Goal: Task Accomplishment & Management: Complete application form

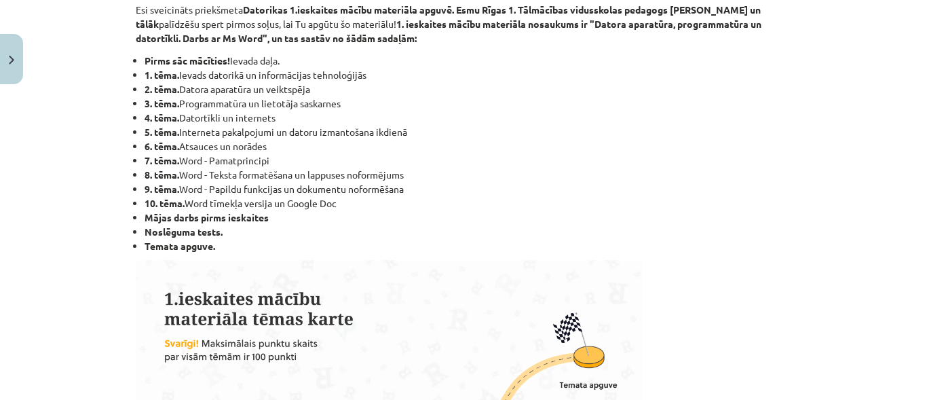
scroll to position [272, 0]
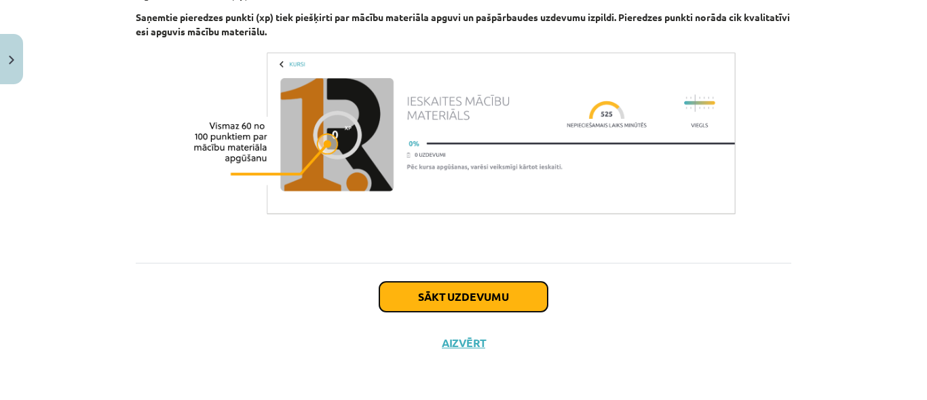
click at [447, 294] on button "Sākt uzdevumu" at bounding box center [463, 297] width 168 height 30
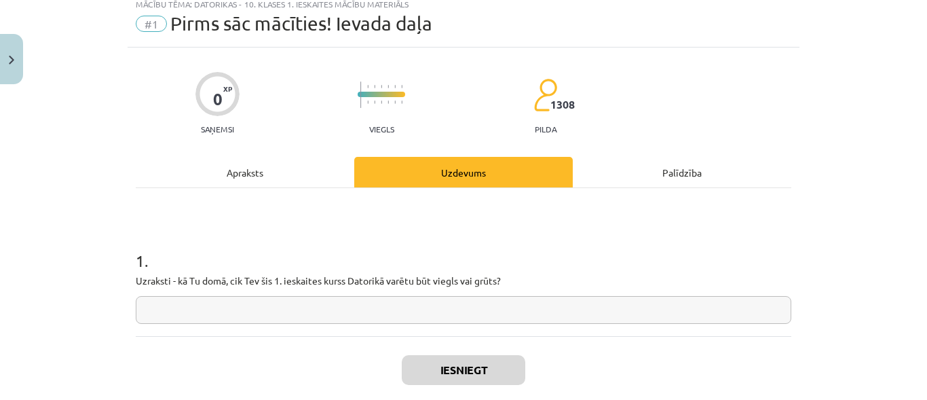
scroll to position [34, 0]
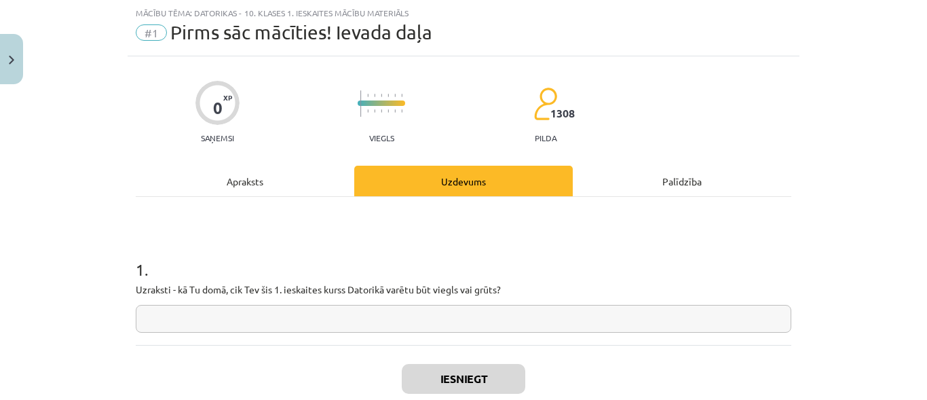
click at [186, 326] on input "text" at bounding box center [464, 319] width 656 height 28
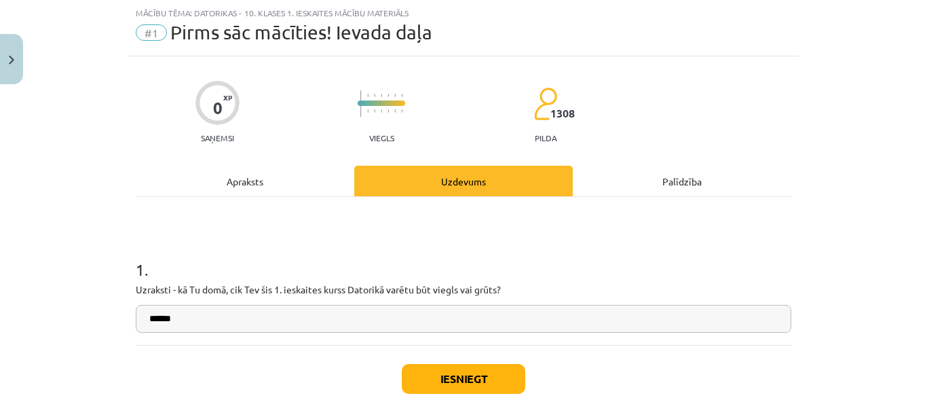
type input "******"
click at [433, 379] on button "Iesniegt" at bounding box center [464, 379] width 124 height 30
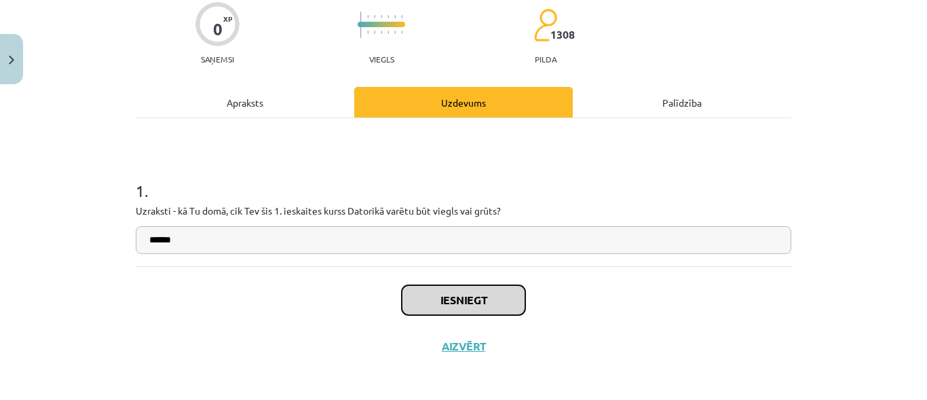
scroll to position [116, 0]
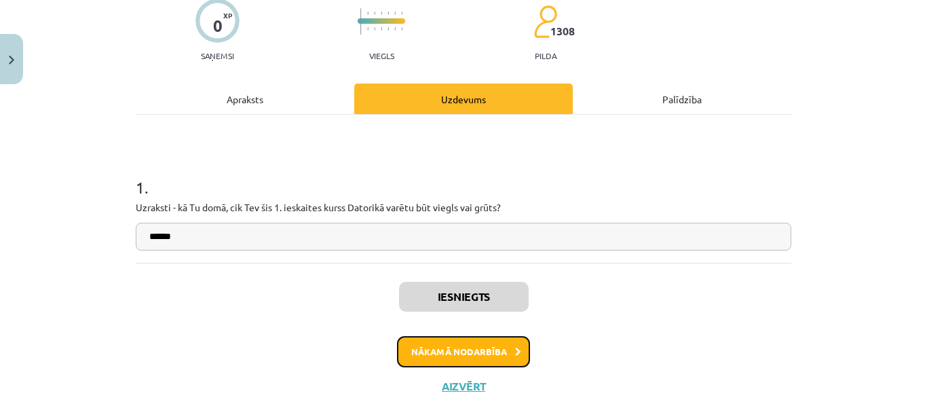
click at [455, 360] on button "Nākamā nodarbība" at bounding box center [463, 351] width 133 height 31
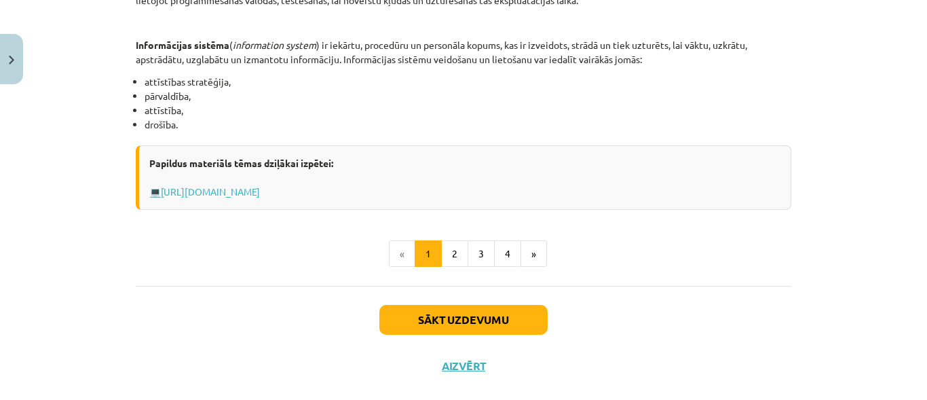
scroll to position [762, 0]
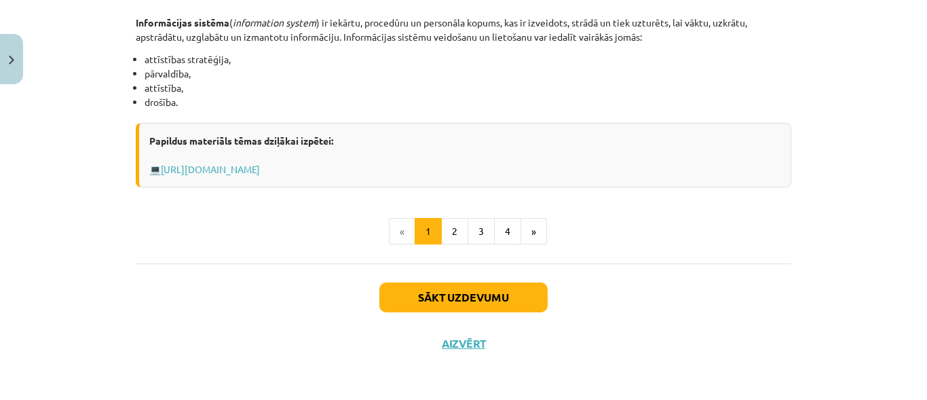
click at [206, 290] on div "Sākt uzdevumu Aizvērt" at bounding box center [464, 310] width 656 height 95
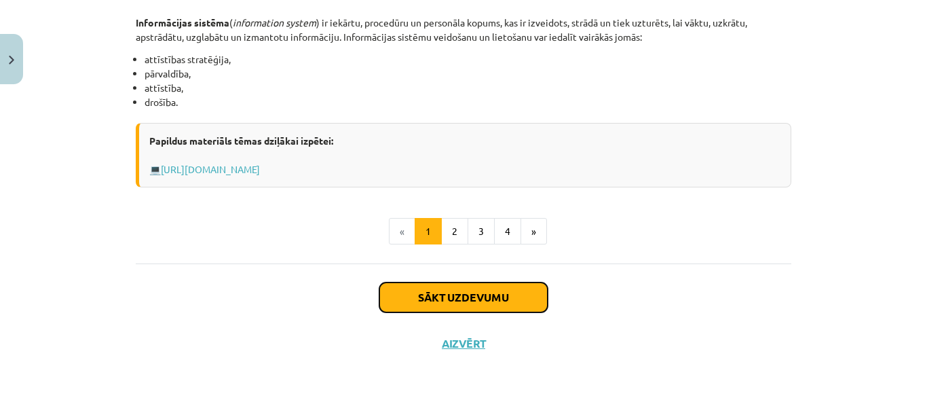
click at [457, 298] on button "Sākt uzdevumu" at bounding box center [463, 297] width 168 height 30
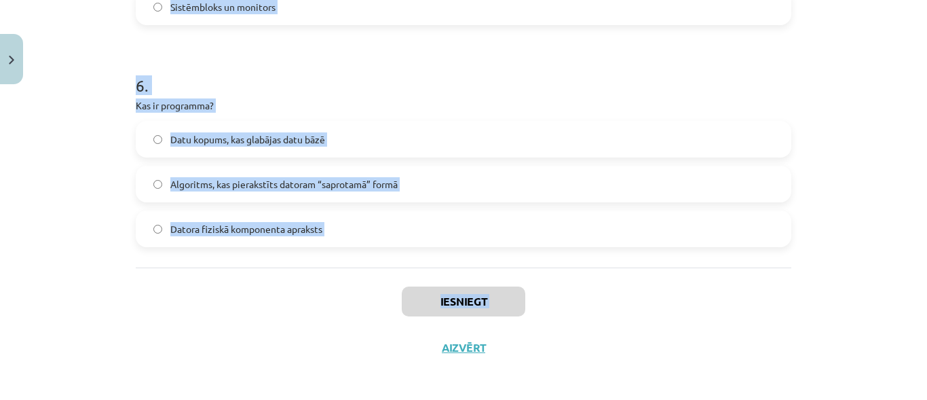
scroll to position [1422, 0]
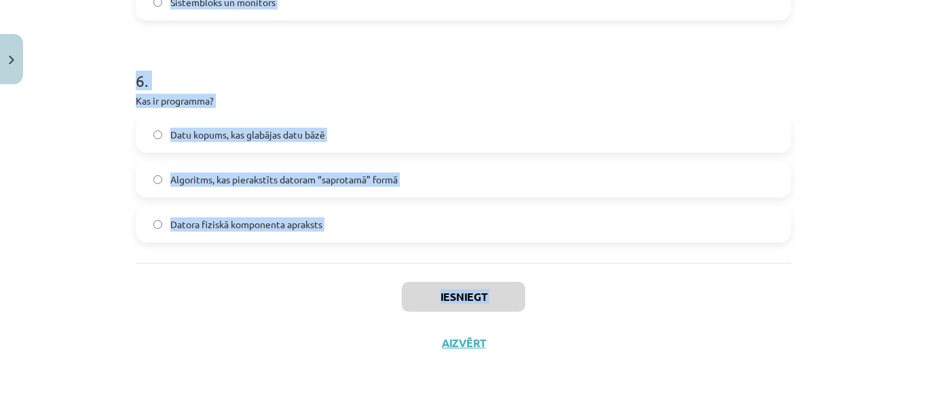
drag, startPoint x: 132, startPoint y: 286, endPoint x: 252, endPoint y: 392, distance: 160.1
click at [252, 392] on div "Mācību tēma: Datorikas - 10. klases 1. ieskaites mācību materiāls #2 1. tēma – …" at bounding box center [463, 200] width 927 height 400
copy div "Kas ir algoritms? Programmēšanas valoda Datu apstrādes ierīce Noteikta darbību …"
click at [809, 143] on div "Mācību tēma: Datorikas - 10. klases 1. ieskaites mācību materiāls #2 1. tēma – …" at bounding box center [463, 200] width 927 height 400
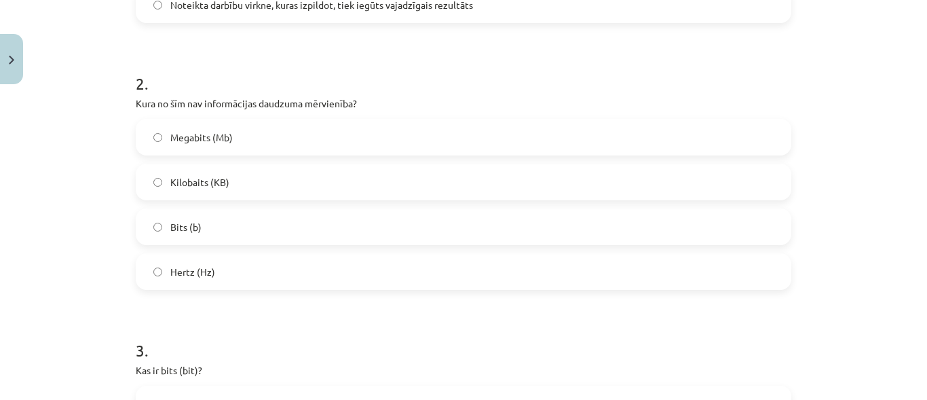
scroll to position [200, 0]
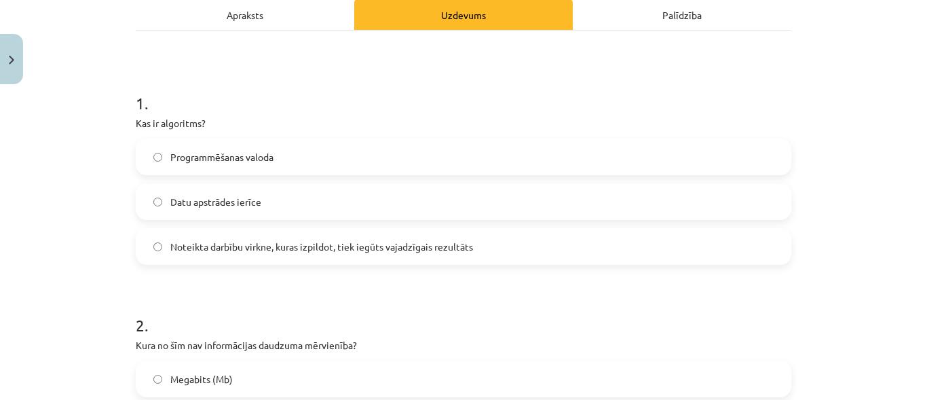
click at [240, 238] on label "Noteikta darbību virkne, kuras izpildot, tiek iegūts vajadzīgais rezultāts" at bounding box center [463, 246] width 653 height 34
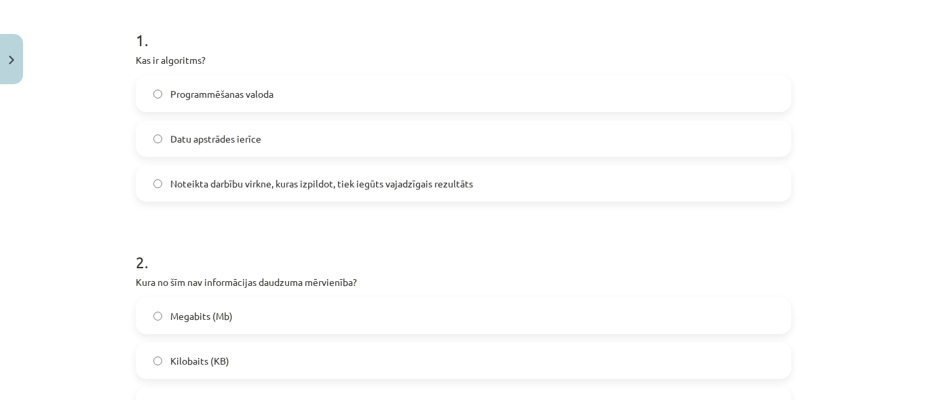
scroll to position [472, 0]
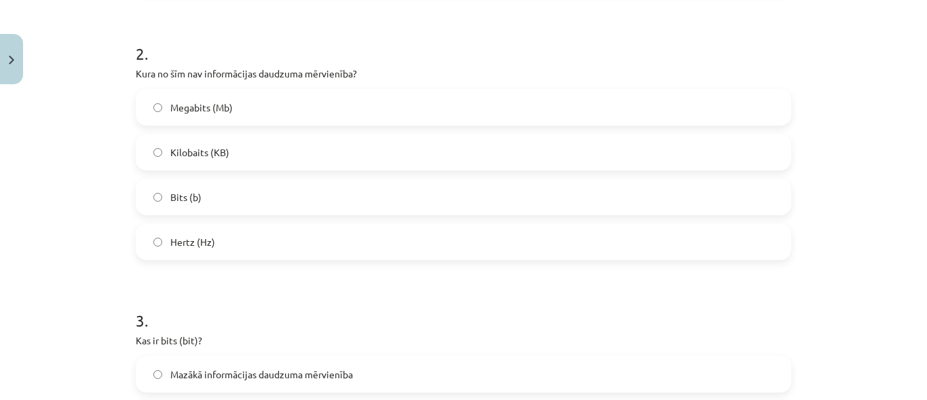
click at [261, 236] on label "Hertz (Hz)" at bounding box center [463, 242] width 653 height 34
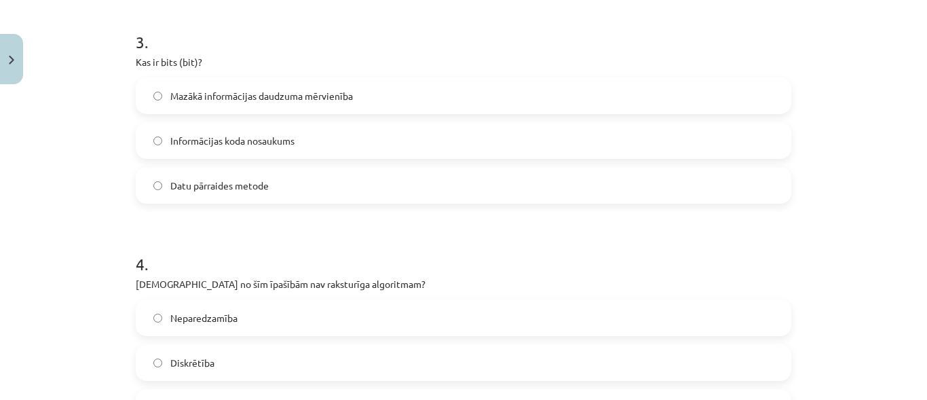
scroll to position [811, 0]
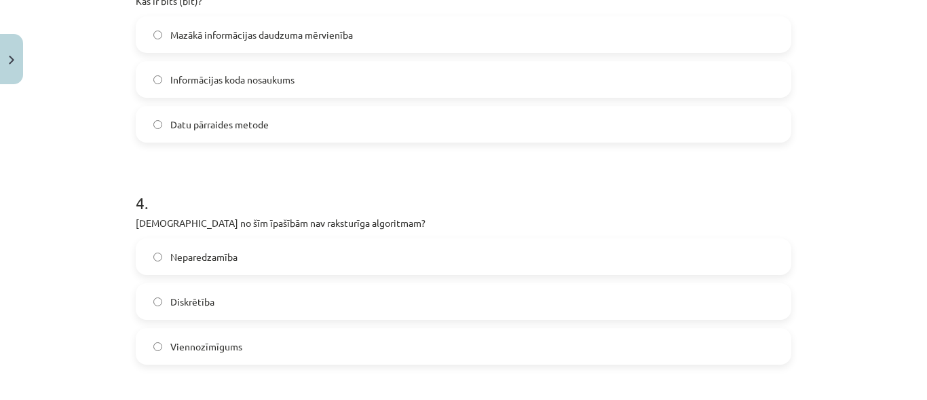
click at [312, 37] on span "Mazākā informācijas daudzuma mērvienība" at bounding box center [261, 35] width 183 height 14
click at [264, 244] on label "Neparedzamība" at bounding box center [463, 257] width 653 height 34
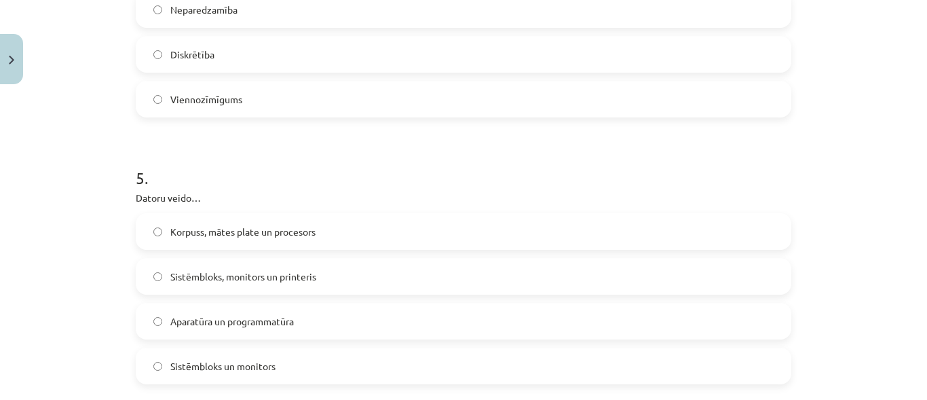
scroll to position [1083, 0]
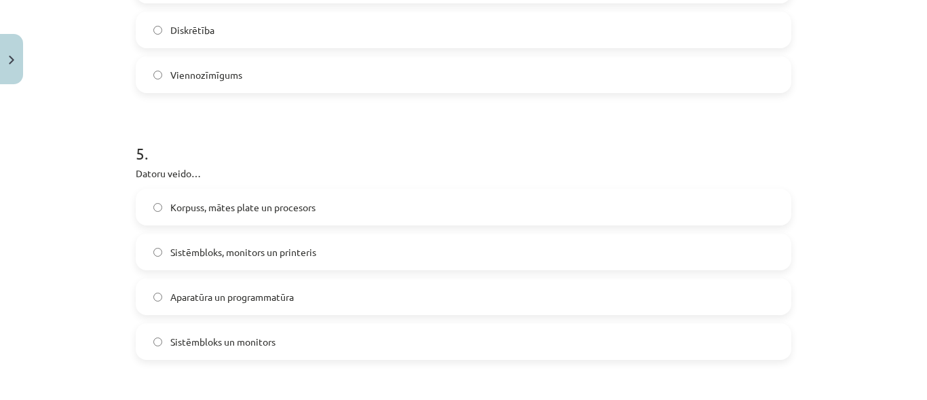
click at [206, 293] on span "Aparatūra un programmatūra" at bounding box center [232, 297] width 124 height 14
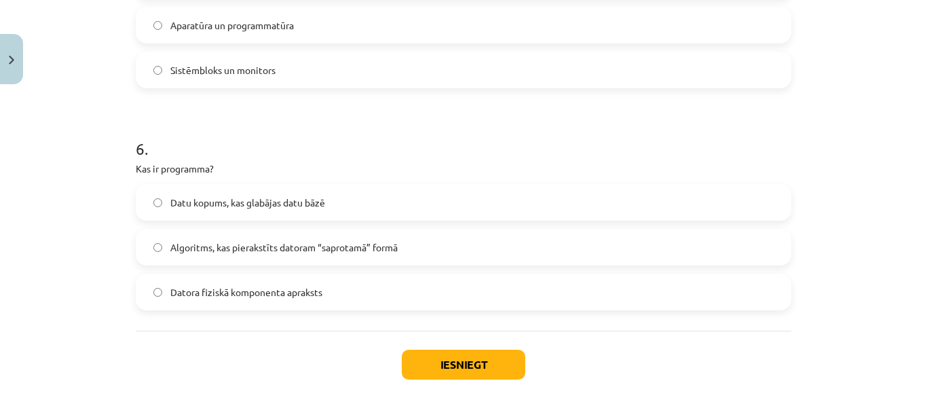
click at [208, 240] on span "Algoritms, kas pierakstīts datoram “saprotamā” formā" at bounding box center [283, 247] width 227 height 14
click at [453, 356] on button "Iesniegt" at bounding box center [464, 365] width 124 height 30
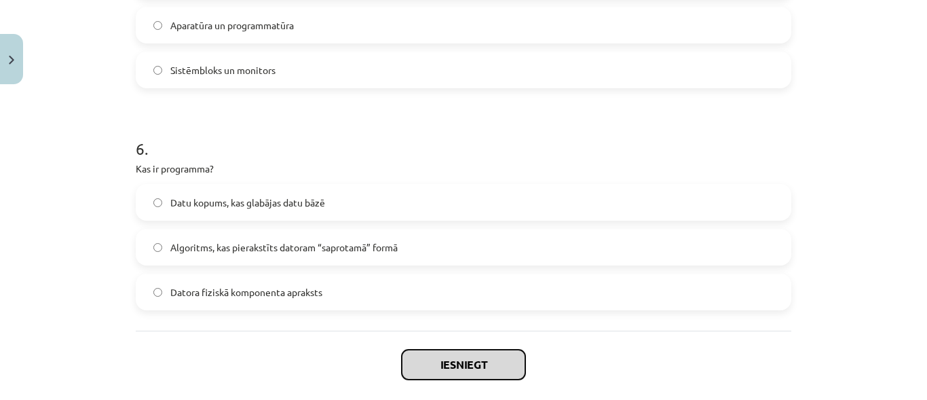
scroll to position [1422, 0]
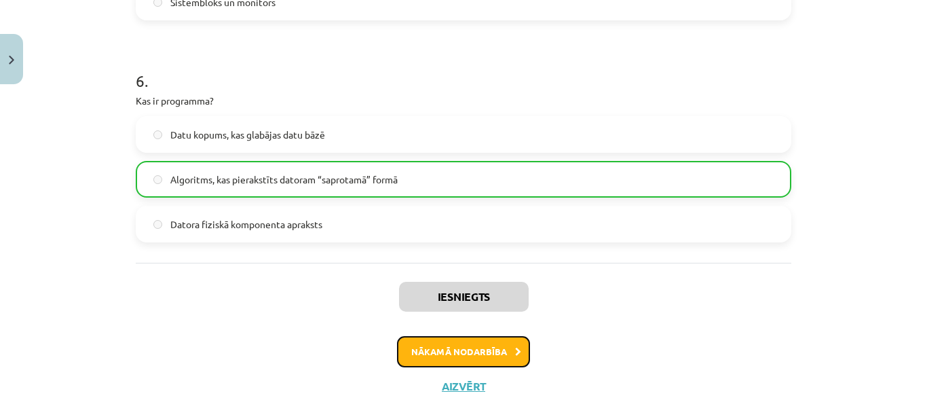
click at [435, 345] on button "Nākamā nodarbība" at bounding box center [463, 351] width 133 height 31
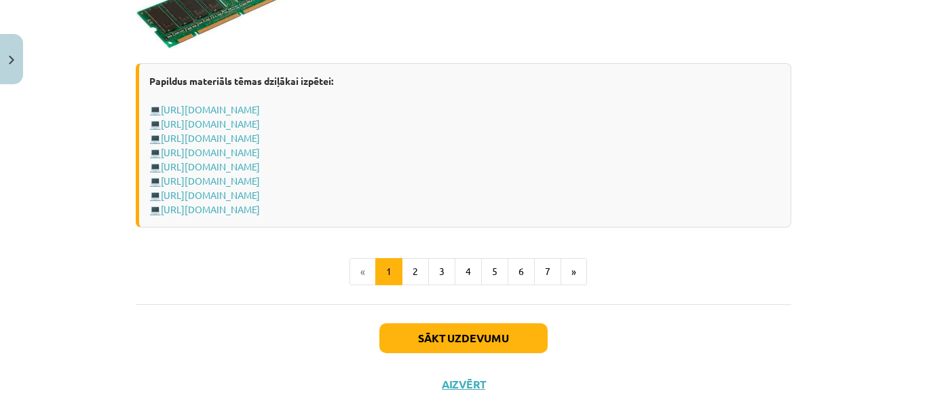
scroll to position [2507, 0]
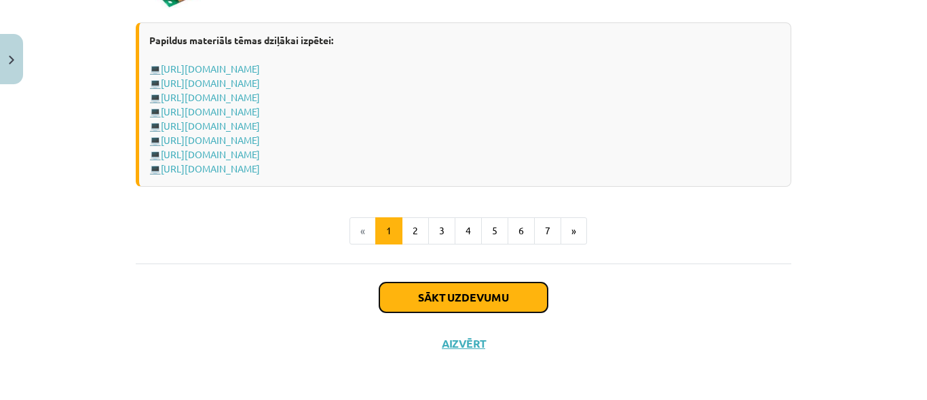
click at [472, 288] on button "Sākt uzdevumu" at bounding box center [463, 297] width 168 height 30
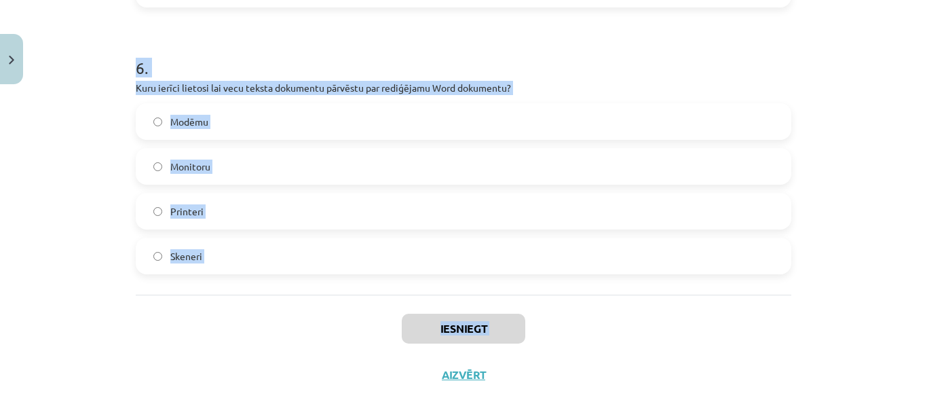
scroll to position [1601, 0]
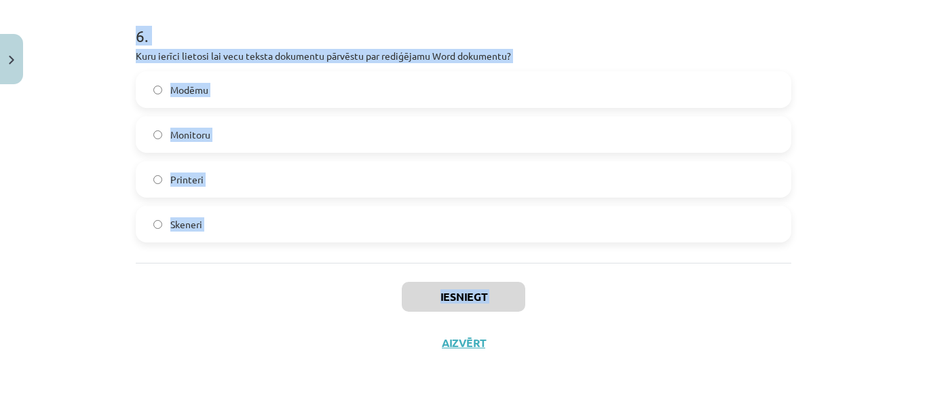
drag, startPoint x: 130, startPoint y: 225, endPoint x: 267, endPoint y: 392, distance: 216.1
click at [267, 392] on div "Mācību tēma: Datorikas - 10. klases 1. ieskaites mācību materiāls #3 2. tēma – …" at bounding box center [463, 200] width 927 height 400
copy div "Kura no šīm ir ievadizvadierīce? Interneta videokamera Pele Austiņas ar mikrofo…"
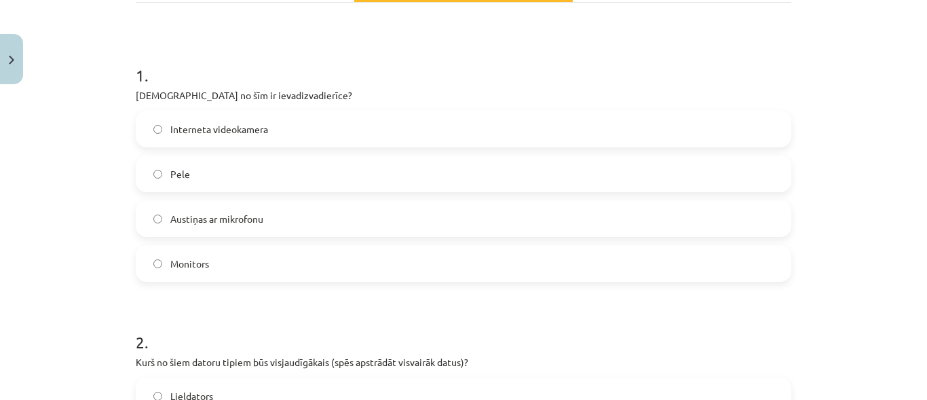
scroll to position [272, 0]
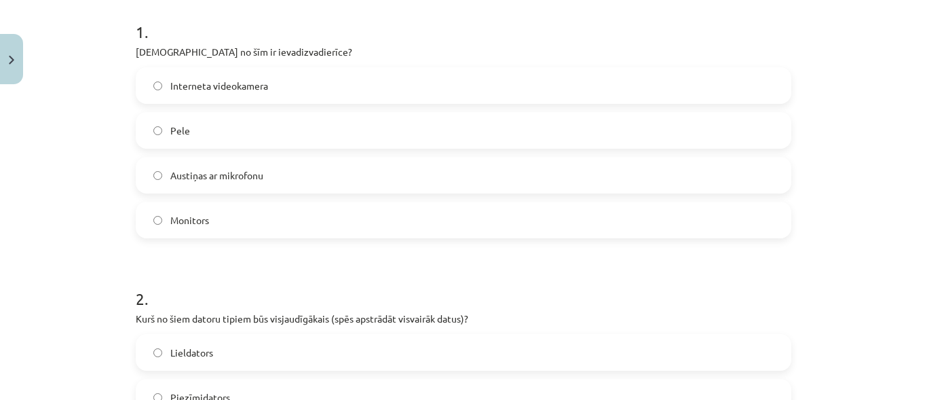
click at [293, 171] on label "Austiņas ar mikrofonu" at bounding box center [463, 175] width 653 height 34
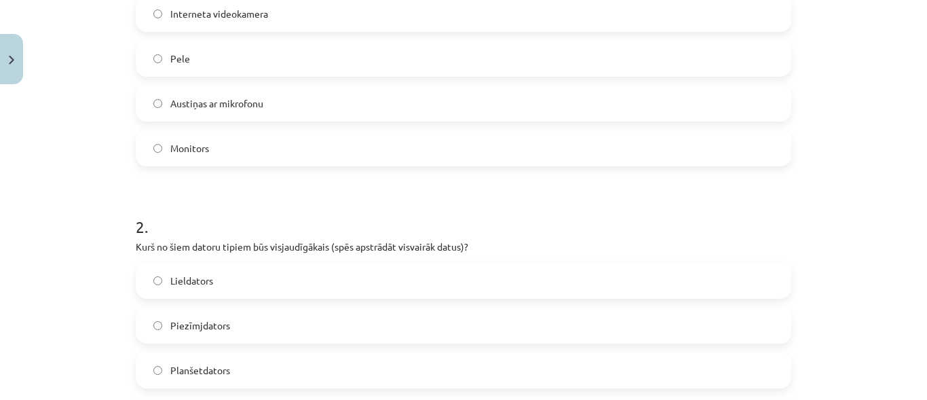
scroll to position [475, 0]
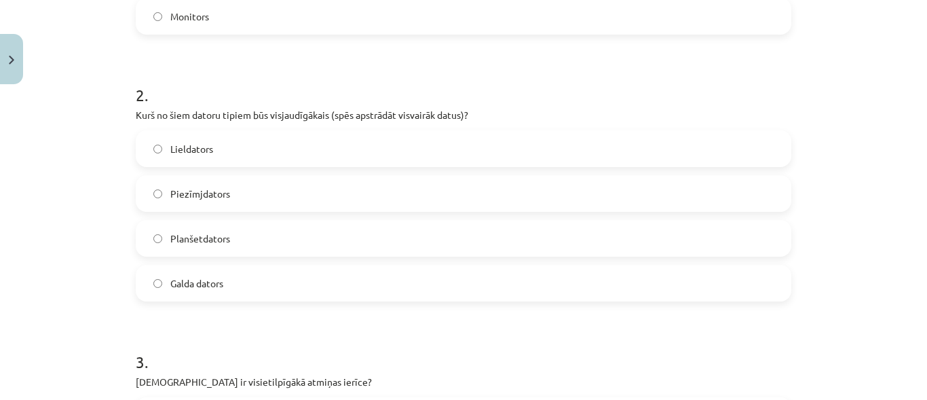
click at [490, 146] on label "Lieldators" at bounding box center [463, 149] width 653 height 34
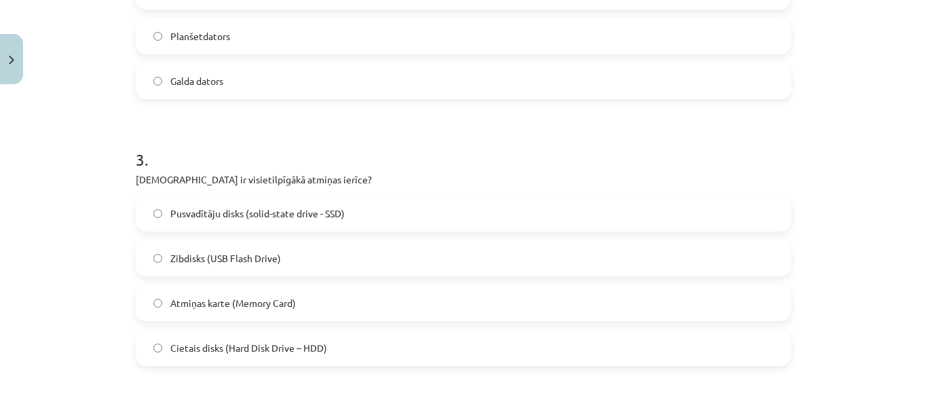
scroll to position [679, 0]
click at [333, 357] on label "Cietais disks (Hard Disk Drive – HDD)" at bounding box center [463, 346] width 653 height 34
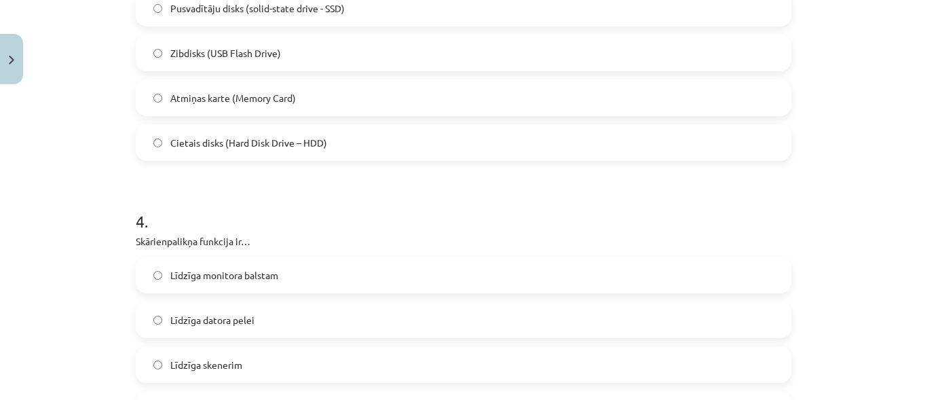
click at [207, 322] on span "Līdzīga datora pelei" at bounding box center [212, 320] width 84 height 14
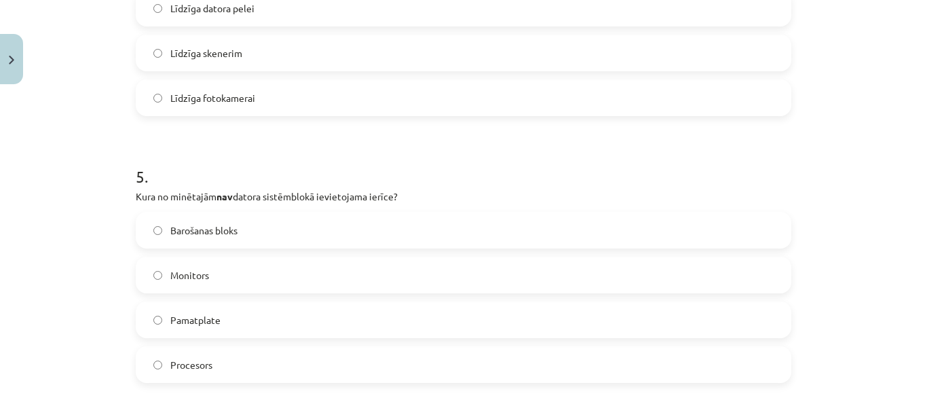
scroll to position [1222, 0]
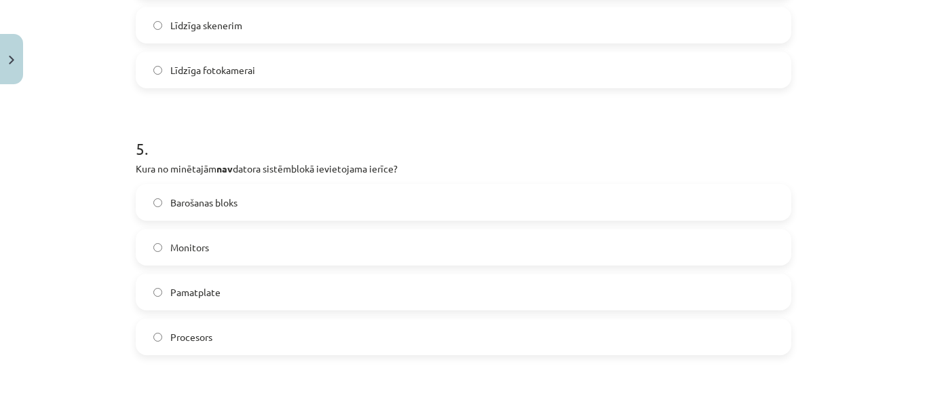
click at [259, 251] on label "Monitors" at bounding box center [463, 247] width 653 height 34
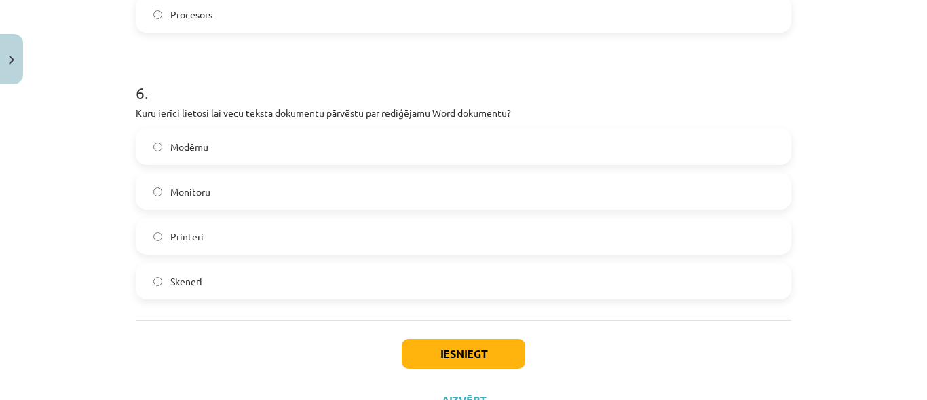
scroll to position [1561, 0]
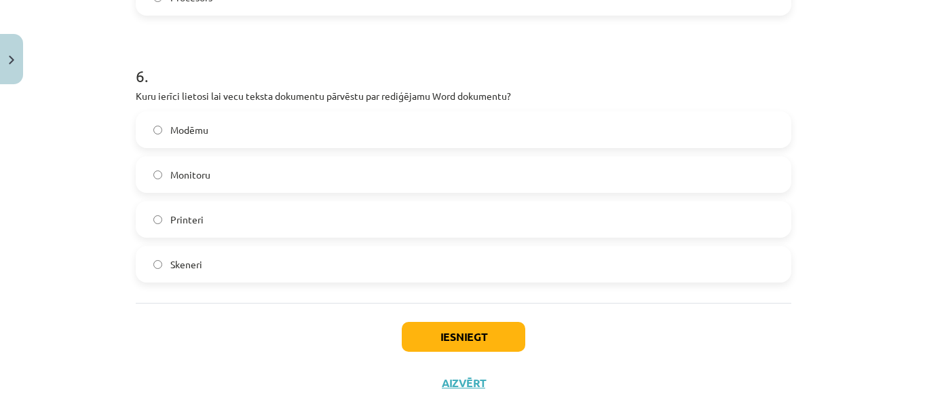
click at [251, 268] on label "Skeneri" at bounding box center [463, 264] width 653 height 34
click at [474, 337] on button "Iesniegt" at bounding box center [464, 337] width 124 height 30
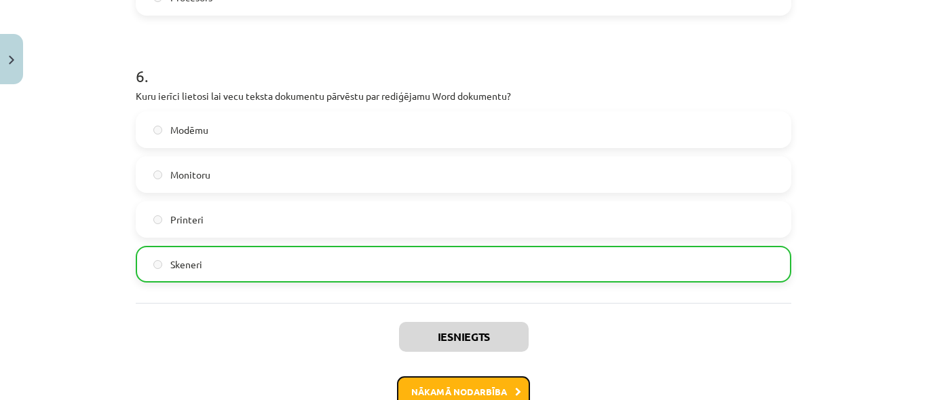
click at [440, 395] on button "Nākamā nodarbība" at bounding box center [463, 391] width 133 height 31
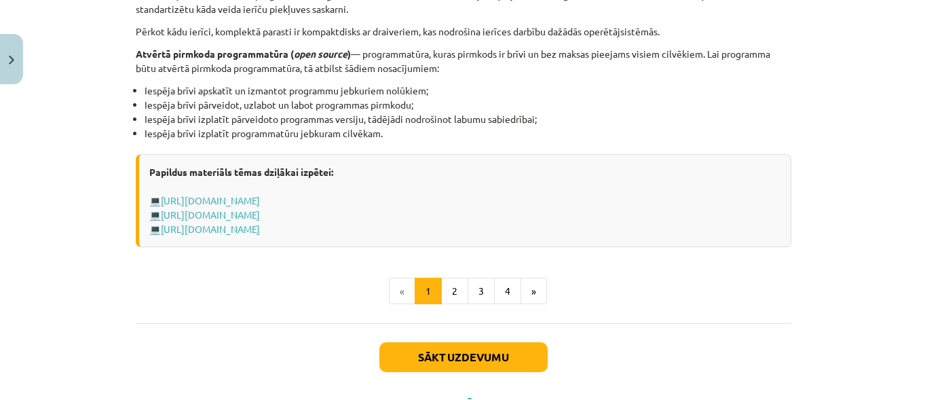
scroll to position [1522, 0]
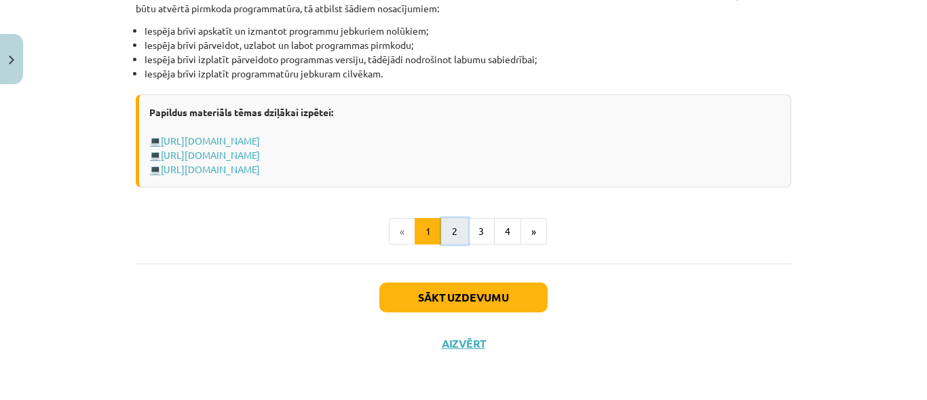
click at [453, 231] on button "2" at bounding box center [454, 231] width 27 height 27
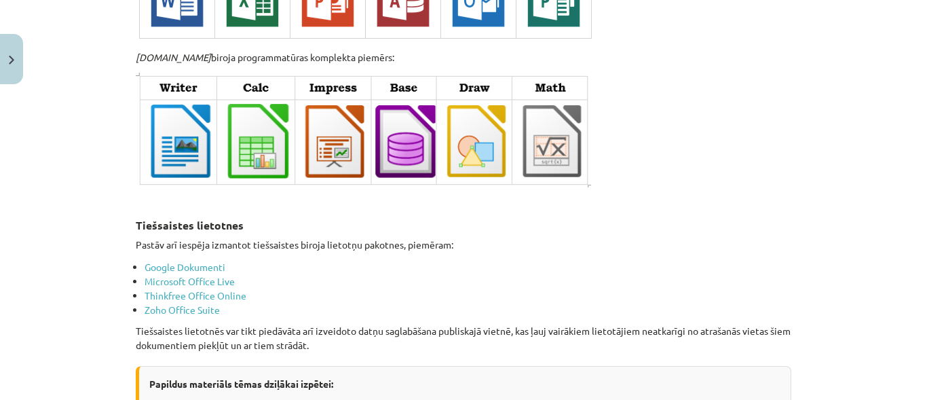
scroll to position [2376, 0]
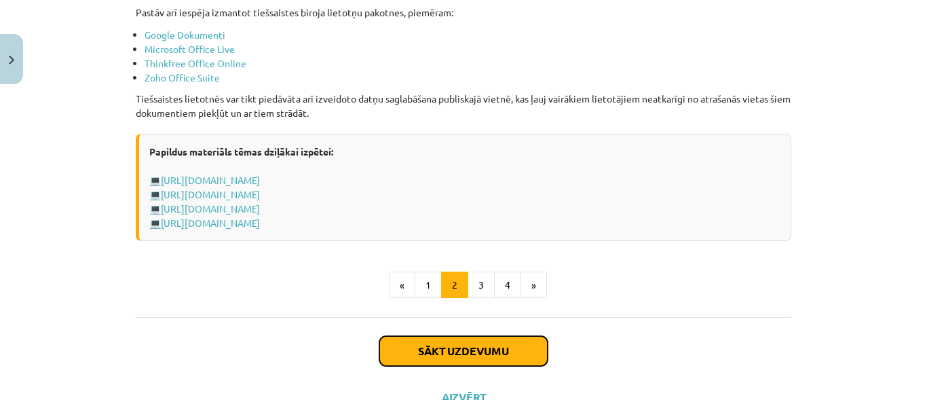
click at [489, 345] on button "Sākt uzdevumu" at bounding box center [463, 351] width 168 height 30
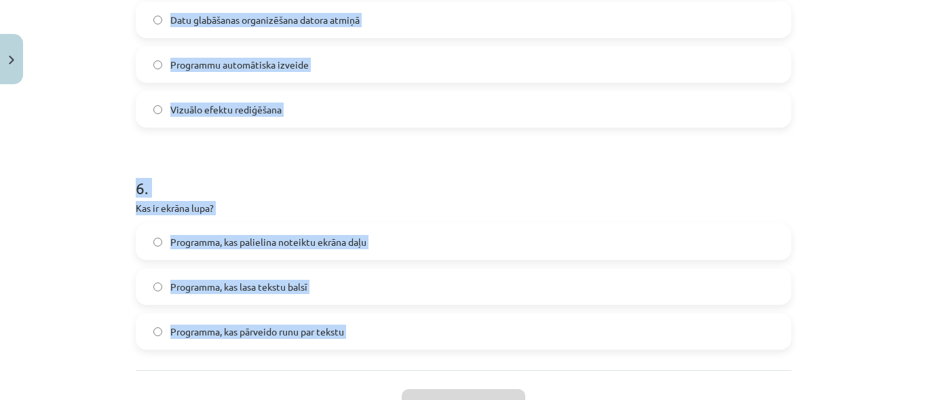
scroll to position [1512, 0]
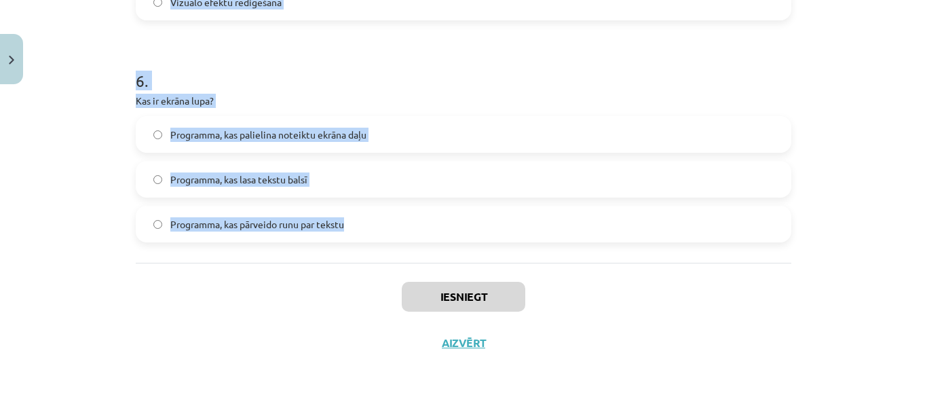
drag, startPoint x: 132, startPoint y: 287, endPoint x: 348, endPoint y: 223, distance: 225.7
copy form "Kas ir datorprogramma? Instrukciju kopa, kas nosaka operāciju secību datorā Dat…"
click at [854, 239] on div "Mācību tēma: Datorikas - 10. klases 1. ieskaites mācību materiāls #4 3. tēma – …" at bounding box center [463, 200] width 927 height 400
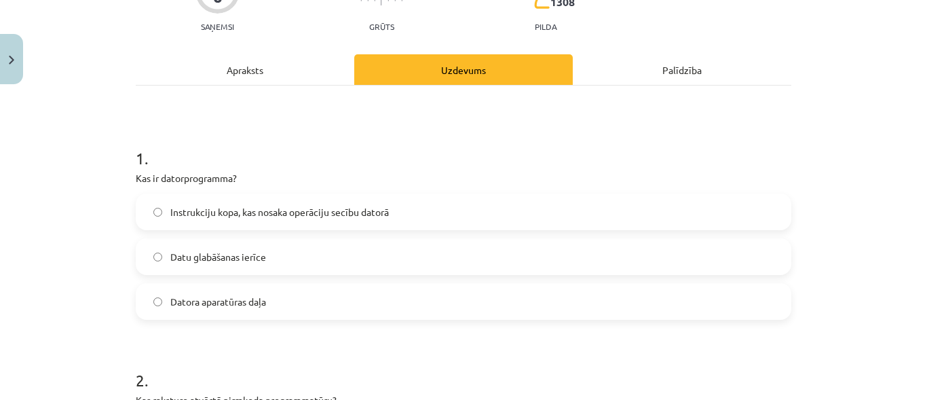
scroll to position [272, 0]
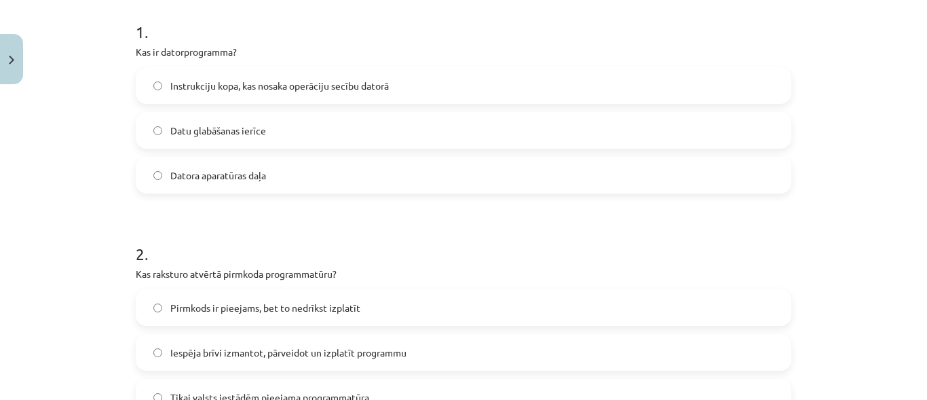
click at [254, 86] on span "Instrukciju kopa, kas nosaka operāciju secību datorā" at bounding box center [279, 86] width 219 height 14
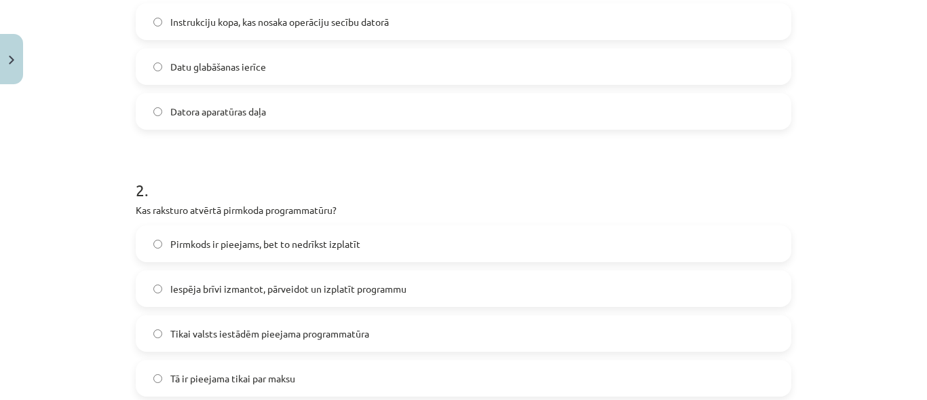
scroll to position [407, 0]
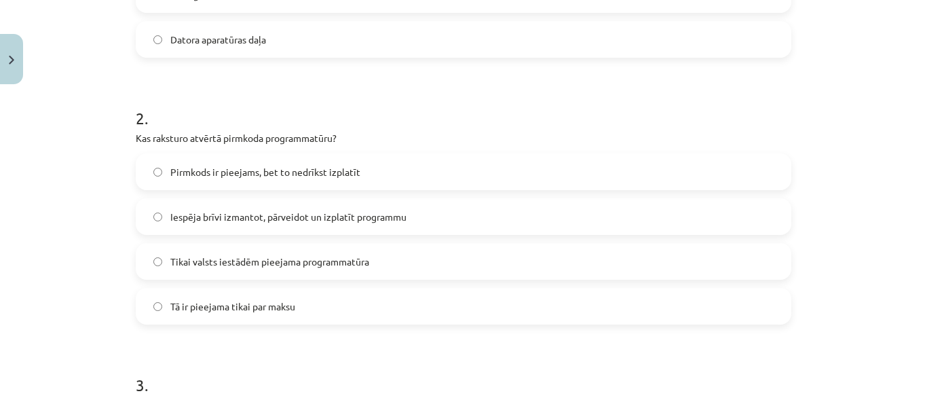
click at [269, 224] on label "Iespēja brīvi izmantot, pārveidot un izplatīt programmu" at bounding box center [463, 217] width 653 height 34
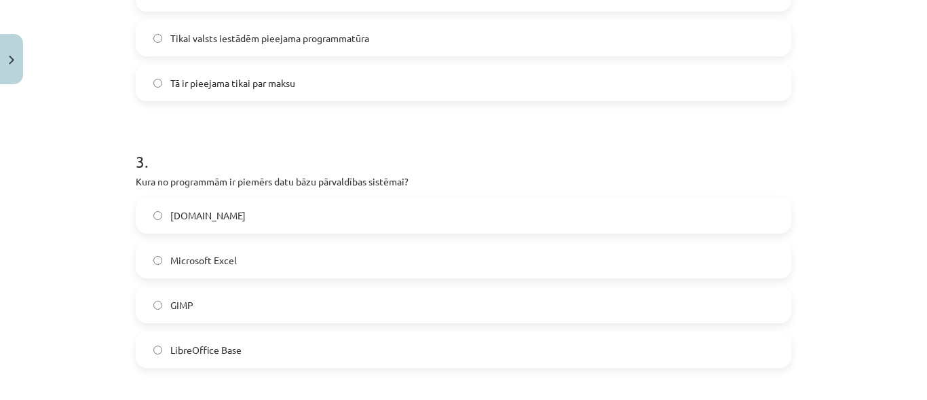
scroll to position [747, 0]
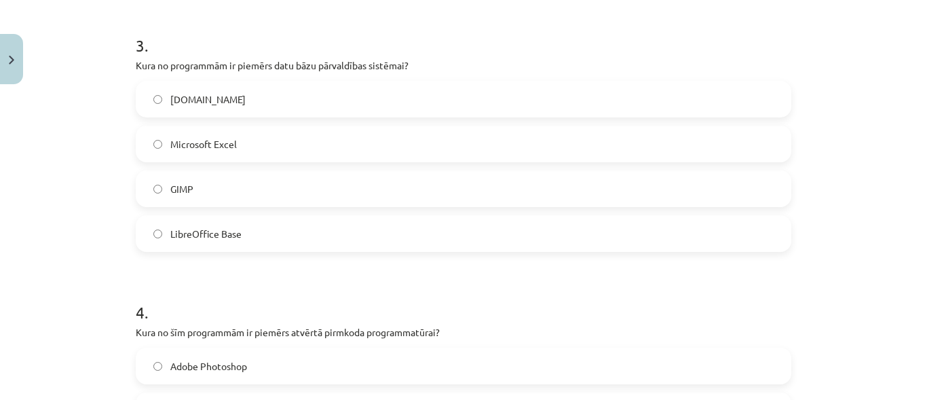
click at [261, 229] on label "LibreOffice Base" at bounding box center [463, 234] width 653 height 34
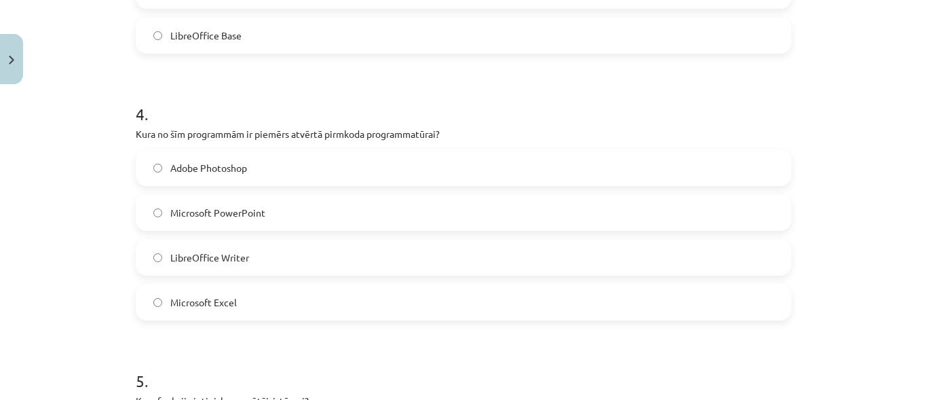
scroll to position [950, 0]
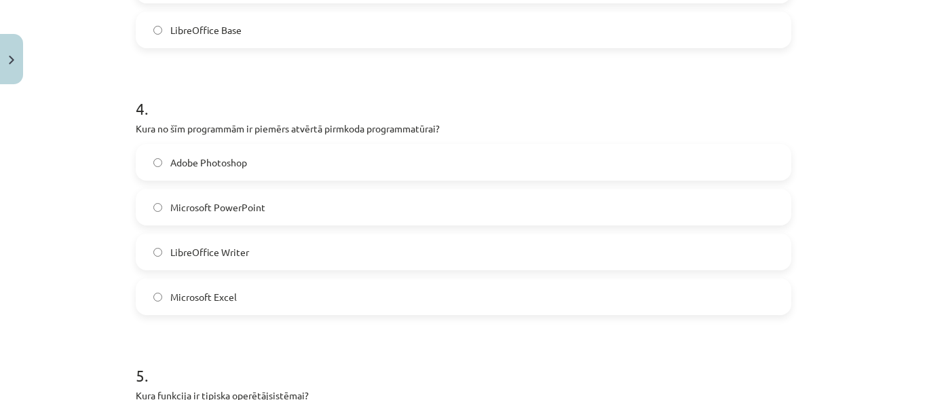
click at [255, 257] on label "LibreOffice Writer" at bounding box center [463, 252] width 653 height 34
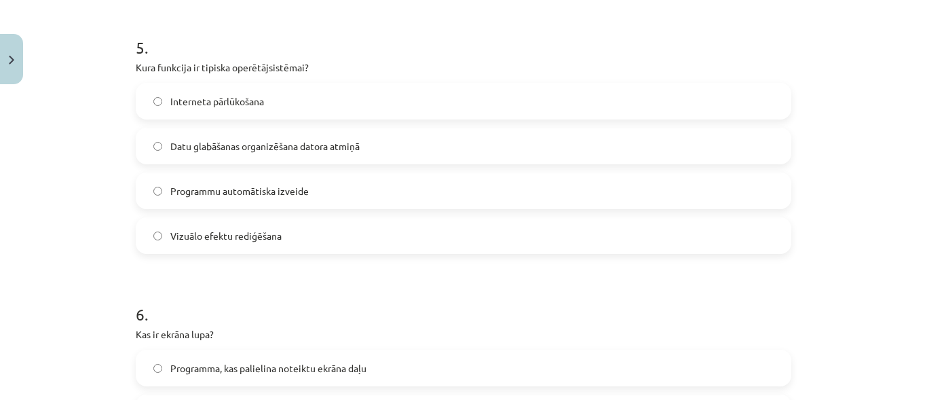
scroll to position [1290, 0]
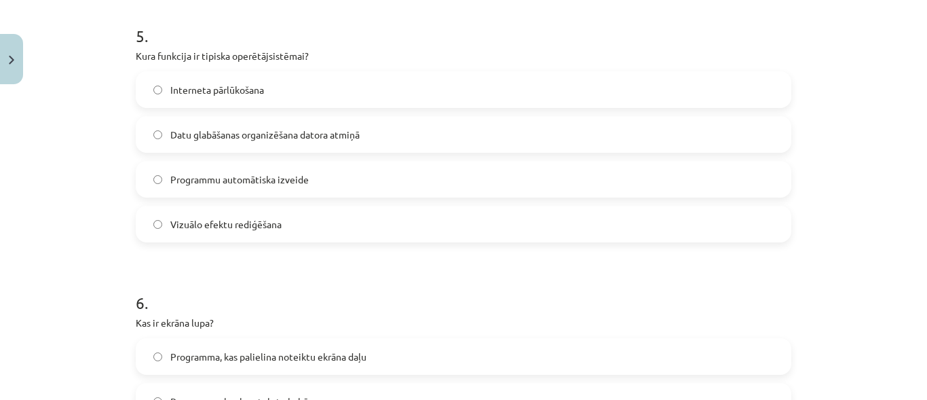
click at [288, 136] on span "Datu glabāšanas organizēšana datora atmiņā" at bounding box center [264, 135] width 189 height 14
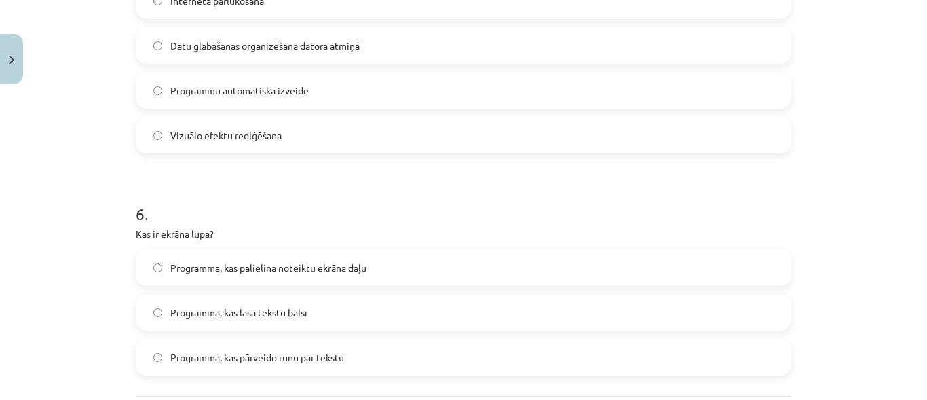
scroll to position [1493, 0]
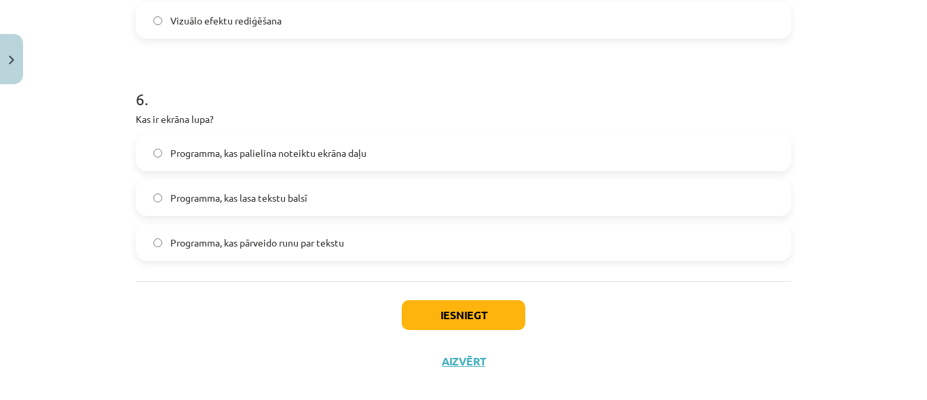
click at [284, 191] on span "Programma, kas lasa tekstu balsī" at bounding box center [238, 198] width 137 height 14
click at [300, 166] on label "Programma, kas palielina noteiktu ekrāna daļu" at bounding box center [463, 153] width 653 height 34
click at [403, 151] on label "Programma, kas palielina noteiktu ekrāna daļu" at bounding box center [463, 153] width 653 height 34
click at [445, 307] on button "Iesniegt" at bounding box center [464, 315] width 124 height 30
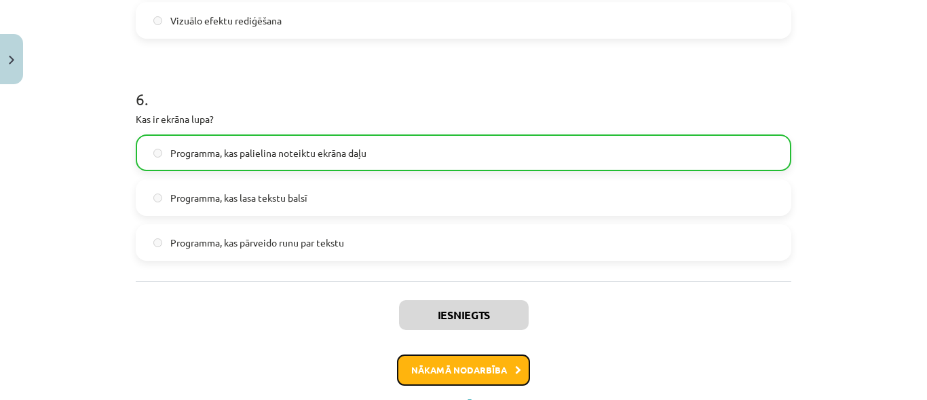
click at [444, 365] on button "Nākamā nodarbība" at bounding box center [463, 369] width 133 height 31
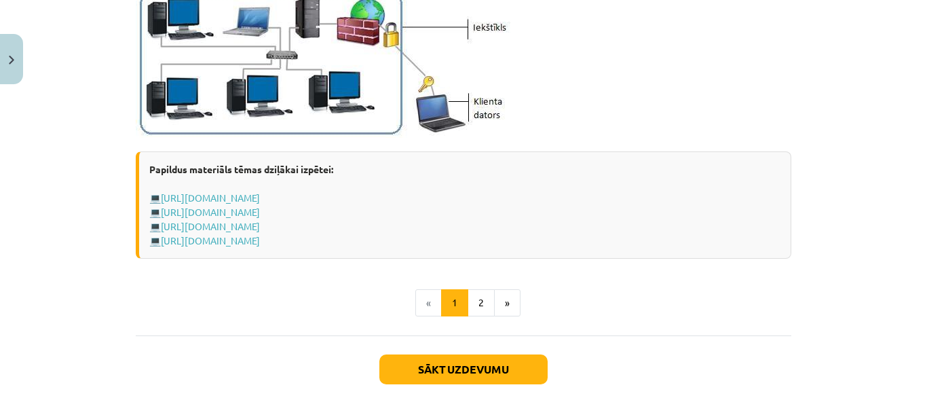
scroll to position [1757, 0]
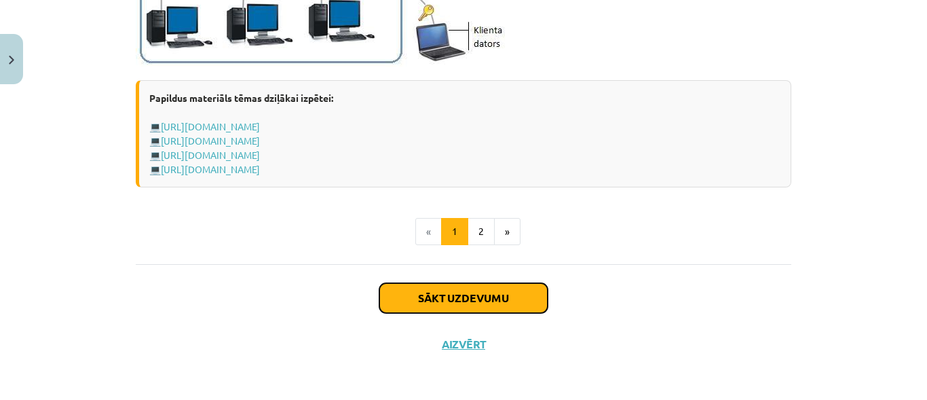
click at [405, 287] on button "Sākt uzdevumu" at bounding box center [463, 298] width 168 height 30
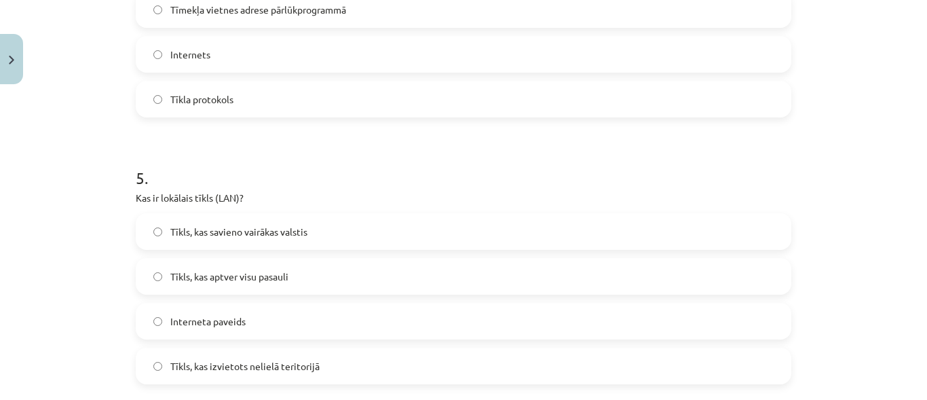
scroll to position [1601, 0]
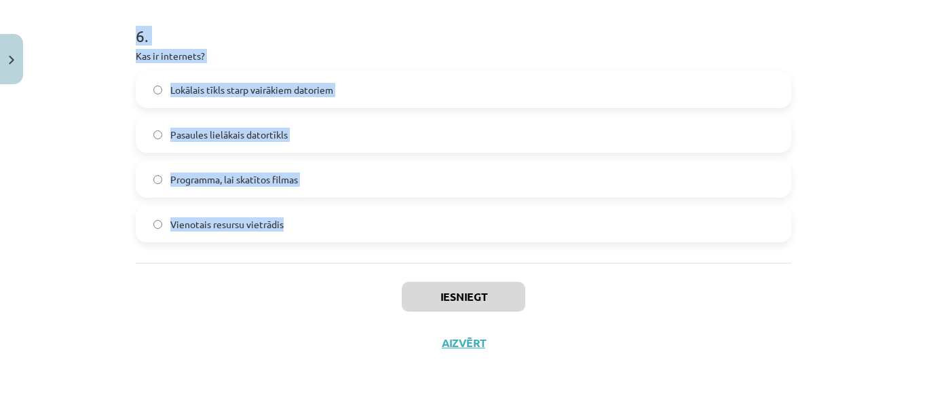
drag, startPoint x: 132, startPoint y: 286, endPoint x: 316, endPoint y: 241, distance: 189.5
copy form "Kas ir hipersaite (hyperlink)? Programma, kas pārraida datus Tīmekļa lappusē pa…"
click at [889, 189] on div "Mācību tēma: Datorikas - 10. klases 1. ieskaites mācību materiāls #5 4. tēma – …" at bounding box center [463, 200] width 927 height 400
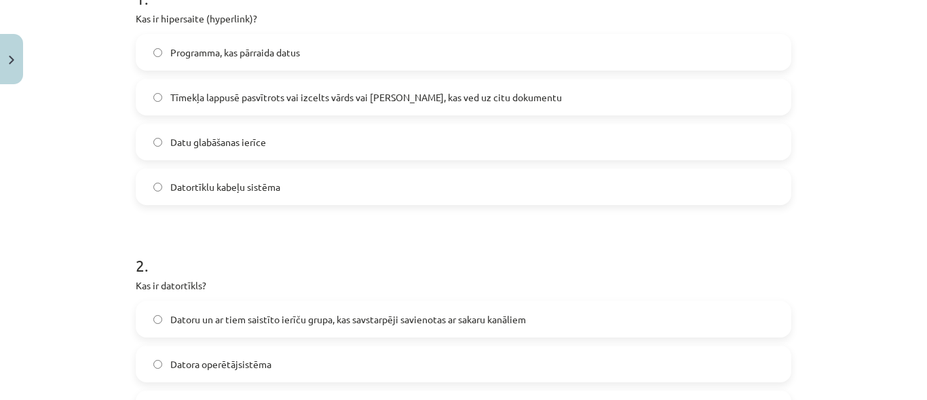
scroll to position [176, 0]
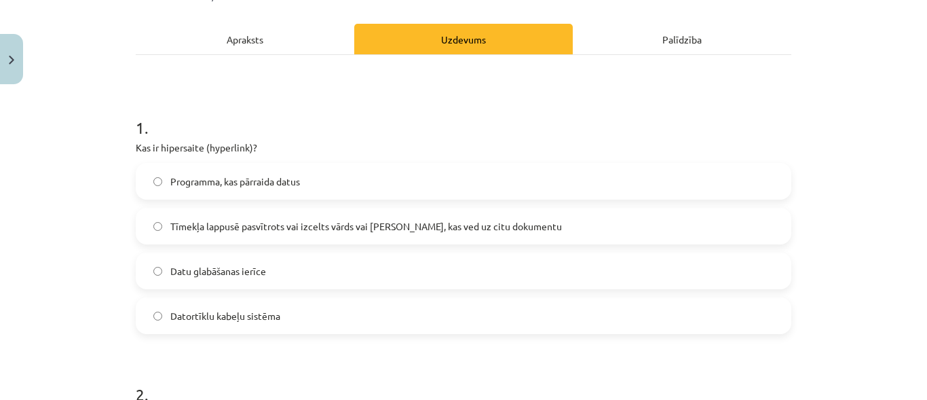
click at [210, 222] on span "Tīmekļa lappusē pasvītrots vai izcelts vārds vai frāze, kas ved uz citu dokumen…" at bounding box center [366, 226] width 392 height 14
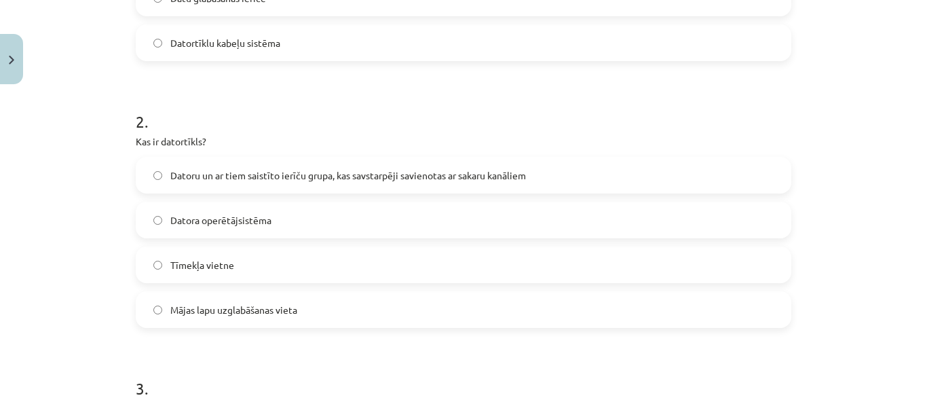
scroll to position [515, 0]
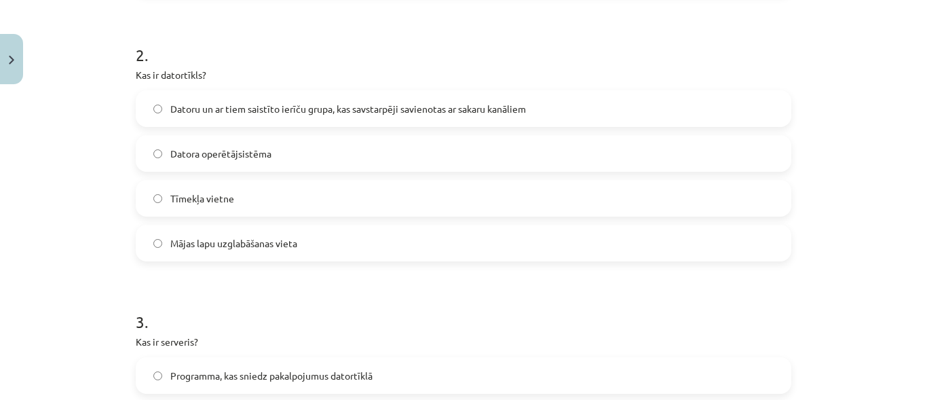
click at [280, 113] on span "Datoru un ar tiem saistīto ierīču grupa, kas savstarpēji savienotas ar sakaru k…" at bounding box center [348, 109] width 356 height 14
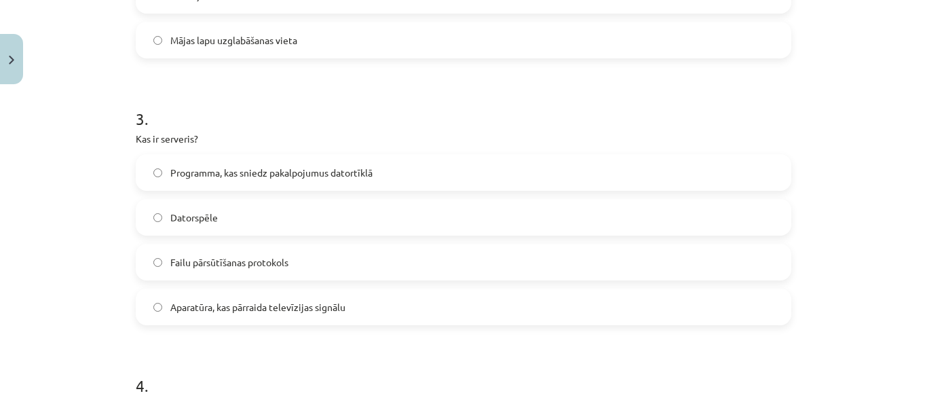
scroll to position [719, 0]
click at [276, 172] on span "Programma, kas sniedz pakalpojumus datortīklā" at bounding box center [271, 172] width 202 height 14
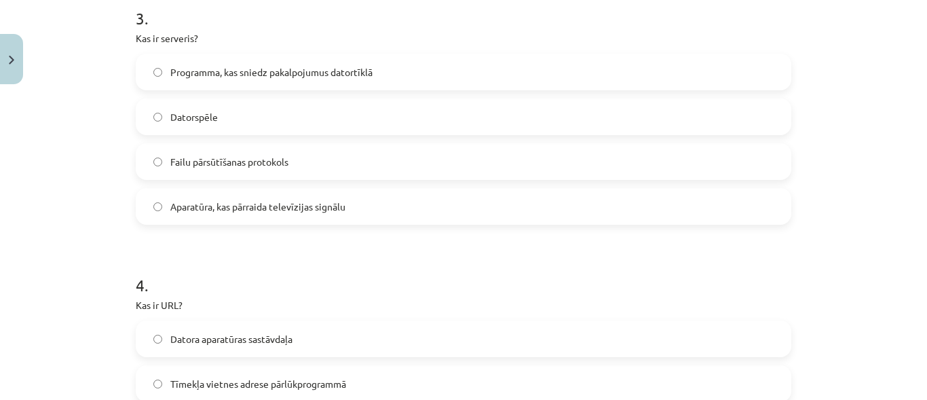
scroll to position [990, 0]
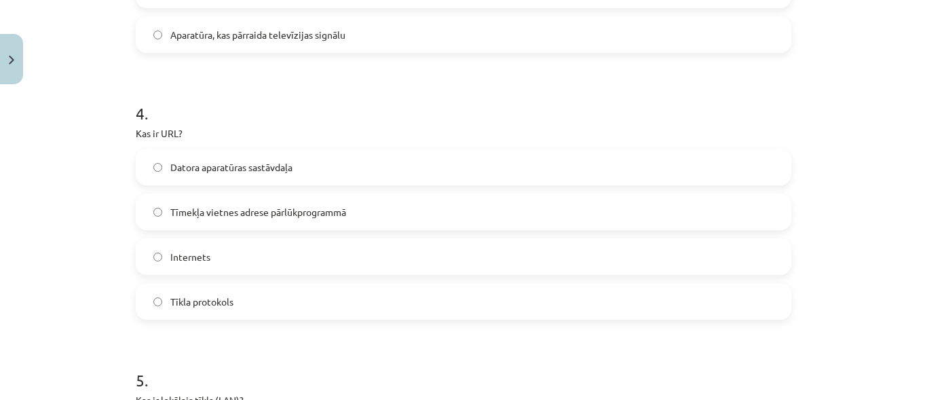
click at [259, 208] on span "Tīmekļa vietnes adrese pārlūkprogrammā" at bounding box center [258, 212] width 176 height 14
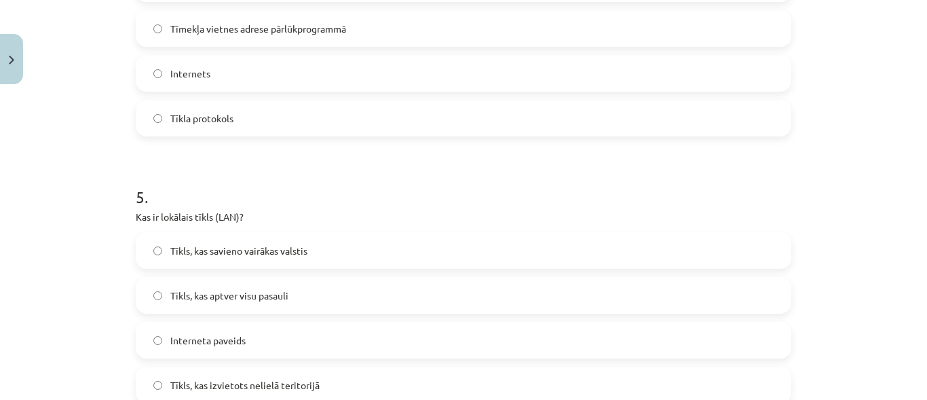
scroll to position [1194, 0]
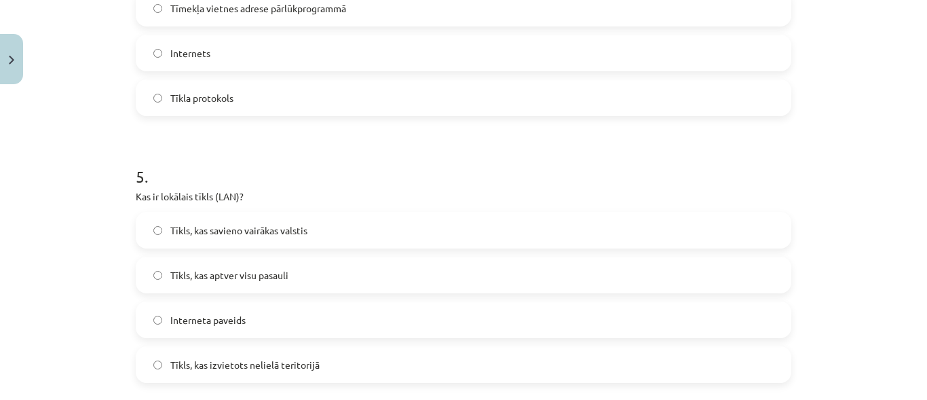
click at [263, 229] on span "Tīkls, kas savieno vairākas valstis" at bounding box center [238, 230] width 137 height 14
click at [280, 364] on span "Tīkls, kas izvietots nelielā teritorijā" at bounding box center [244, 365] width 149 height 14
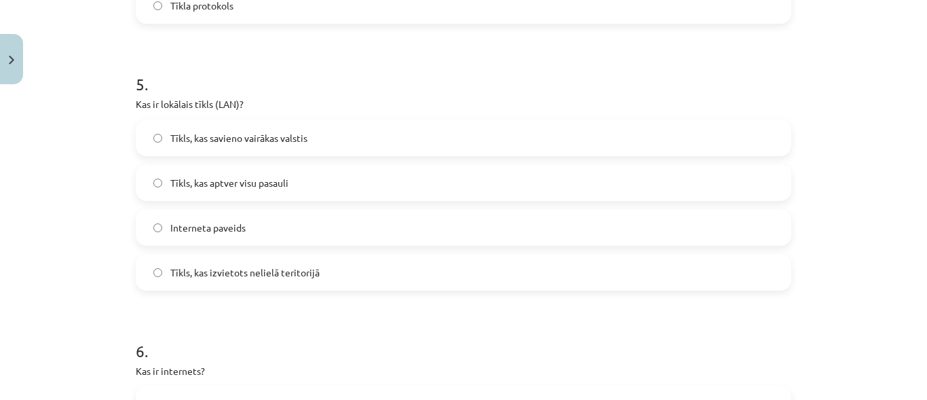
scroll to position [1465, 0]
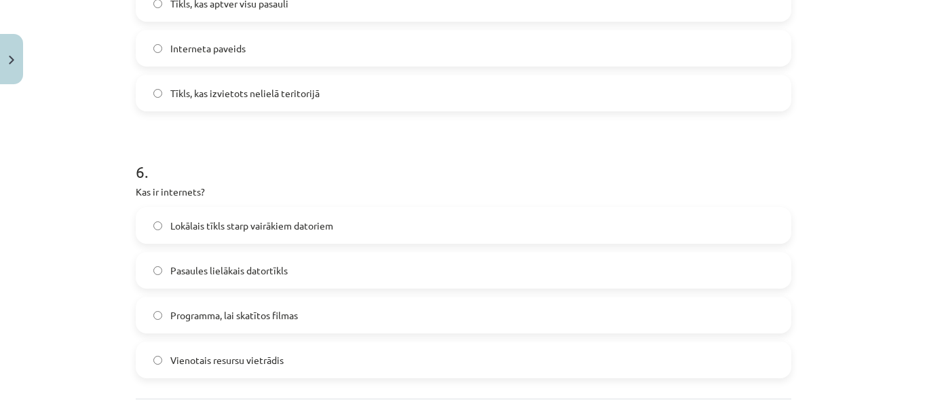
click at [265, 224] on span "Lokālais tīkls starp vairākiem datoriem" at bounding box center [251, 226] width 163 height 14
click at [283, 277] on label "Pasaules lielākais datortīkls" at bounding box center [463, 270] width 653 height 34
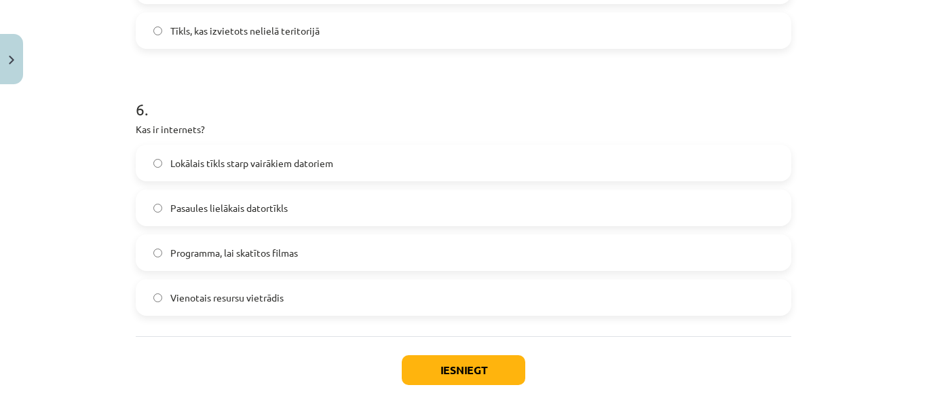
scroll to position [1601, 0]
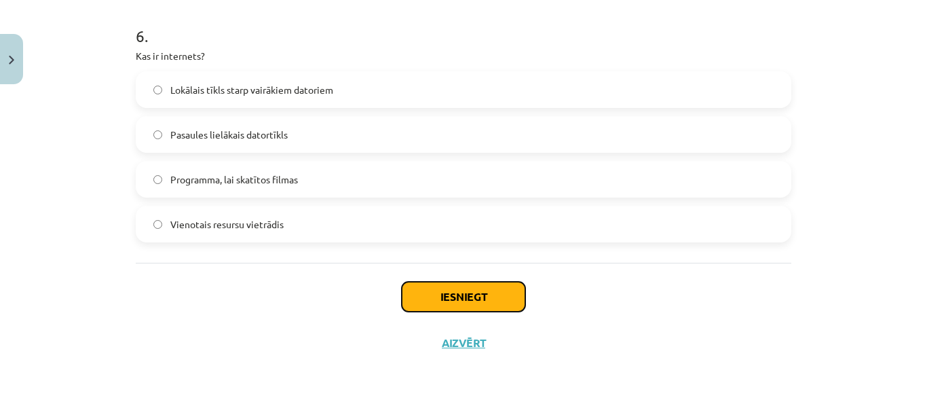
click at [448, 294] on button "Iesniegt" at bounding box center [464, 297] width 124 height 30
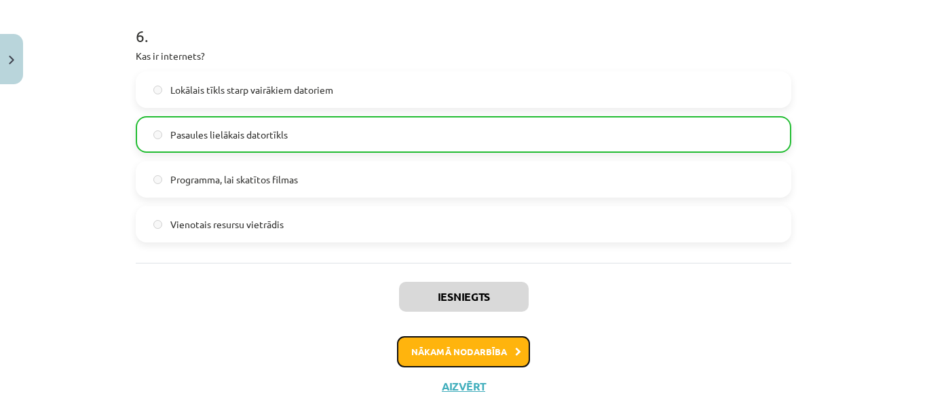
click at [474, 354] on button "Nākamā nodarbība" at bounding box center [463, 351] width 133 height 31
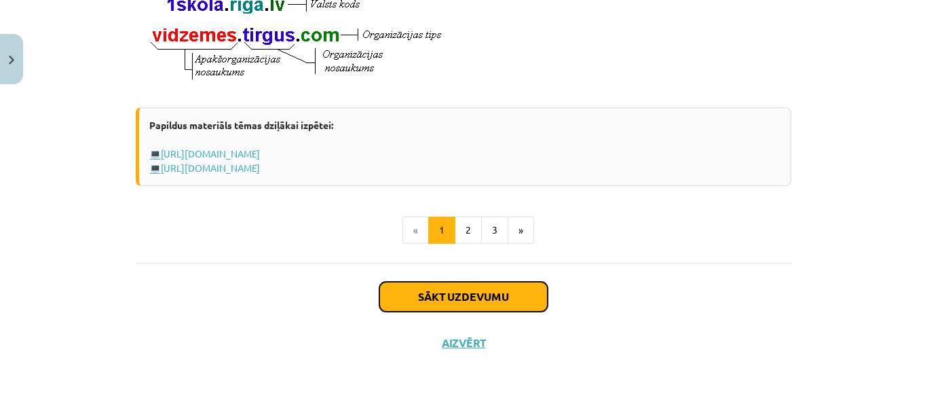
click at [510, 297] on button "Sākt uzdevumu" at bounding box center [463, 297] width 168 height 30
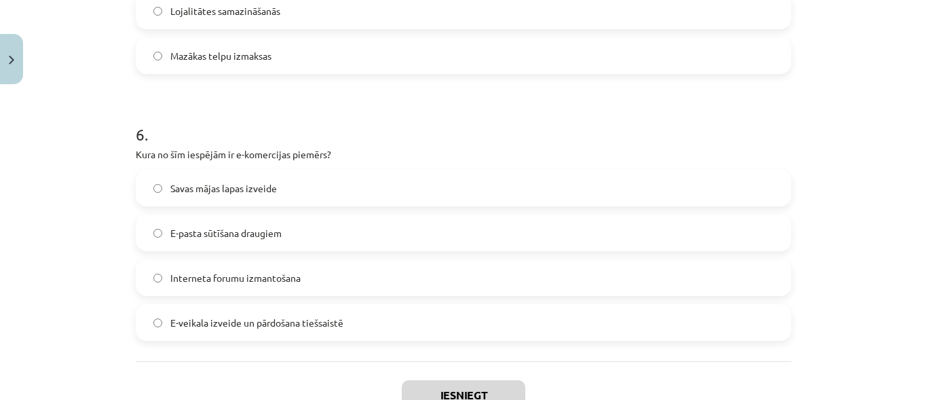
scroll to position [1512, 0]
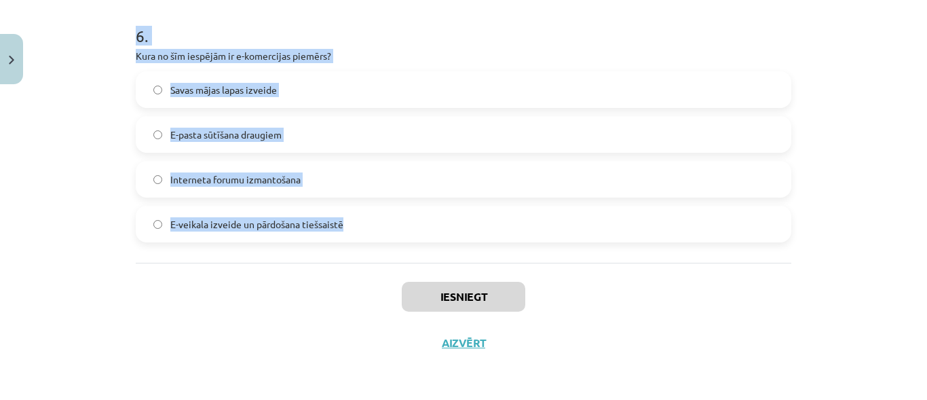
drag, startPoint x: 132, startPoint y: 284, endPoint x: 348, endPoint y: 236, distance: 220.6
copy form "Kas ir augšupielāde (upload)? Tūlītēja ziņojumapmaiņa starp diviem interneta li…"
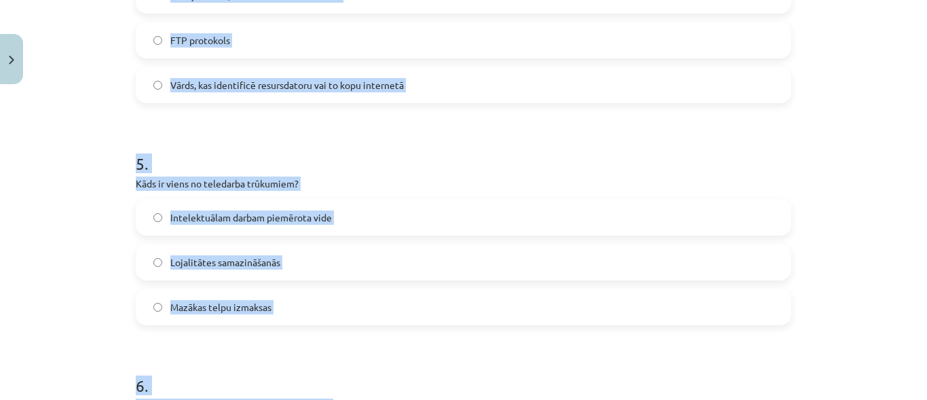
click at [756, 231] on label "Intelektuālam darbam piemērota vide" at bounding box center [463, 217] width 653 height 34
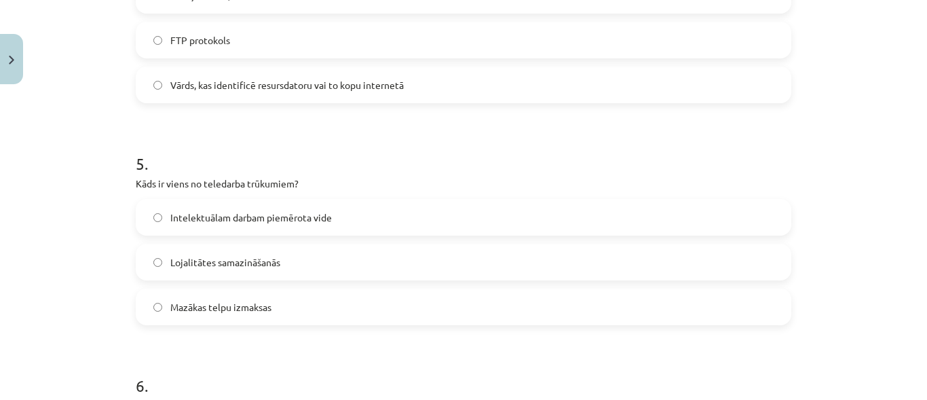
click at [756, 231] on label "Intelektuālam darbam piemērota vide" at bounding box center [463, 217] width 653 height 34
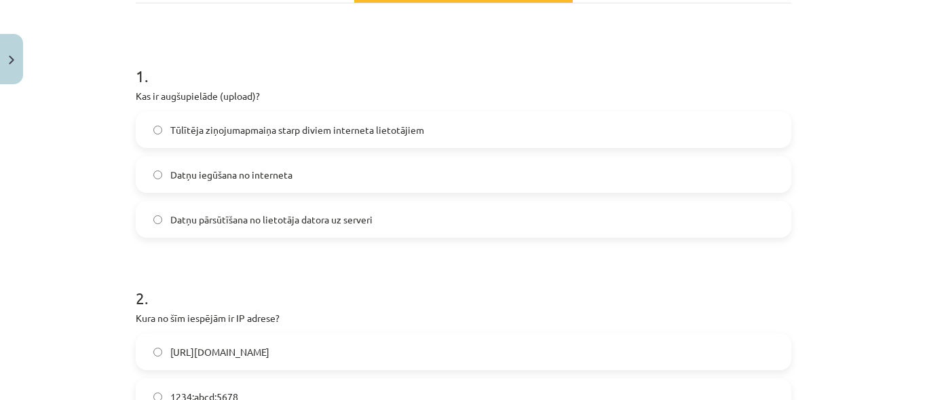
scroll to position [272, 0]
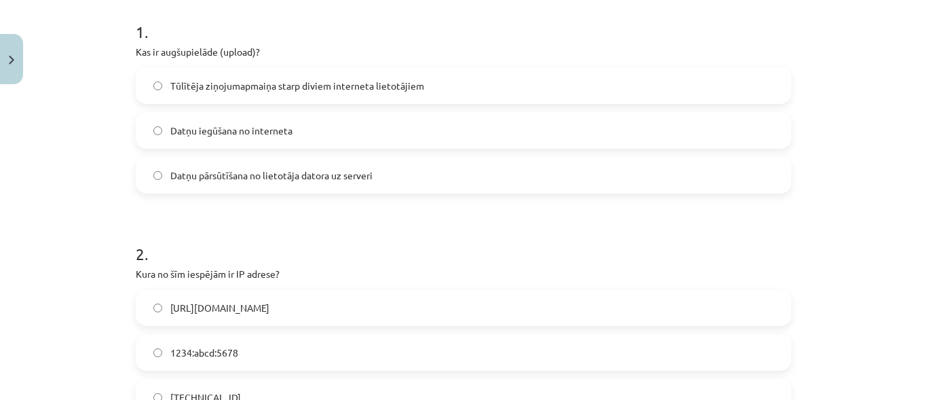
click at [295, 167] on label "Datņu pārsūtīšana no lietotāja datora uz serveri" at bounding box center [463, 175] width 653 height 34
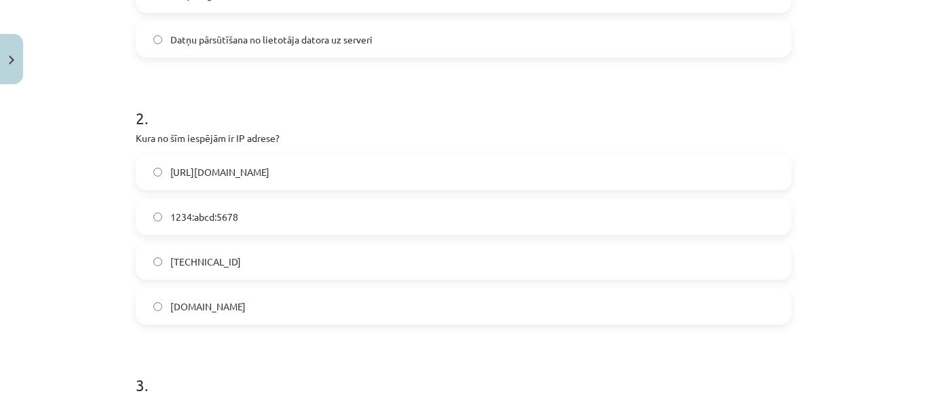
scroll to position [475, 0]
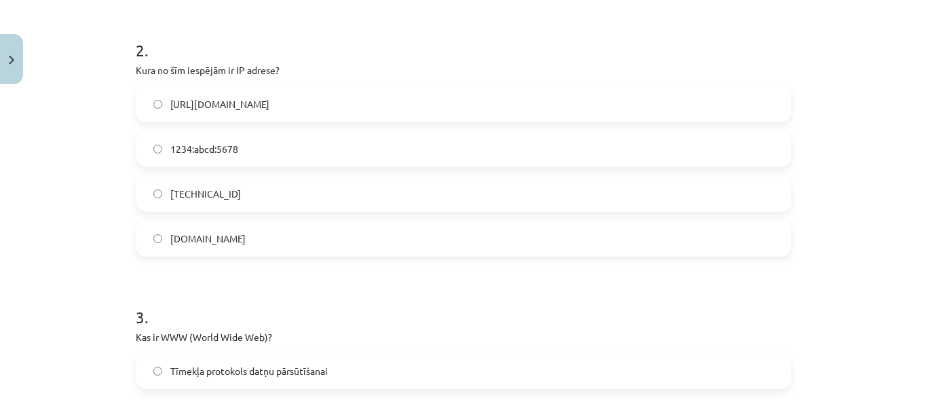
click at [230, 107] on label "http://IP.com" at bounding box center [463, 104] width 653 height 34
click at [312, 191] on label "192.100.81.101" at bounding box center [463, 193] width 653 height 34
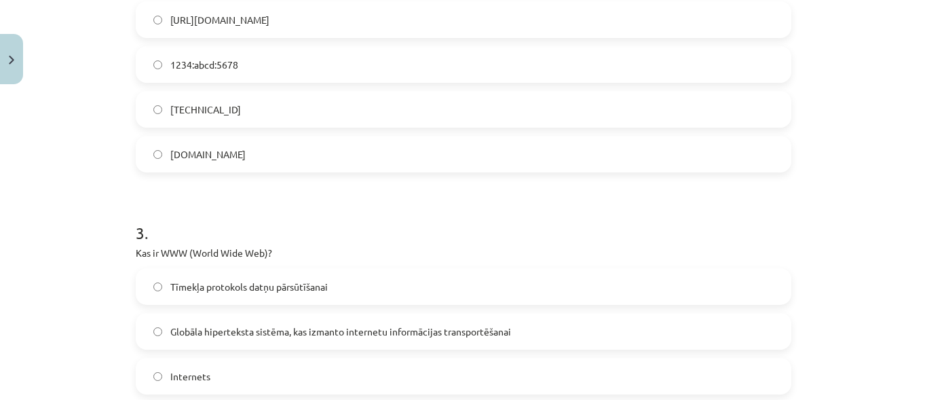
scroll to position [679, 0]
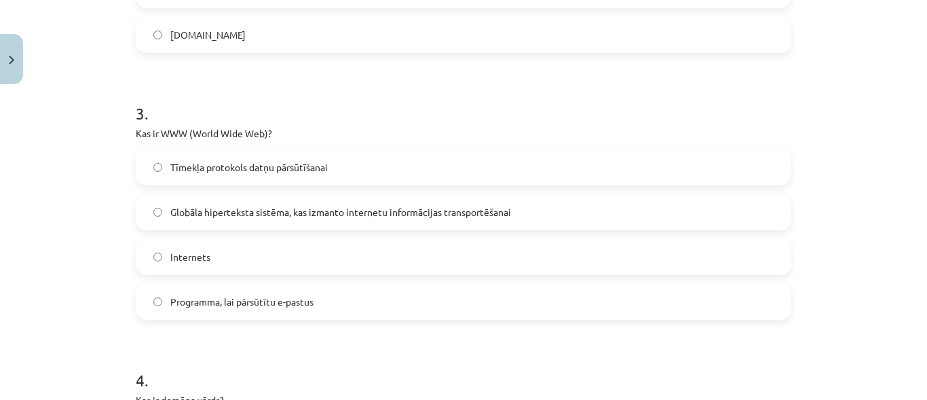
click at [360, 205] on span "Globāla hiperteksta sistēma, kas izmanto internetu informācijas transportēšanai" at bounding box center [340, 212] width 341 height 14
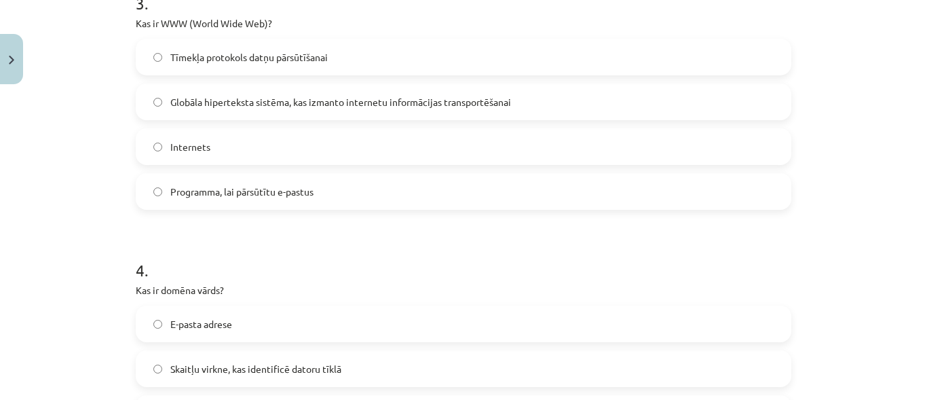
scroll to position [950, 0]
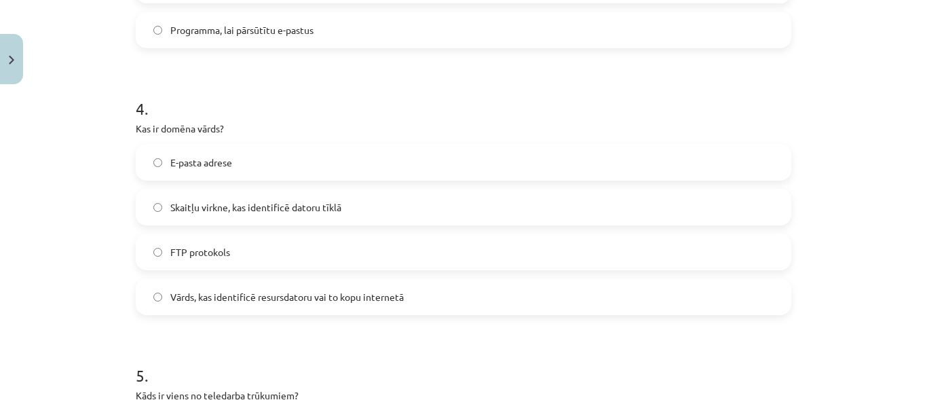
click at [302, 294] on span "Vārds, kas identificē resursdatoru vai to kopu internetā" at bounding box center [286, 297] width 233 height 14
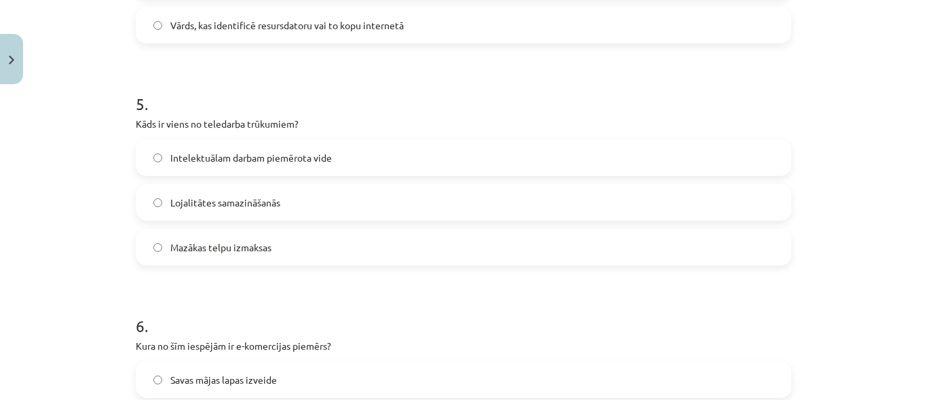
click at [222, 205] on span "Lojalitātes samazināšanās" at bounding box center [225, 202] width 110 height 14
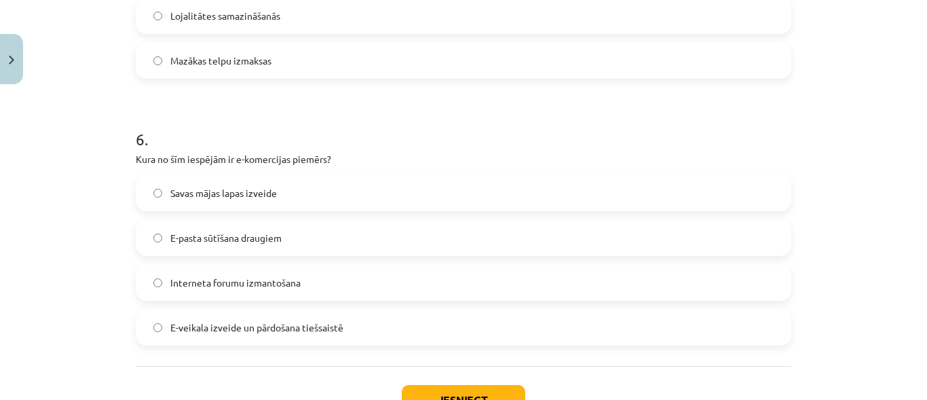
scroll to position [1425, 0]
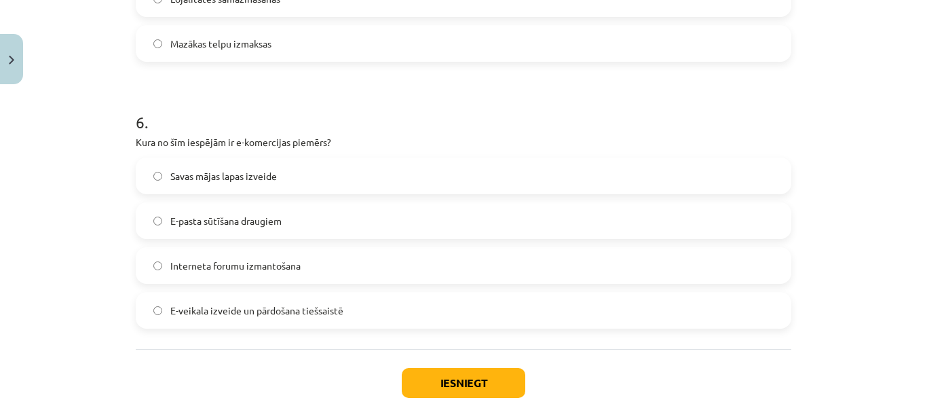
click at [217, 265] on span "Interneta forumu izmantošana" at bounding box center [235, 266] width 130 height 14
click at [347, 309] on label "E-veikala izveide un pārdošana tiešsaistē" at bounding box center [463, 310] width 653 height 34
click at [457, 361] on div "Iesniegt Aizvērt" at bounding box center [464, 396] width 656 height 95
click at [464, 373] on button "Iesniegt" at bounding box center [464, 383] width 124 height 30
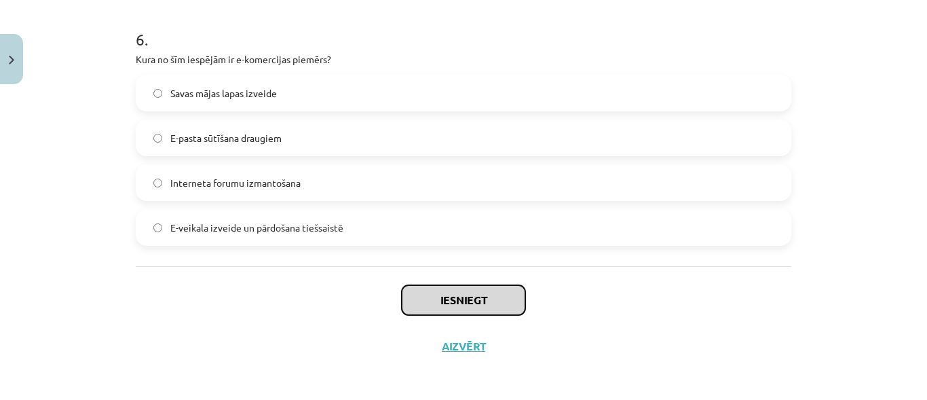
scroll to position [1512, 0]
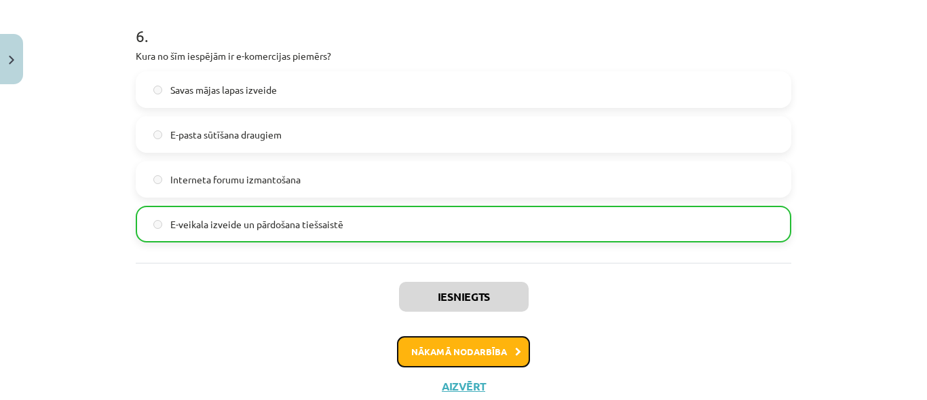
click at [467, 345] on button "Nākamā nodarbība" at bounding box center [463, 351] width 133 height 31
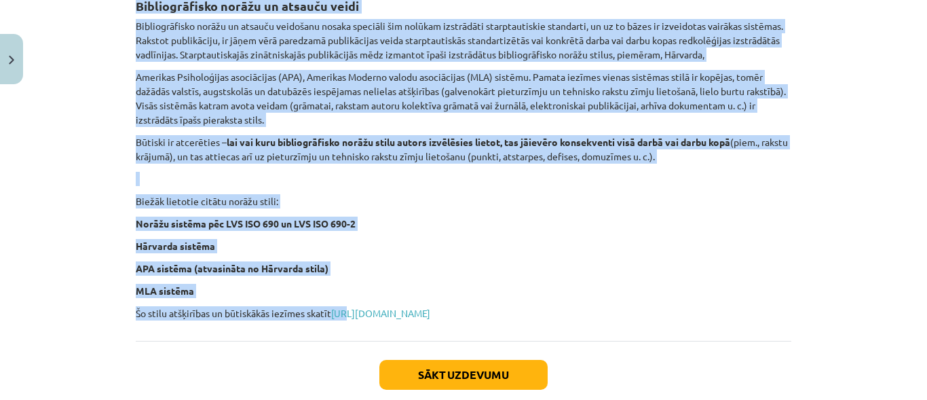
scroll to position [572, 0]
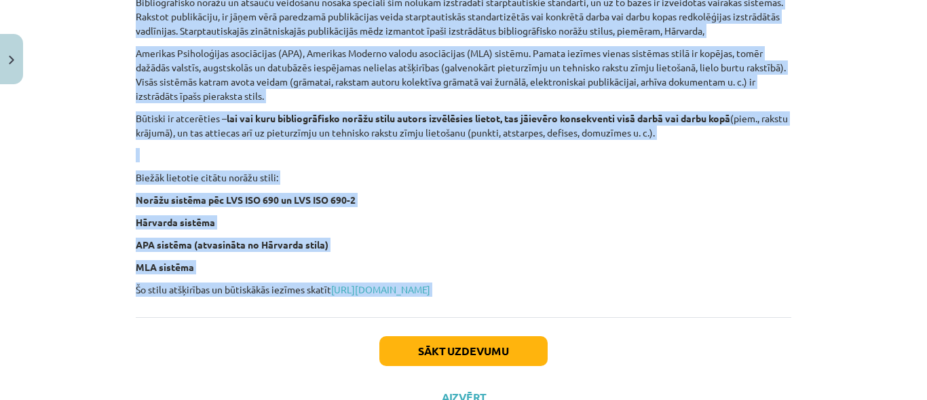
drag, startPoint x: 132, startPoint y: 41, endPoint x: 602, endPoint y: 295, distance: 534.2
copy div "Atsauces un norādes Pētnieciskos darbos autori, pamatojot vai paskaidrojot sava…"
click at [441, 361] on button "Sākt uzdevumu" at bounding box center [463, 351] width 168 height 30
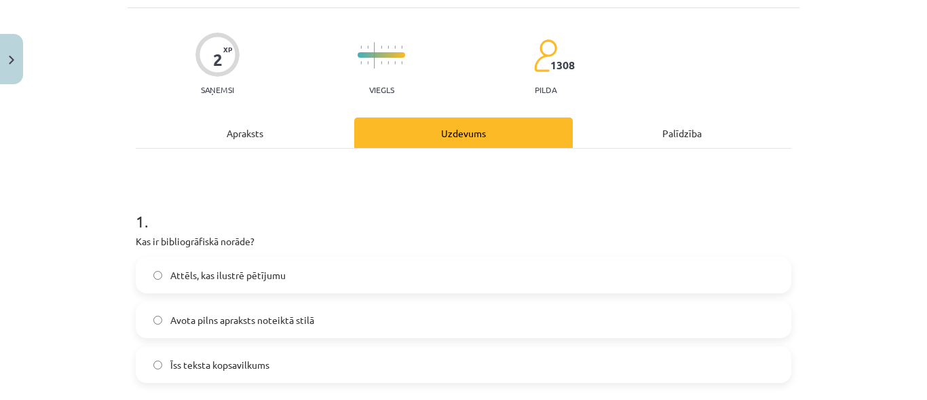
scroll to position [34, 0]
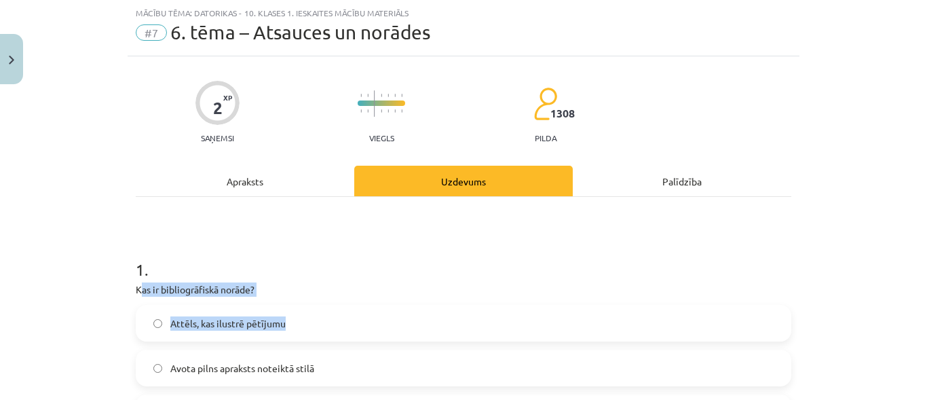
drag, startPoint x: 134, startPoint y: 287, endPoint x: 285, endPoint y: 334, distance: 158.4
click at [285, 334] on div "1 . Kas ir bibliogrāfiskā norāde? Attēls, kas ilustrē pētījumu Avota pilns apra…" at bounding box center [464, 333] width 656 height 195
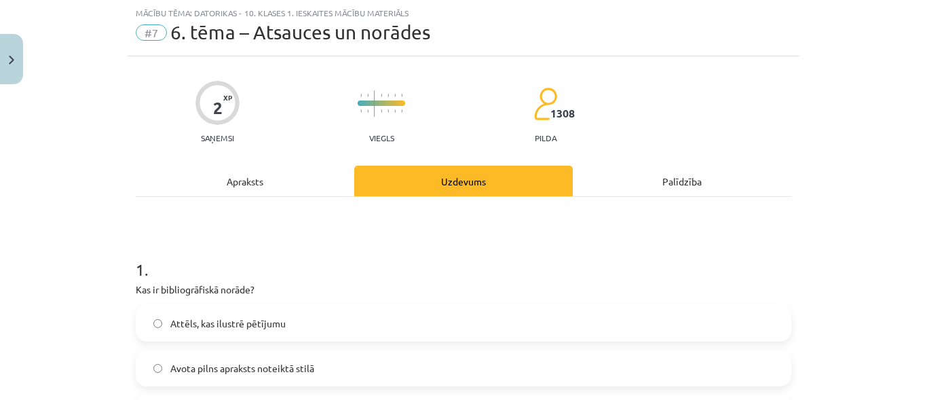
click at [304, 257] on h1 "1 ." at bounding box center [464, 257] width 656 height 42
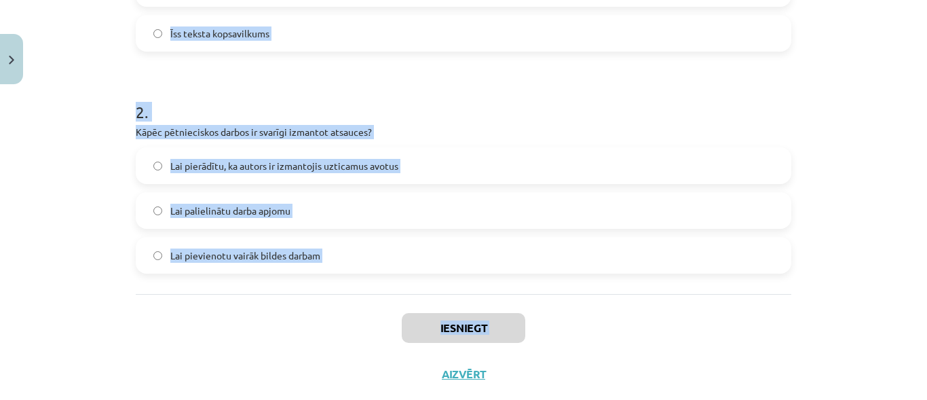
scroll to position [445, 0]
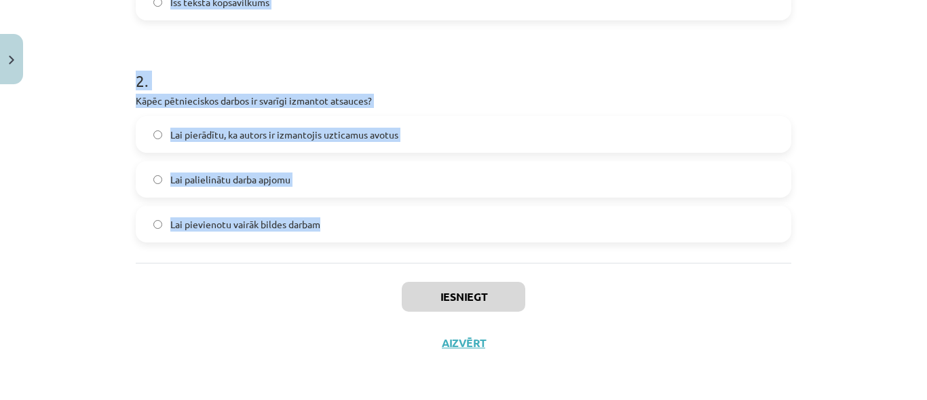
drag, startPoint x: 130, startPoint y: 265, endPoint x: 324, endPoint y: 220, distance: 199.2
click at [324, 220] on div "2 XP Saņemsi Viegls 1308 pilda Apraksts Uzdevums Palīdzība 1 . Kas ir bibliogrā…" at bounding box center [464, 6] width 672 height 720
copy form "1 . Kas ir bibliogrāfiskā norāde? Attēls, kas ilustrē pētījumu Avota pilns apra…"
click at [151, 128] on label "Lai pierādītu, ka autors ir izmantojis uzticamus avotus" at bounding box center [463, 134] width 653 height 34
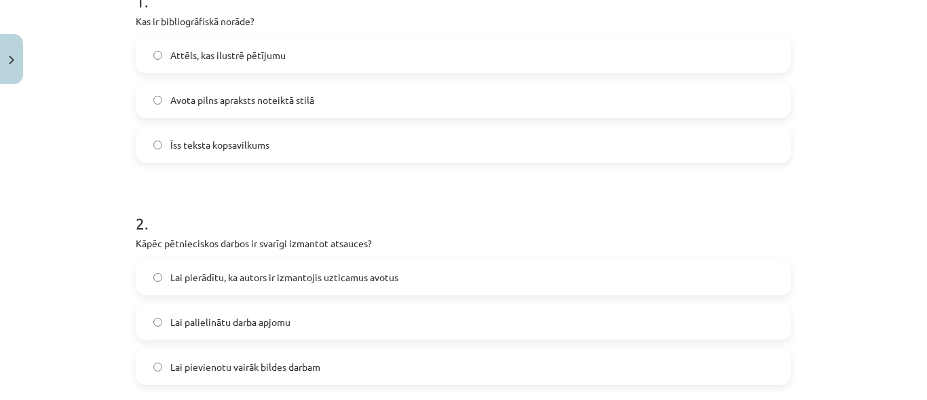
scroll to position [377, 0]
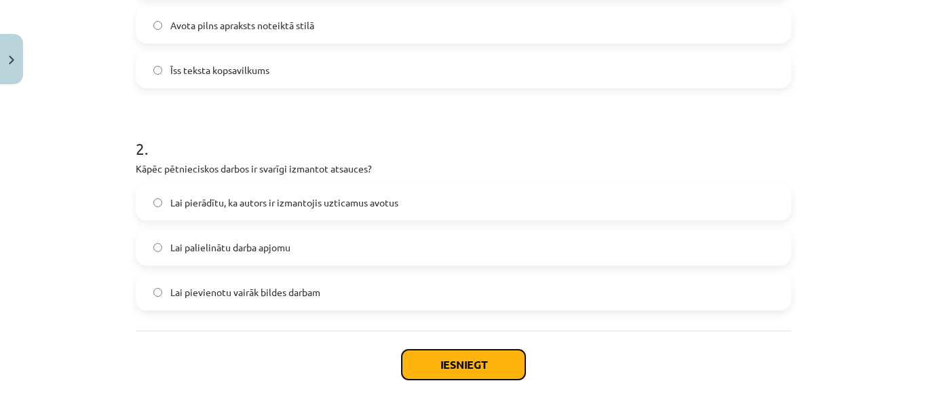
click at [474, 362] on button "Iesniegt" at bounding box center [464, 365] width 124 height 30
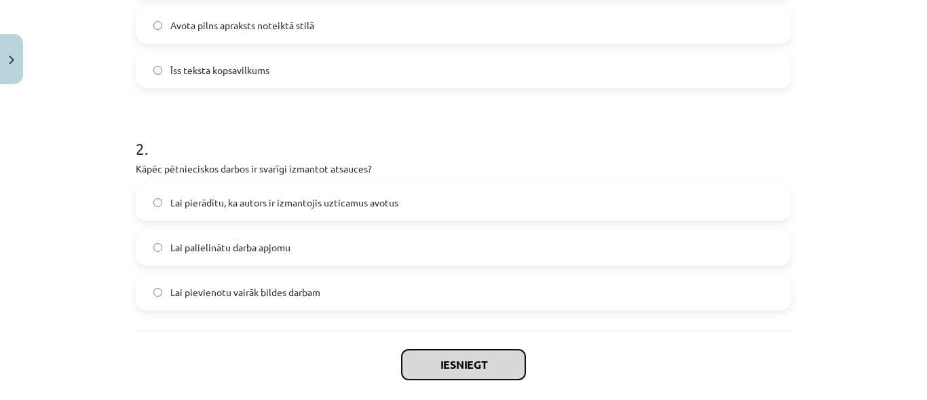
scroll to position [445, 0]
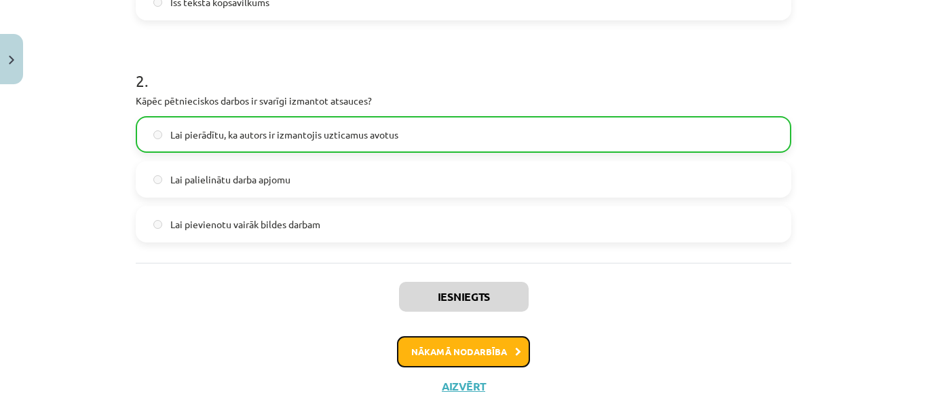
click at [483, 361] on button "Nākamā nodarbība" at bounding box center [463, 351] width 133 height 31
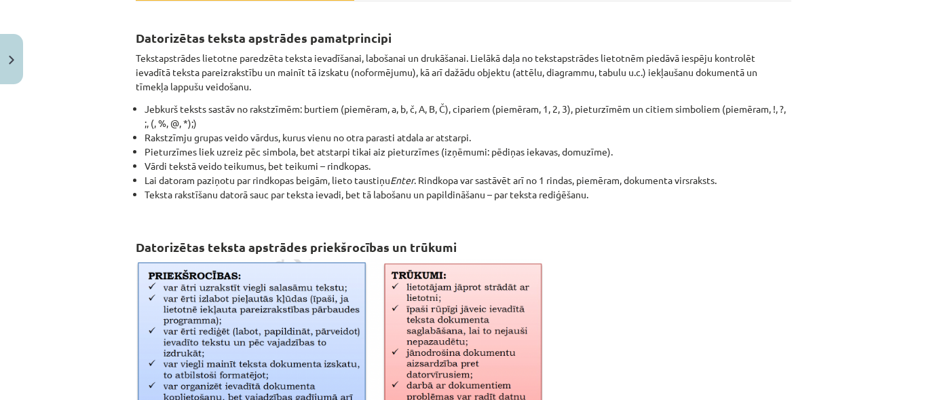
scroll to position [238, 0]
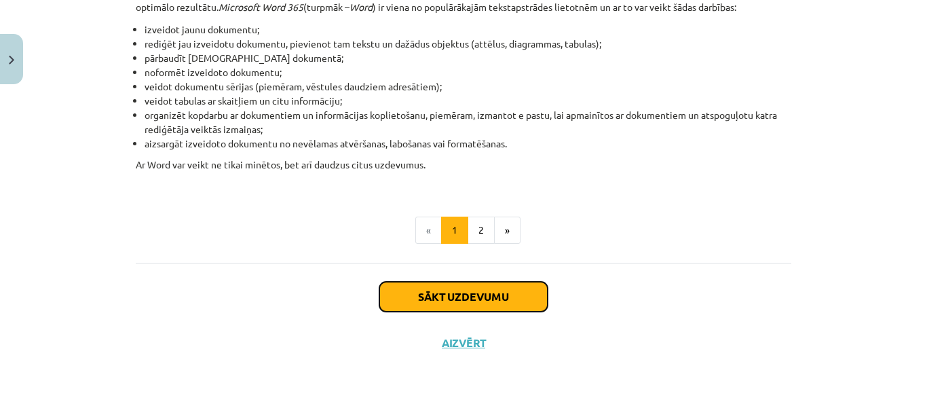
click at [495, 288] on button "Sākt uzdevumu" at bounding box center [463, 297] width 168 height 30
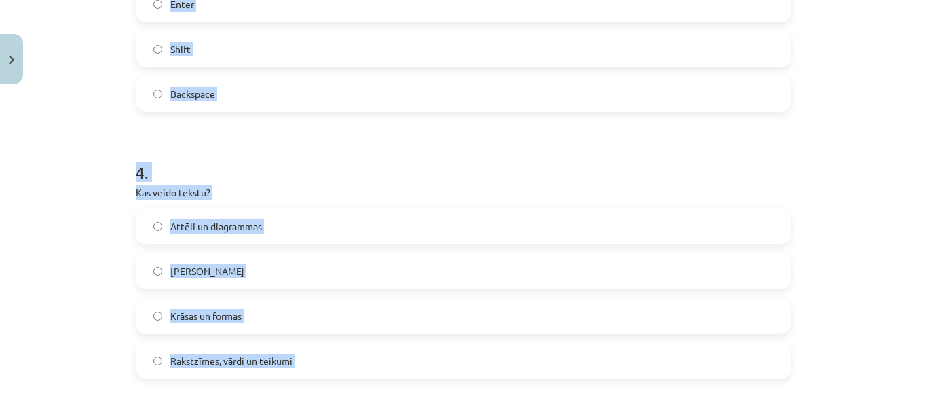
scroll to position [950, 0]
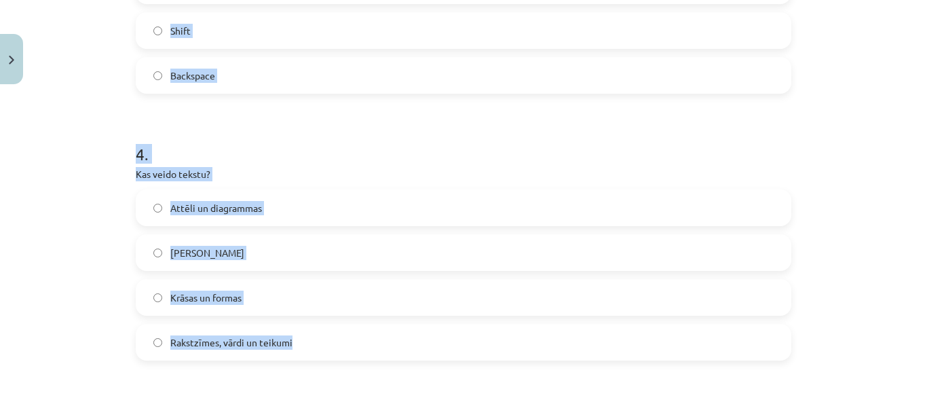
drag, startPoint x: 132, startPoint y: 266, endPoint x: 314, endPoint y: 352, distance: 201.3
copy form "1 . Kāda ir tekstapstrādes lietotnes galvenā funkcija? Spēļu spēlēšana Teksta i…"
click at [590, 131] on h1 "4 ." at bounding box center [464, 142] width 656 height 42
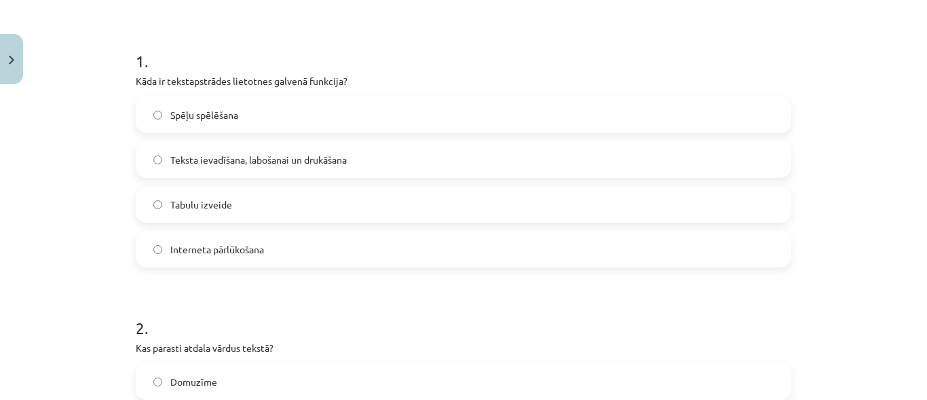
scroll to position [203, 0]
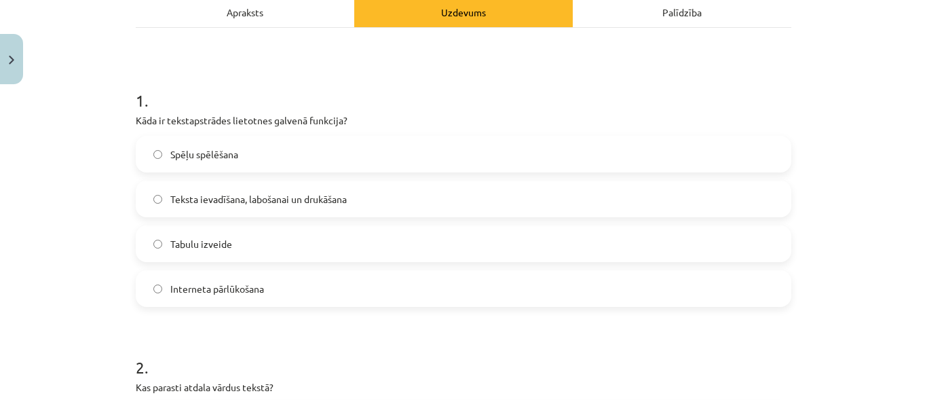
click at [420, 198] on label "Teksta ievadīšana, labošanai un drukāšana" at bounding box center [463, 199] width 653 height 34
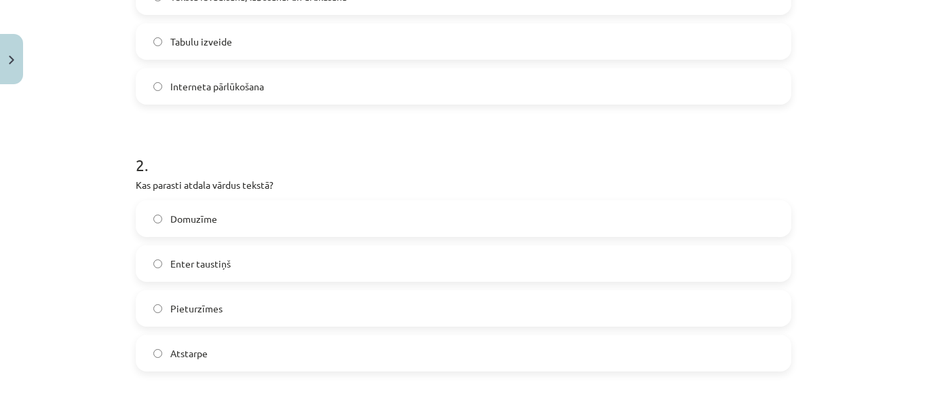
scroll to position [407, 0]
click at [263, 355] on label "Atstarpe" at bounding box center [463, 352] width 653 height 34
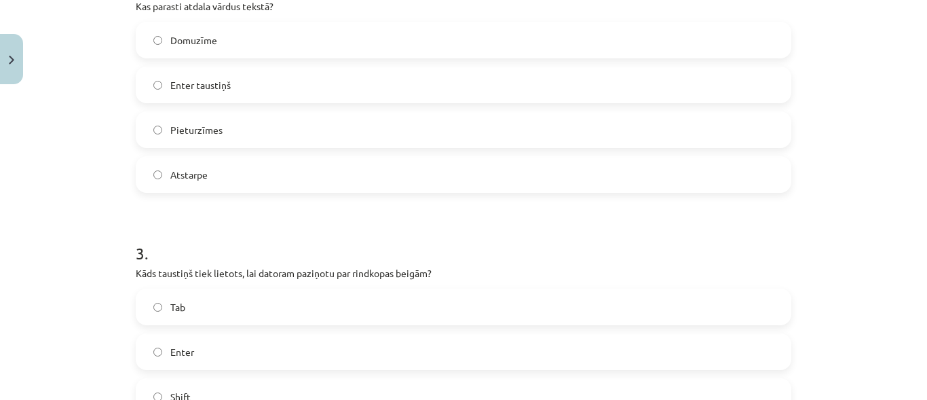
scroll to position [678, 0]
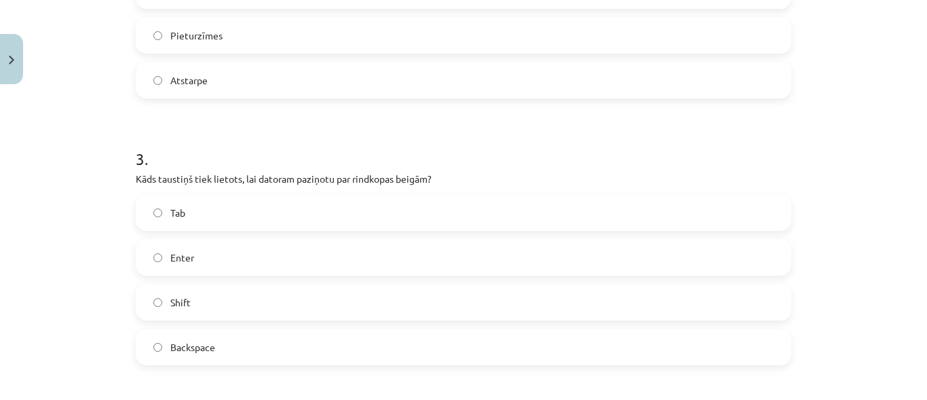
click at [219, 265] on label "Enter" at bounding box center [463, 257] width 653 height 34
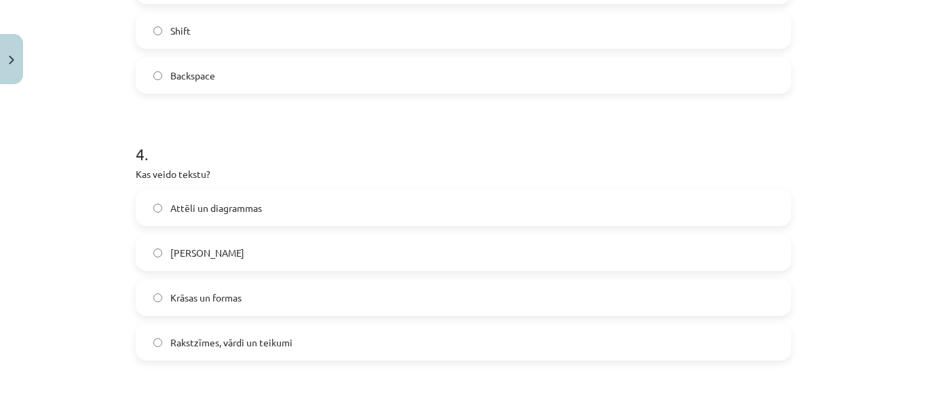
click at [243, 346] on span "Rakstzīmes, vārdi un teikumi" at bounding box center [231, 342] width 122 height 14
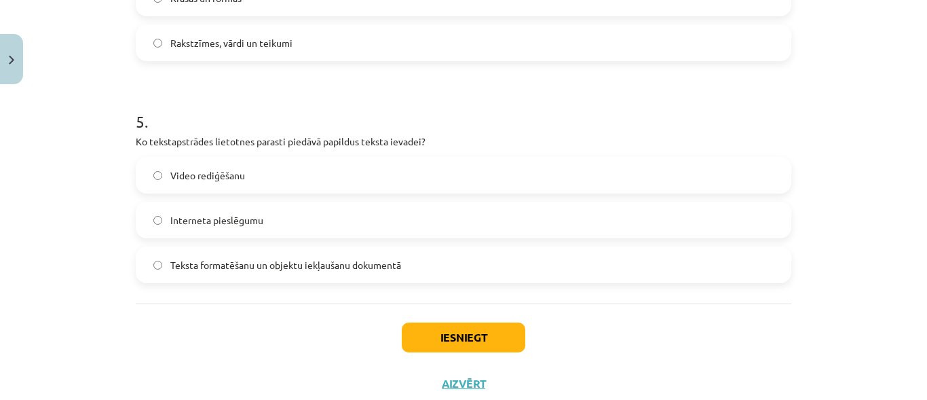
scroll to position [1289, 0]
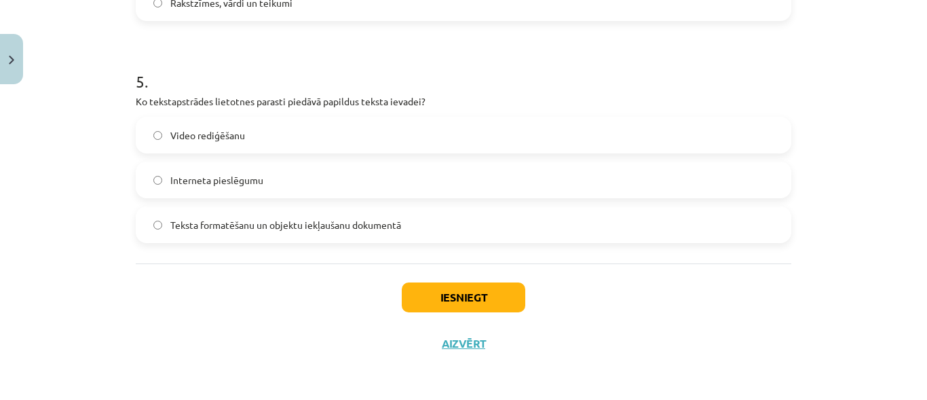
click at [515, 231] on label "Teksta formatēšanu un objektu iekļaušanu dokumentā" at bounding box center [463, 225] width 653 height 34
click at [430, 287] on button "Iesniegt" at bounding box center [464, 297] width 124 height 30
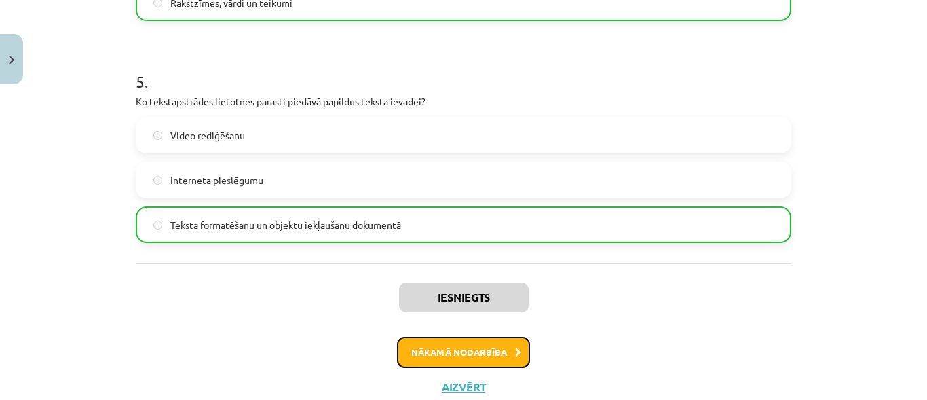
click at [502, 349] on button "Nākamā nodarbība" at bounding box center [463, 352] width 133 height 31
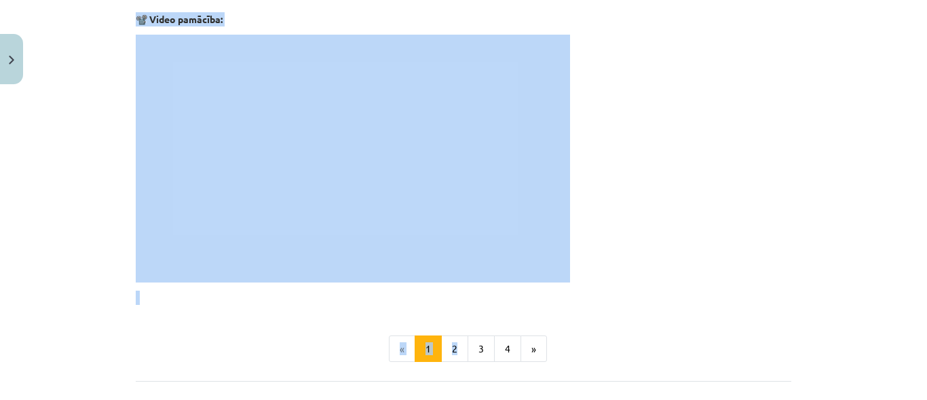
scroll to position [2783, 0]
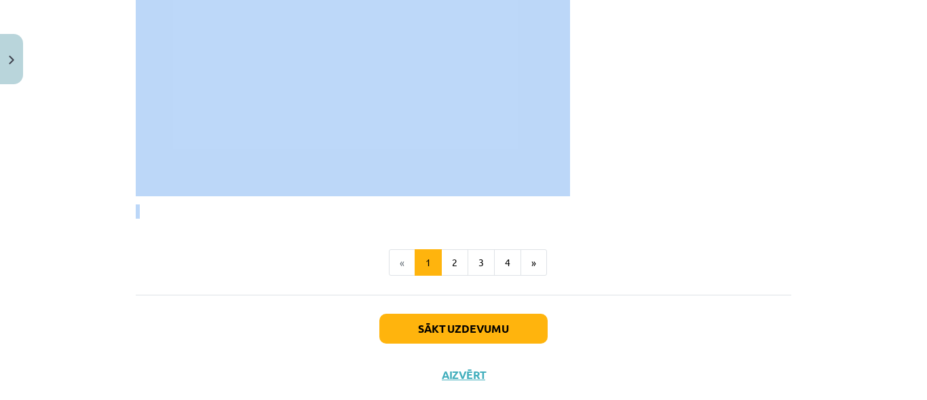
drag, startPoint x: 131, startPoint y: 202, endPoint x: 339, endPoint y: 219, distance: 209.1
copy div "Lappuses parametru izvēle (lapas izmērs, orientācija, malu platums) Lappuses pa…"
click at [441, 267] on button "2" at bounding box center [454, 262] width 27 height 27
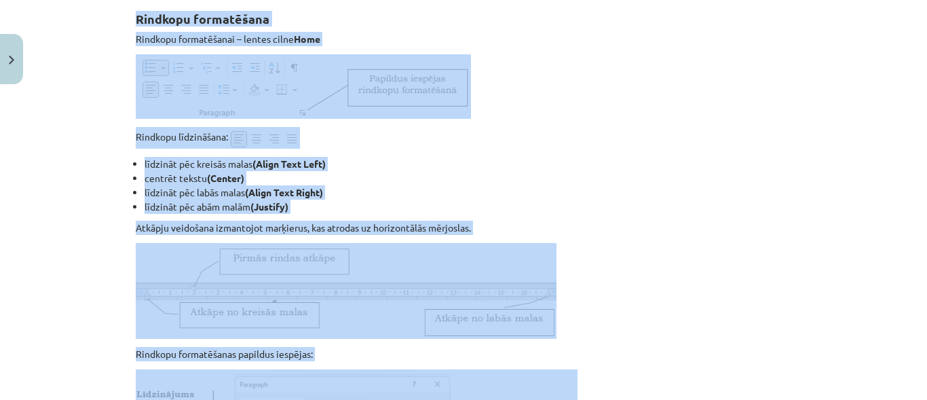
scroll to position [243, 0]
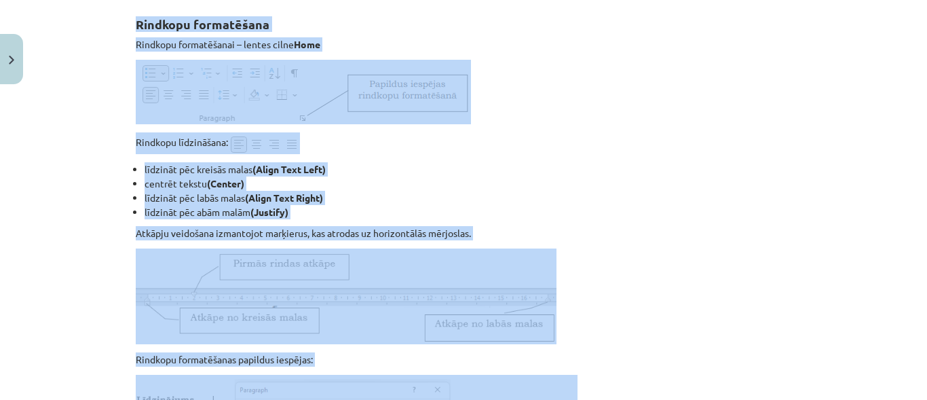
click at [641, 164] on li "līdzināt pēc kreisās malas (Align Text Left)" at bounding box center [468, 169] width 647 height 14
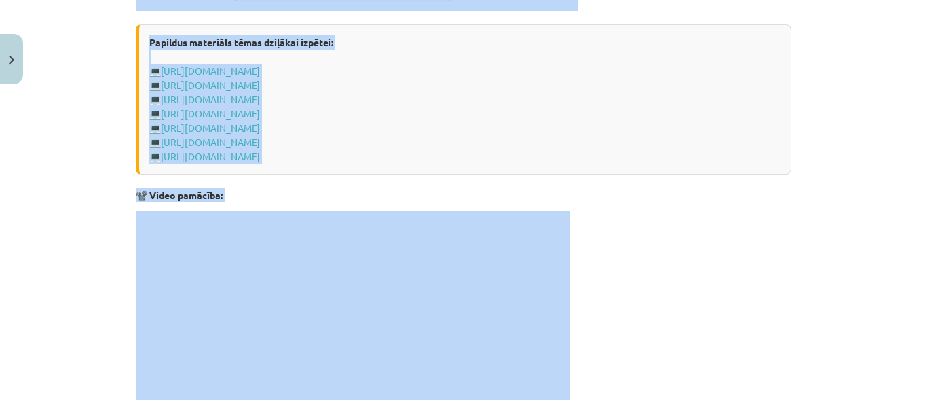
scroll to position [922, 0]
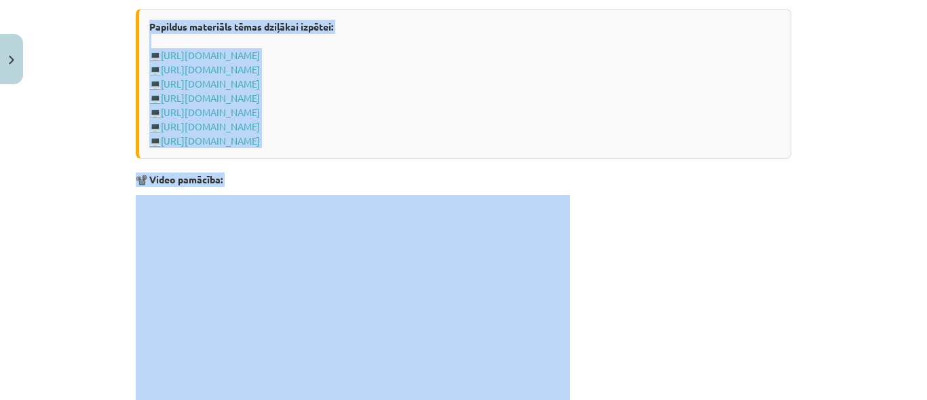
drag, startPoint x: 132, startPoint y: 229, endPoint x: 549, endPoint y: 137, distance: 426.7
click at [549, 137] on div "Rindkopu formatēšana Rindkopu formatēšanai – lentes cilne Home Rindkopu līdzinā…" at bounding box center [464, 389] width 656 height 2137
copy div "Rindkopu formatēšana Rindkopu formatēšanai – lentes cilne Home Rindkopu līdzinā…"
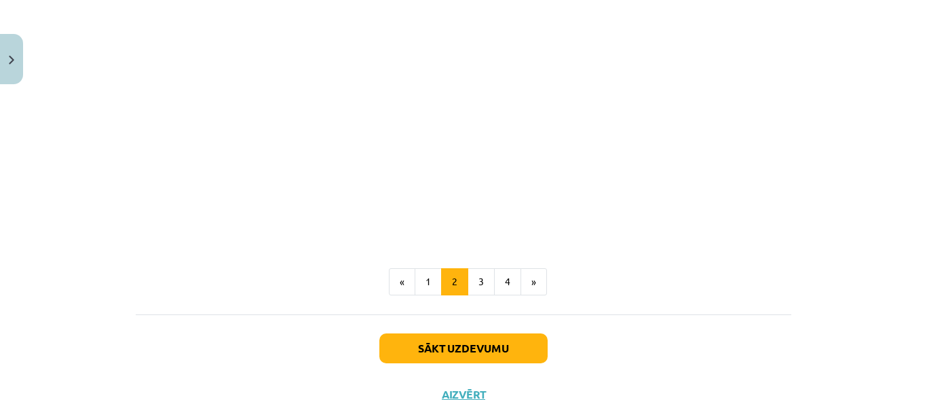
scroll to position [2196, 0]
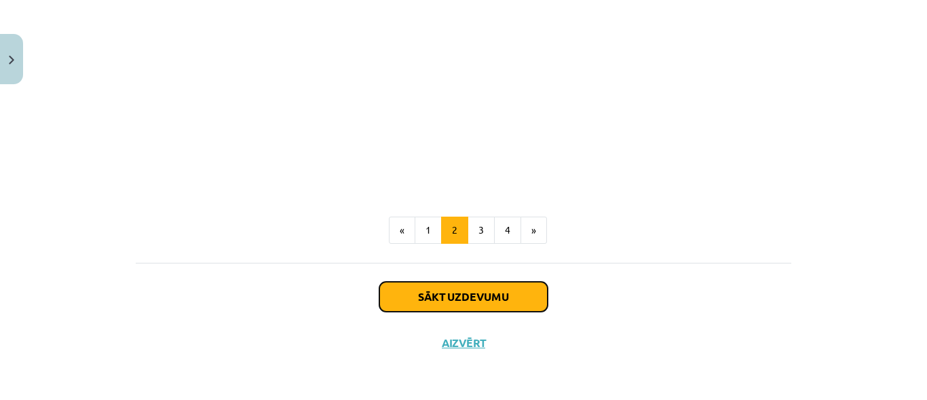
click at [507, 295] on button "Sākt uzdevumu" at bounding box center [463, 297] width 168 height 30
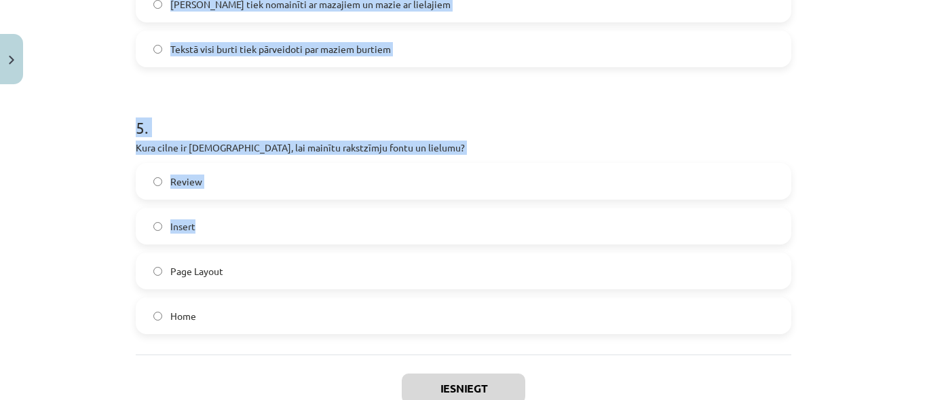
scroll to position [1324, 0]
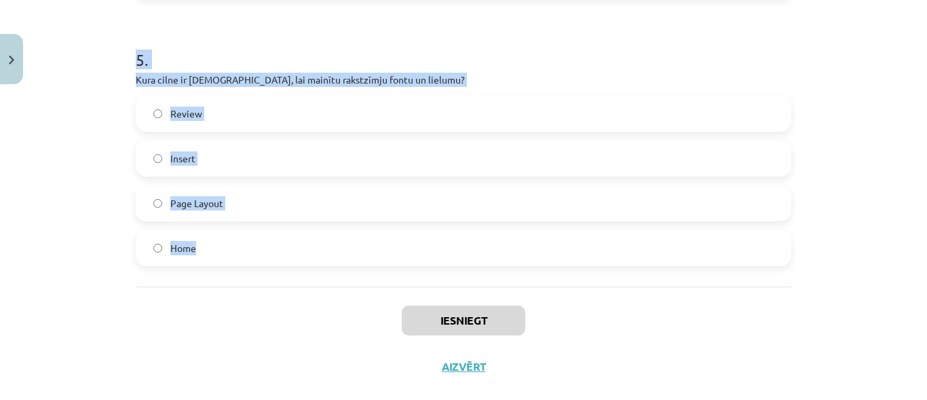
drag, startPoint x: 132, startPoint y: 159, endPoint x: 254, endPoint y: 229, distance: 141.1
click at [55, 193] on div "Mācību tēma: Datorikas - 10. klases 1. ieskaites mācību materiāls #9 8. tēma – …" at bounding box center [463, 200] width 927 height 400
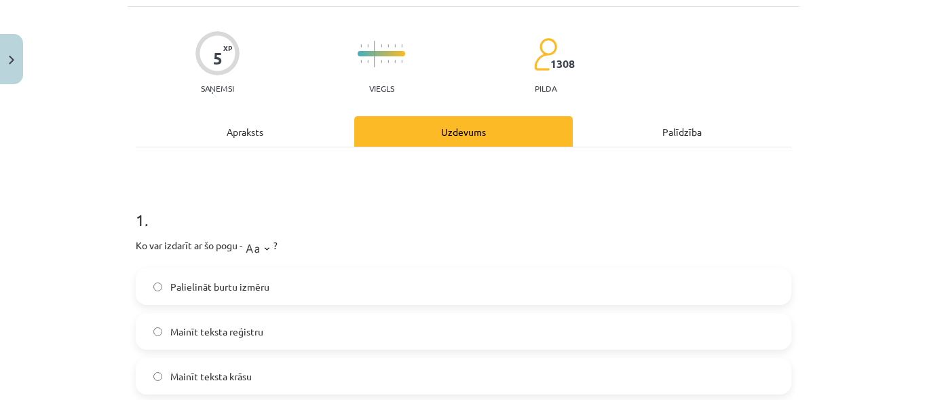
scroll to position [272, 0]
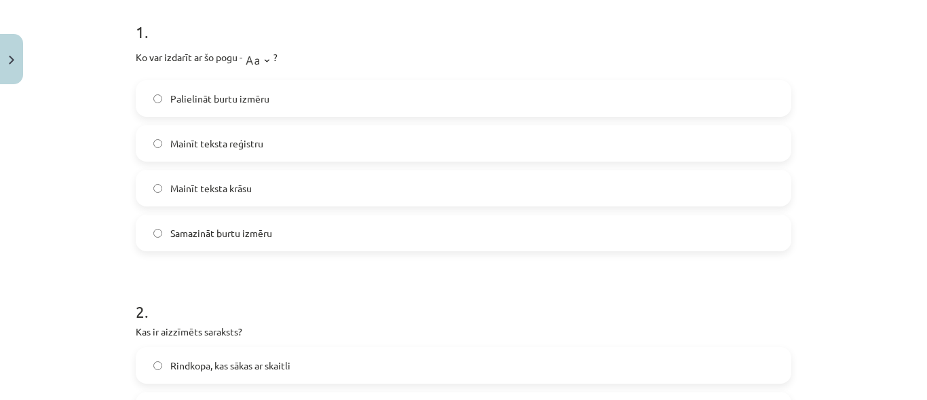
click at [268, 143] on label "Mainīt teksta reģistru" at bounding box center [463, 143] width 653 height 34
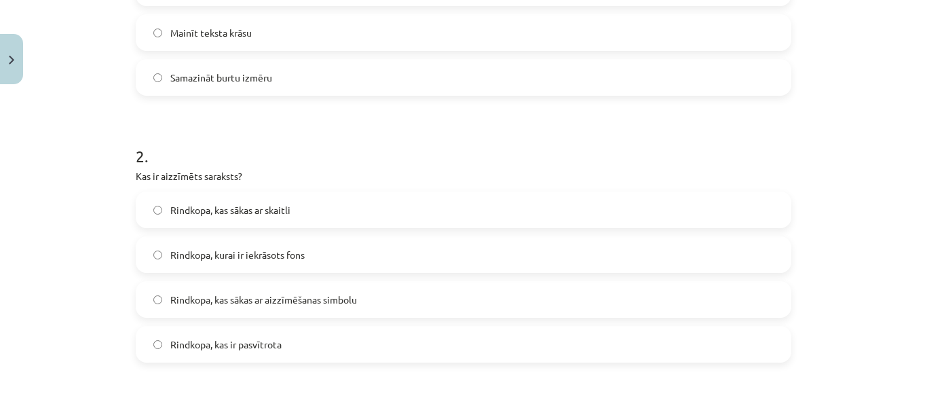
scroll to position [475, 0]
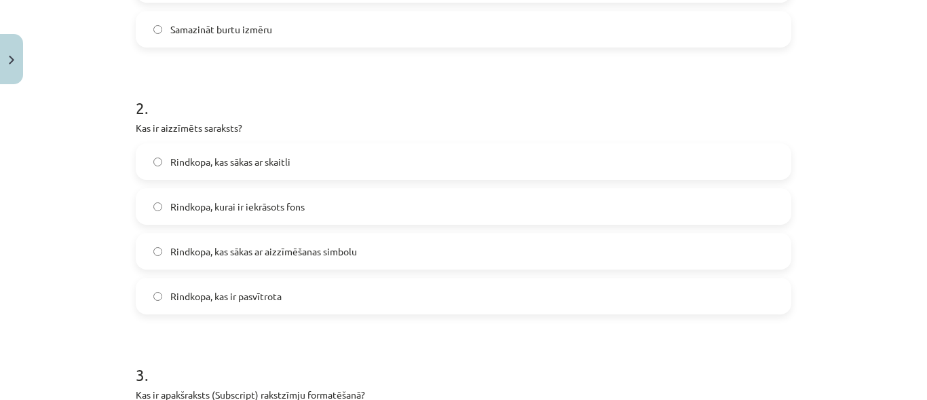
click at [265, 253] on span "Rindkopa, kas sākas ar aizzīmēšanas simbolu" at bounding box center [263, 251] width 187 height 14
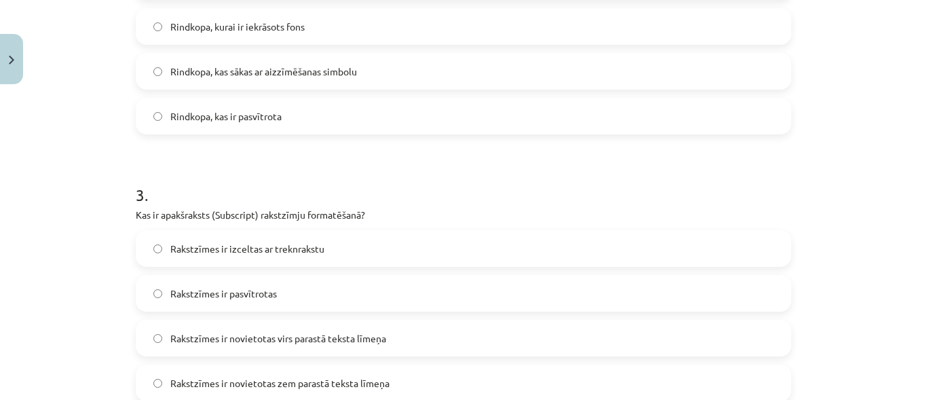
scroll to position [679, 0]
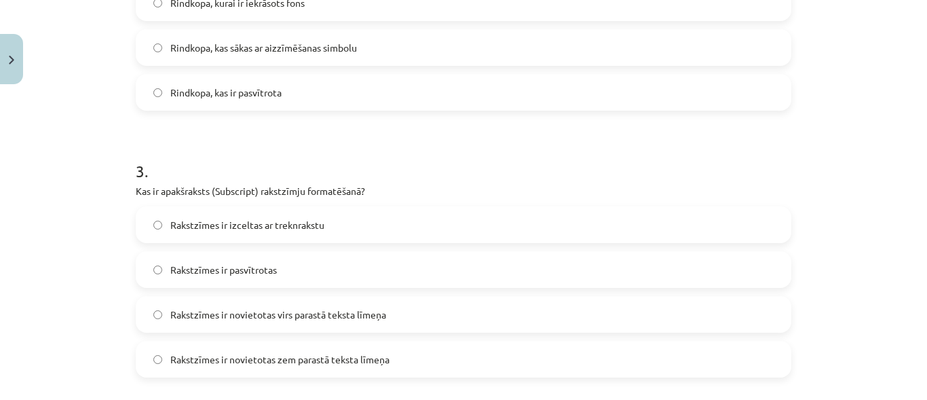
click at [263, 313] on span "Rakstzīmes ir novietotas virs parastā teksta līmeņa" at bounding box center [278, 314] width 216 height 14
click at [277, 359] on span "Rakstzīmes ir novietotas zem parastā teksta līmeņa" at bounding box center [279, 359] width 219 height 14
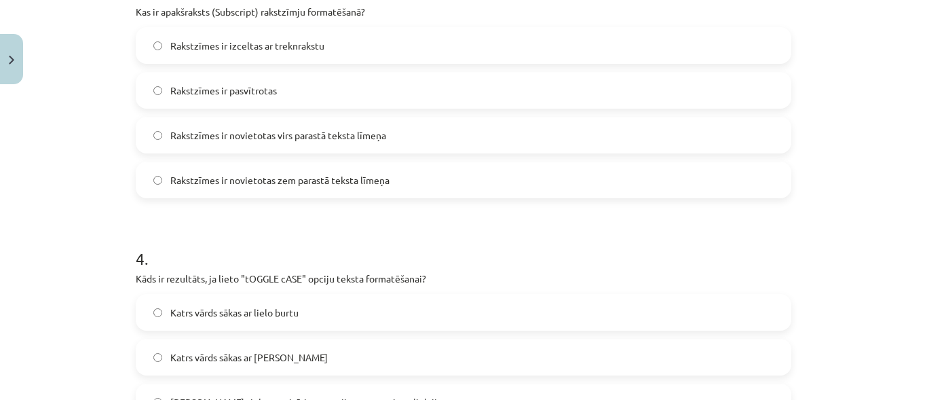
scroll to position [950, 0]
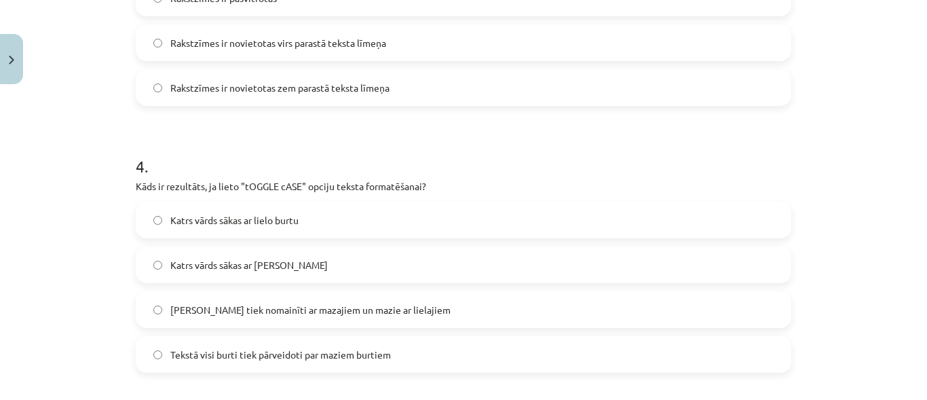
click at [235, 305] on span "Lielie burti tiek nomainīti ar mazajiem un mazie ar lielajiem" at bounding box center [310, 310] width 280 height 14
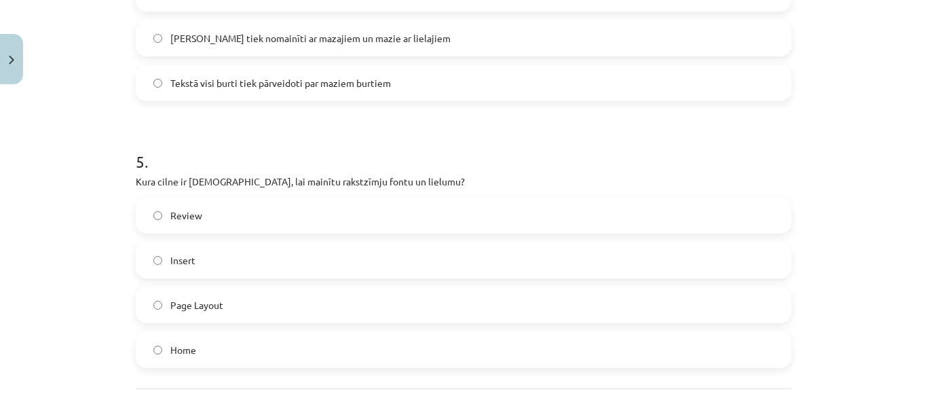
scroll to position [1290, 0]
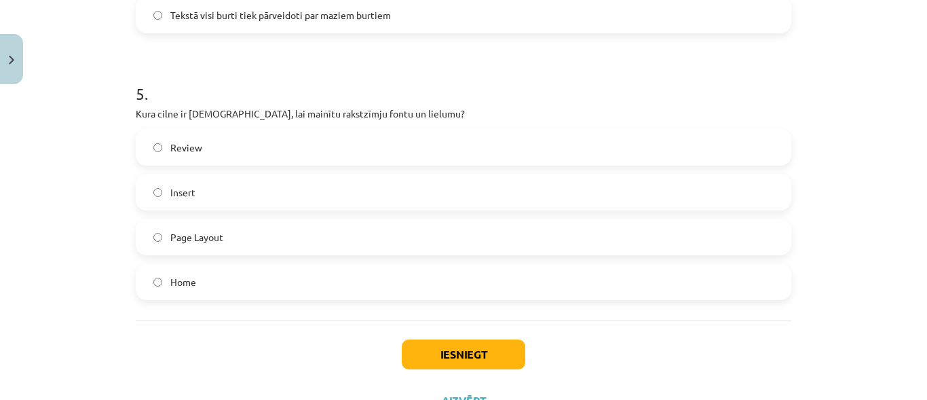
click at [204, 282] on label "Home" at bounding box center [463, 282] width 653 height 34
click at [470, 350] on button "Iesniegt" at bounding box center [464, 354] width 124 height 30
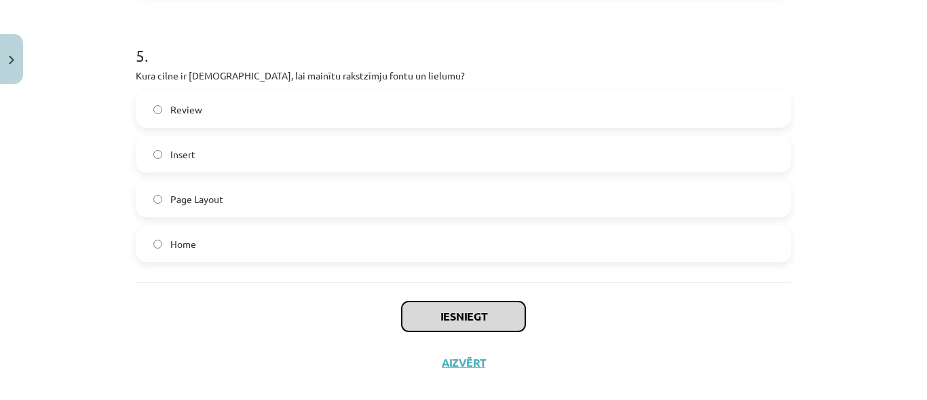
scroll to position [1347, 0]
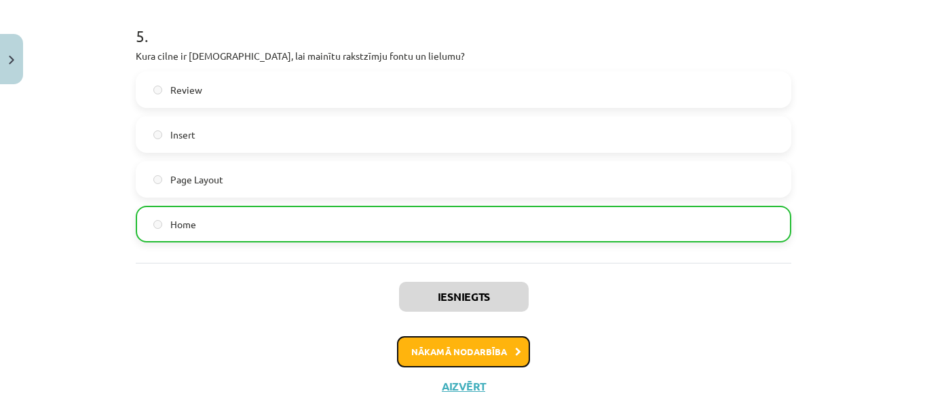
click at [495, 352] on button "Nākamā nodarbība" at bounding box center [463, 351] width 133 height 31
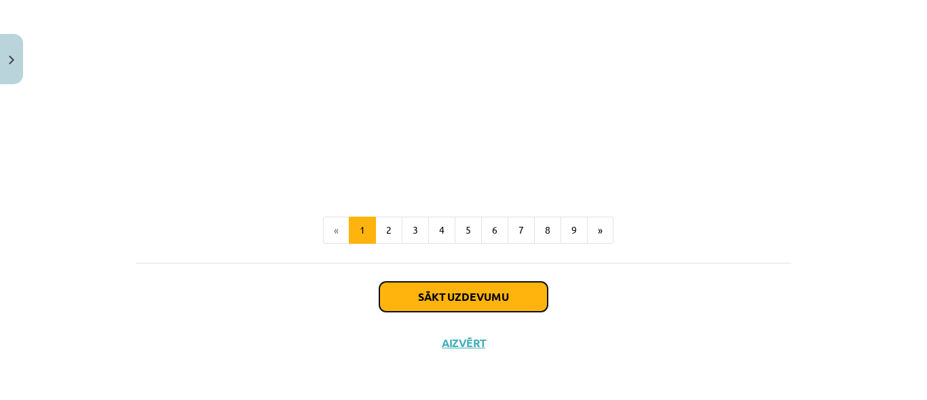
click at [501, 304] on button "Sākt uzdevumu" at bounding box center [463, 297] width 168 height 30
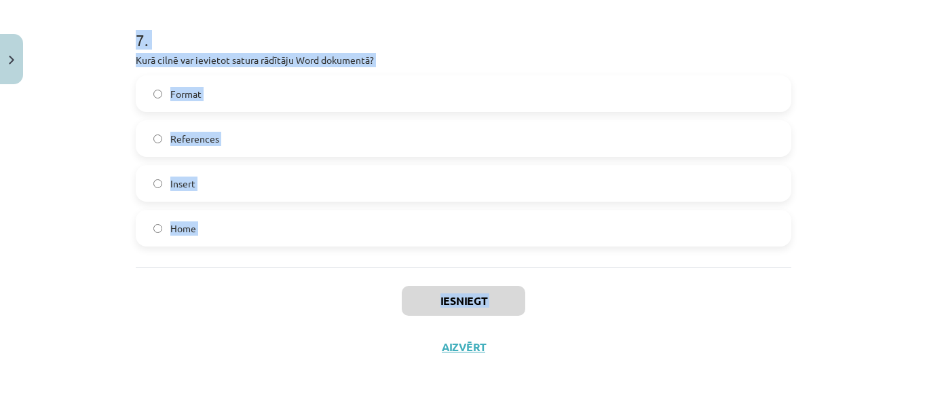
scroll to position [1778, 0]
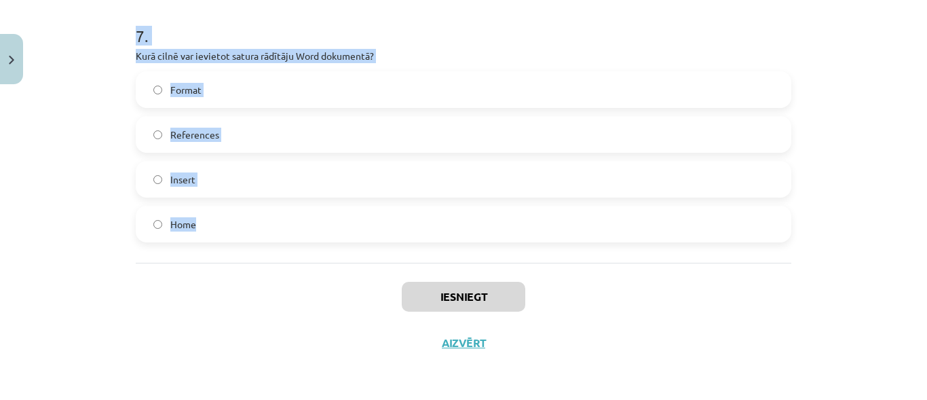
drag, startPoint x: 131, startPoint y: 291, endPoint x: 217, endPoint y: 225, distance: 107.5
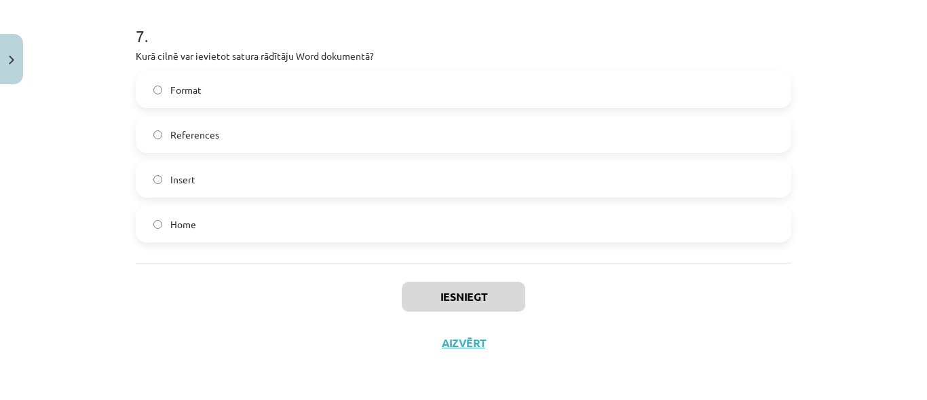
click at [95, 295] on div "Mācību tēma: Datorikas - 10. klases 1. ieskaites mācību materiāls #10 9. tēma –…" at bounding box center [463, 200] width 927 height 400
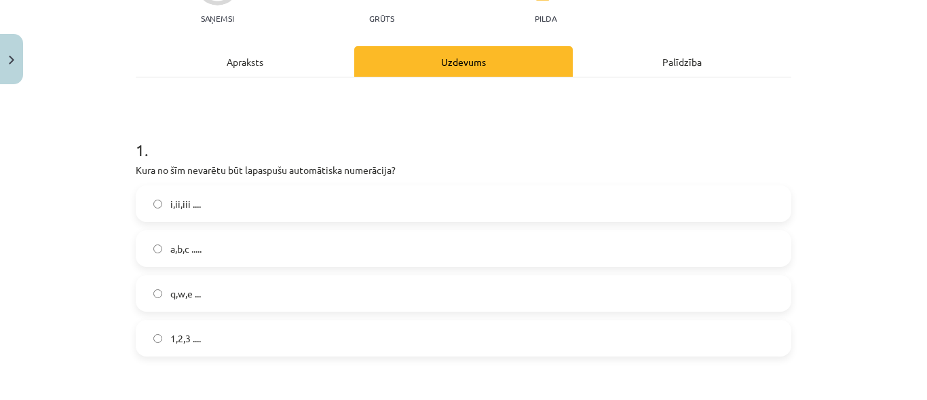
scroll to position [149, 0]
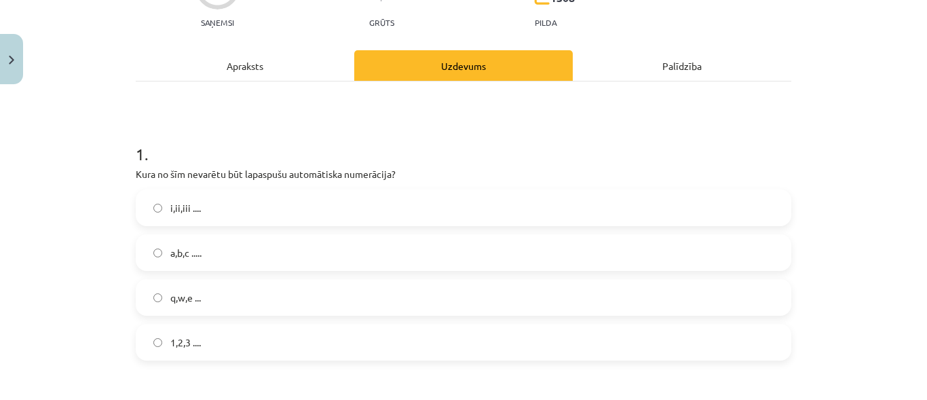
click at [244, 300] on label "q,w,e ..." at bounding box center [463, 297] width 653 height 34
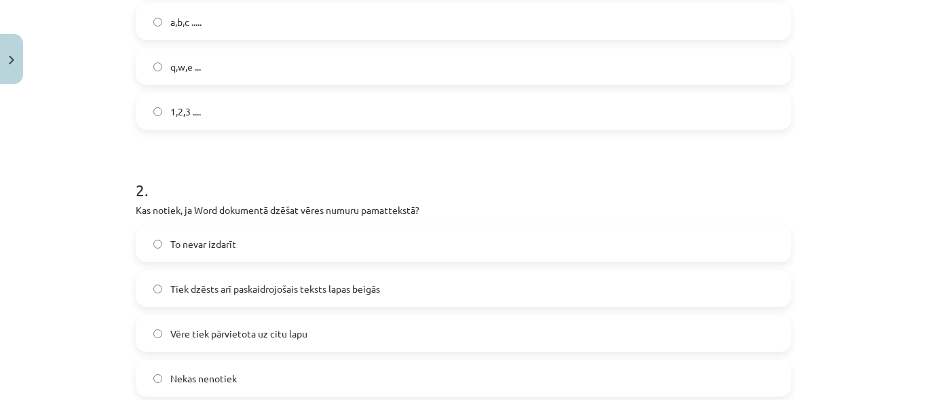
scroll to position [421, 0]
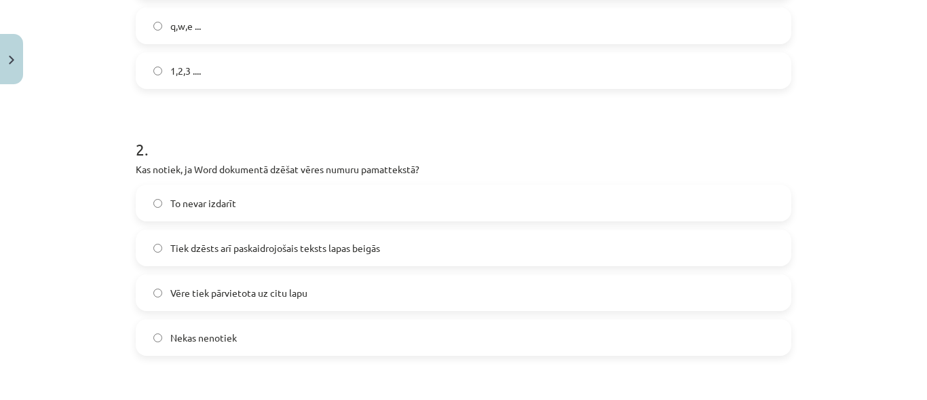
click at [269, 250] on span "Tiek dzēsts arī paskaidrojošais teksts lapas beigās" at bounding box center [275, 248] width 210 height 14
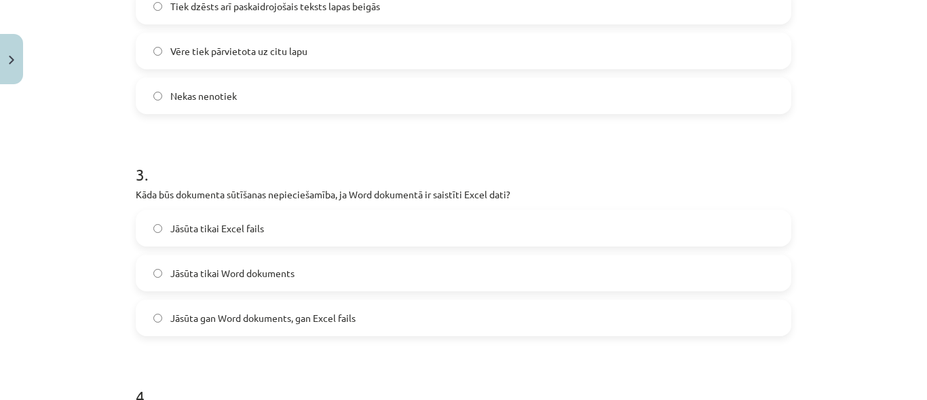
scroll to position [692, 0]
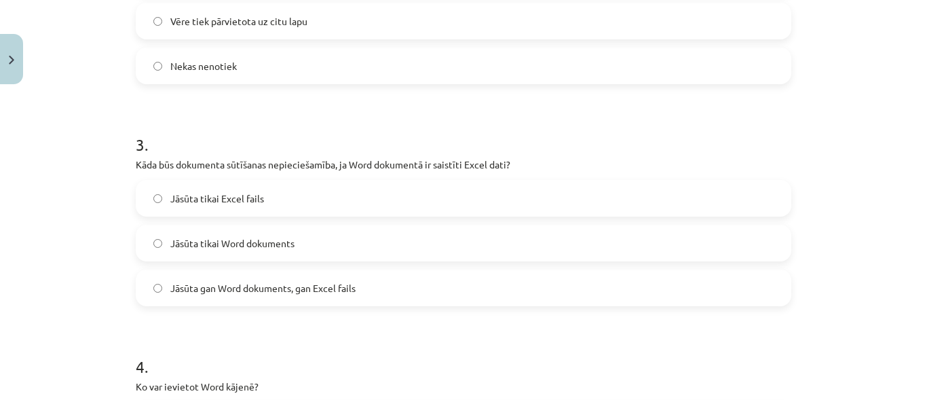
click at [266, 294] on span "Jāsūta gan Word dokuments, gan Excel fails" at bounding box center [262, 288] width 185 height 14
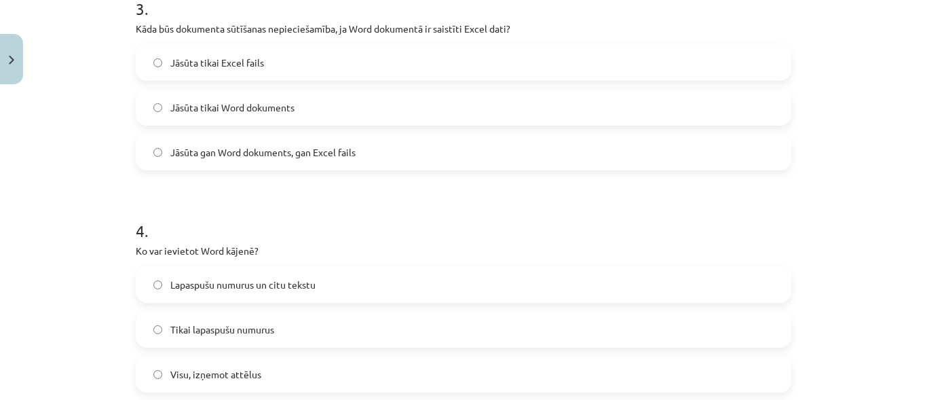
scroll to position [896, 0]
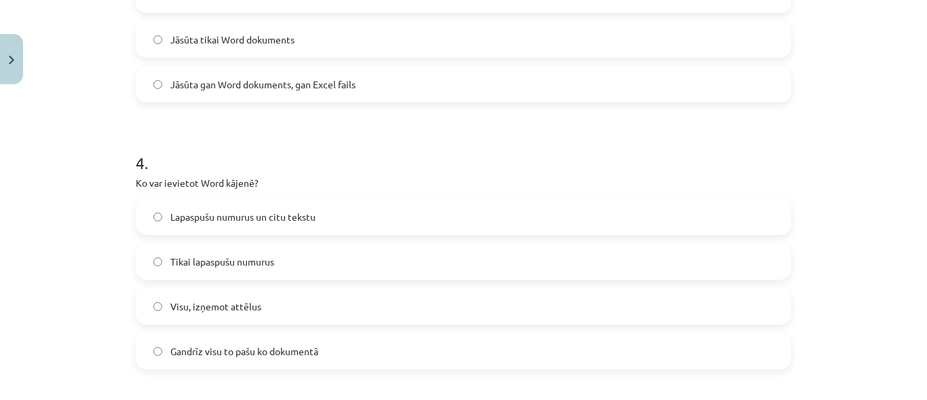
click at [241, 210] on span "Lapaspušu numurus un citu tekstu" at bounding box center [242, 217] width 145 height 14
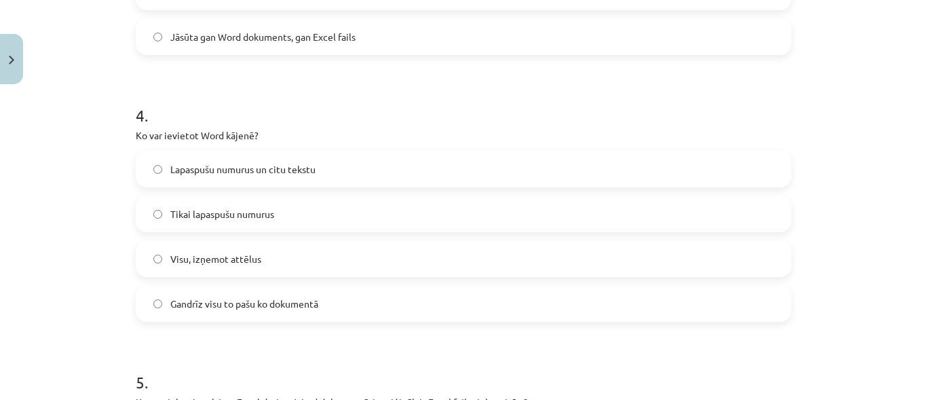
scroll to position [1167, 0]
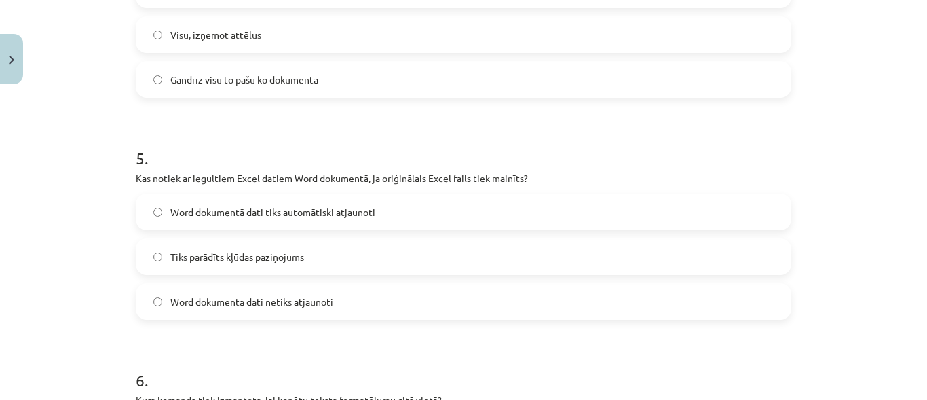
click at [259, 302] on span "Word dokumentā dati netiks atjaunoti" at bounding box center [251, 302] width 163 height 14
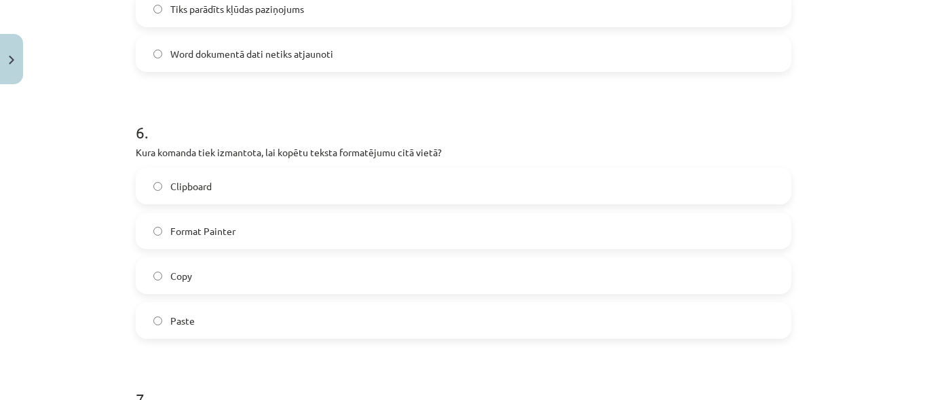
scroll to position [1439, 0]
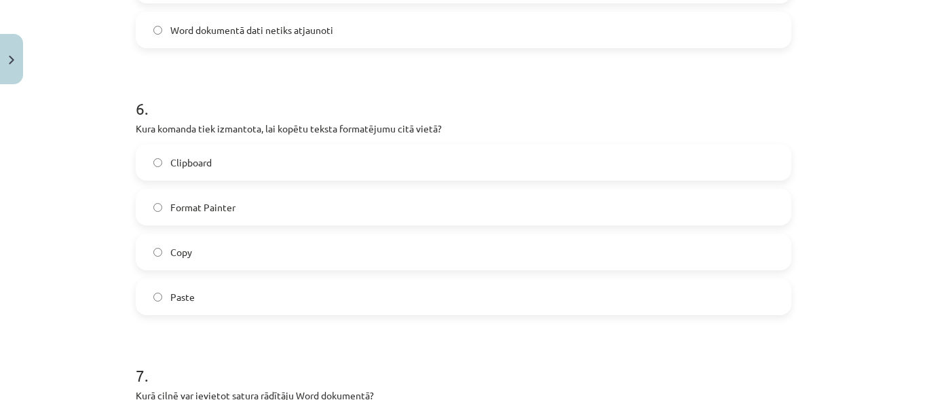
click at [269, 201] on label "Format Painter" at bounding box center [463, 207] width 653 height 34
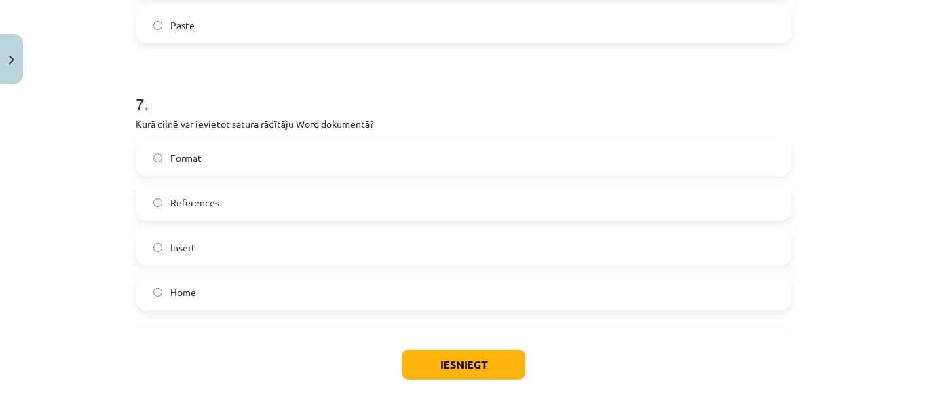
click at [217, 166] on label "Format" at bounding box center [463, 158] width 653 height 34
click at [470, 355] on button "Iesniegt" at bounding box center [464, 365] width 124 height 30
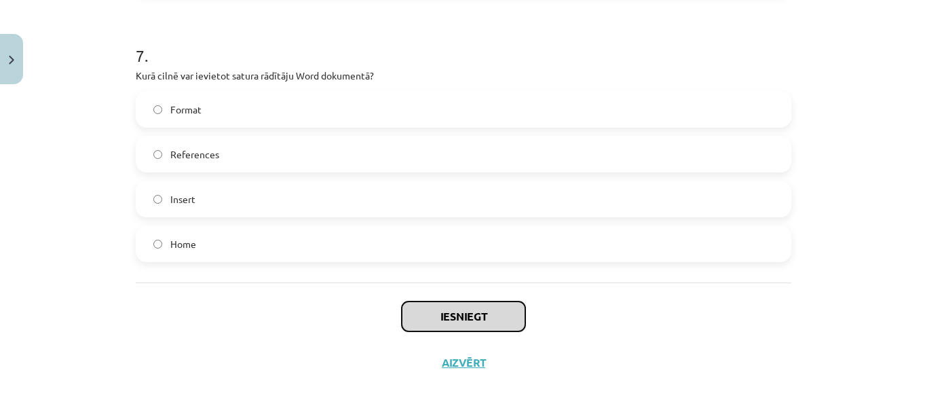
scroll to position [1778, 0]
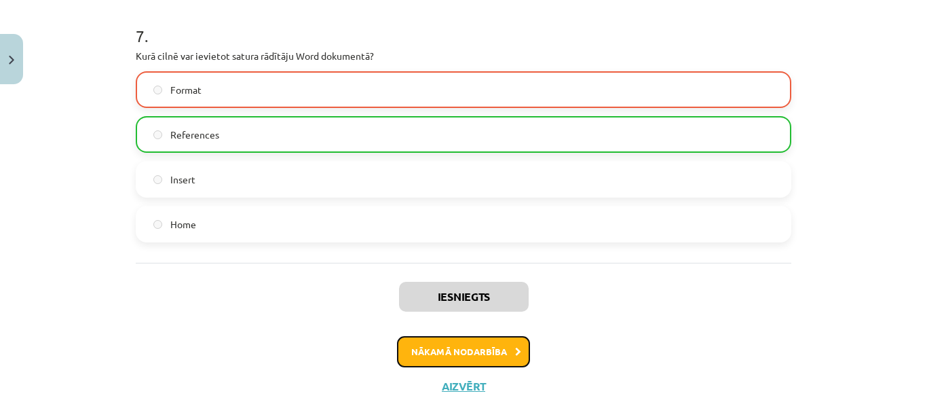
click at [473, 350] on button "Nākamā nodarbība" at bounding box center [463, 351] width 133 height 31
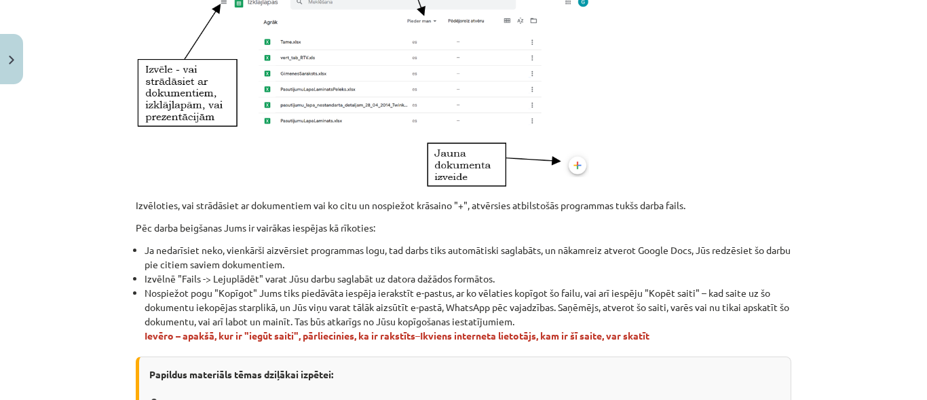
scroll to position [912, 0]
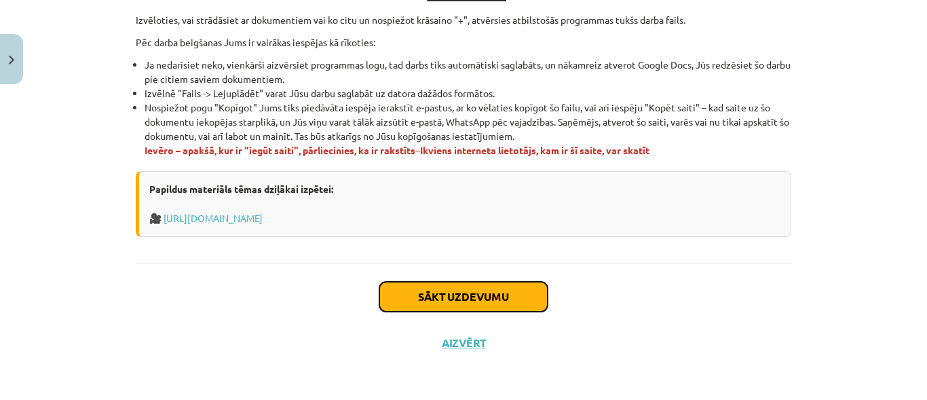
click at [470, 305] on button "Sākt uzdevumu" at bounding box center [463, 297] width 168 height 30
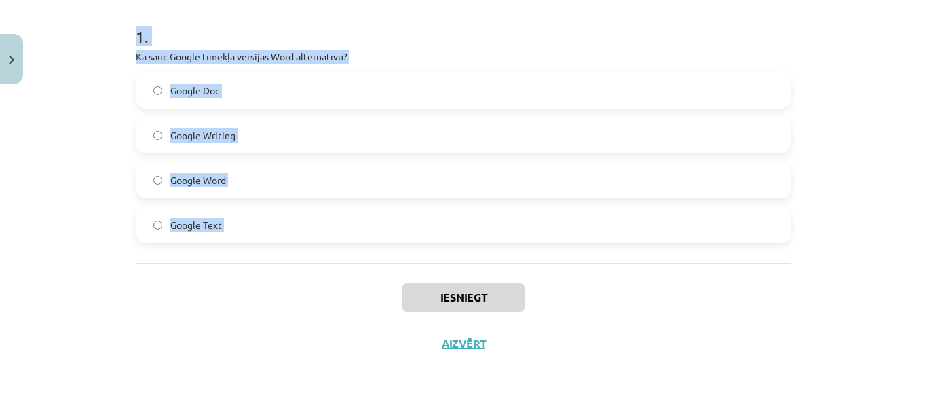
scroll to position [267, 0]
drag, startPoint x: 133, startPoint y: 265, endPoint x: 185, endPoint y: 267, distance: 51.6
click at [185, 267] on div "2 XP Saņemsi Grūts 1308 pilda Apraksts Uzdevums Palīdzība 1 . Kā sauc Google tī…" at bounding box center [464, 94] width 672 height 543
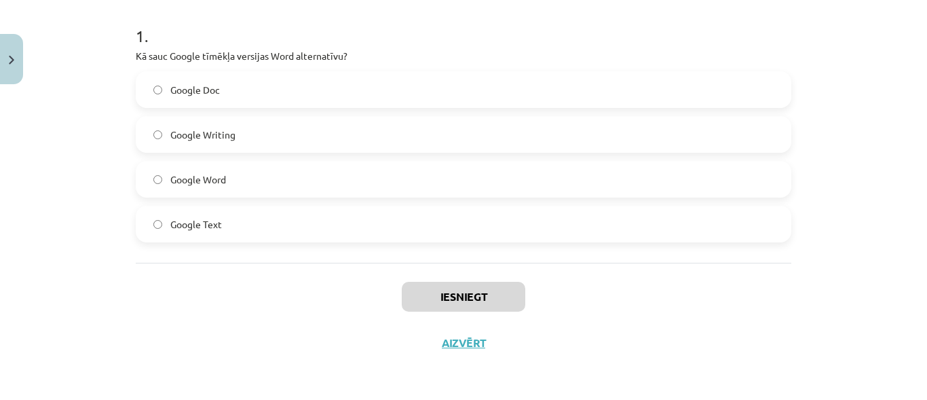
click at [161, 332] on div "Iesniegt Aizvērt" at bounding box center [464, 310] width 656 height 95
click at [257, 181] on label "Google Word" at bounding box center [463, 179] width 653 height 34
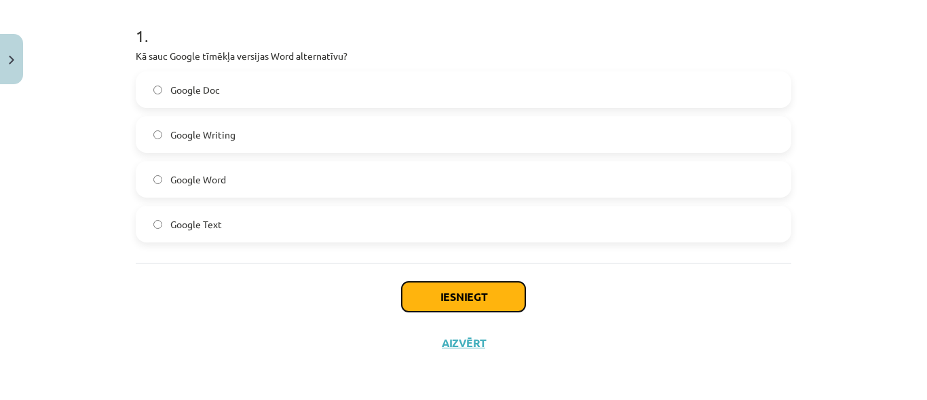
click at [442, 291] on button "Iesniegt" at bounding box center [464, 297] width 124 height 30
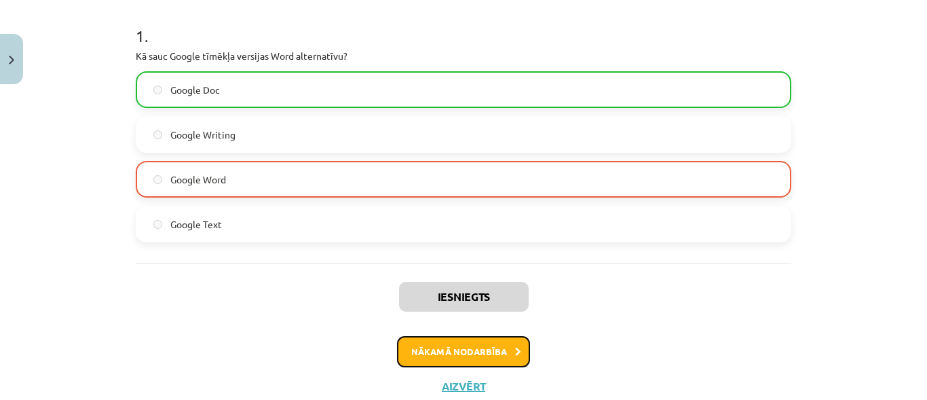
click at [496, 344] on button "Nākamā nodarbība" at bounding box center [463, 351] width 133 height 31
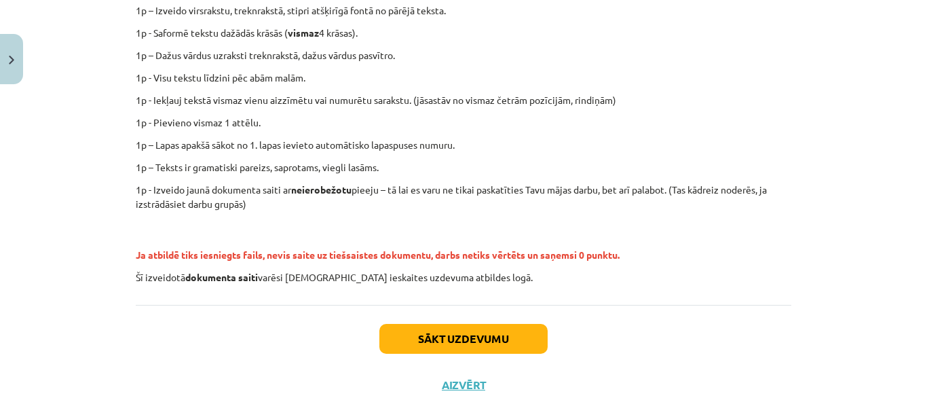
scroll to position [390, 0]
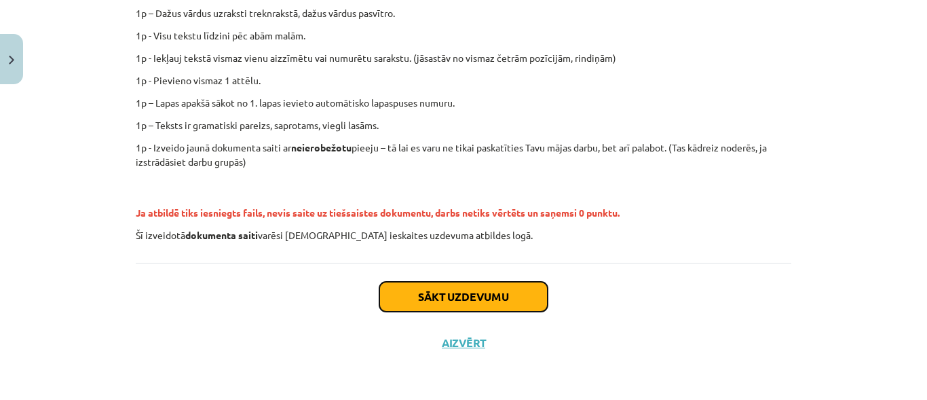
click at [434, 291] on button "Sākt uzdevumu" at bounding box center [463, 297] width 168 height 30
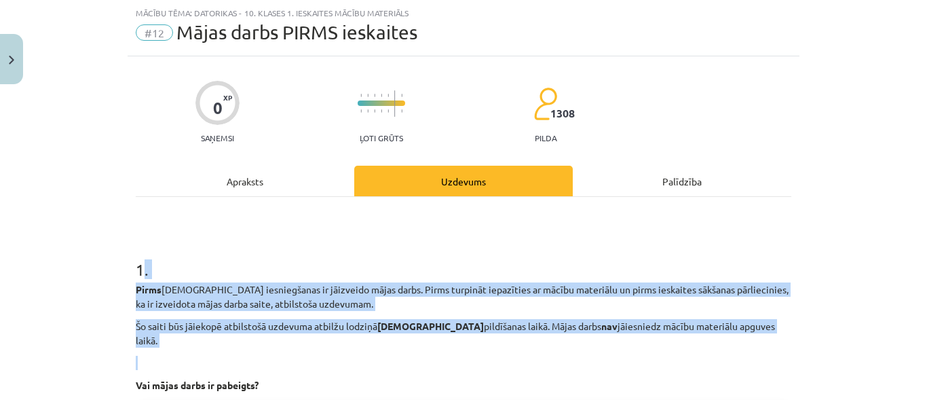
scroll to position [170, 0]
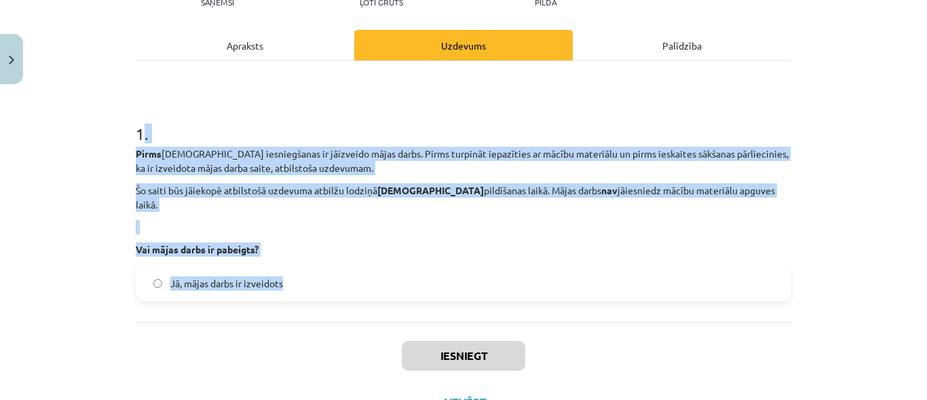
drag, startPoint x: 138, startPoint y: 271, endPoint x: 312, endPoint y: 305, distance: 177.7
click at [312, 305] on div "1 . Pirms ieskaites iesniegšanas ir jāizveido mājas darbs. Pirms turpināt iepaz…" at bounding box center [464, 191] width 656 height 261
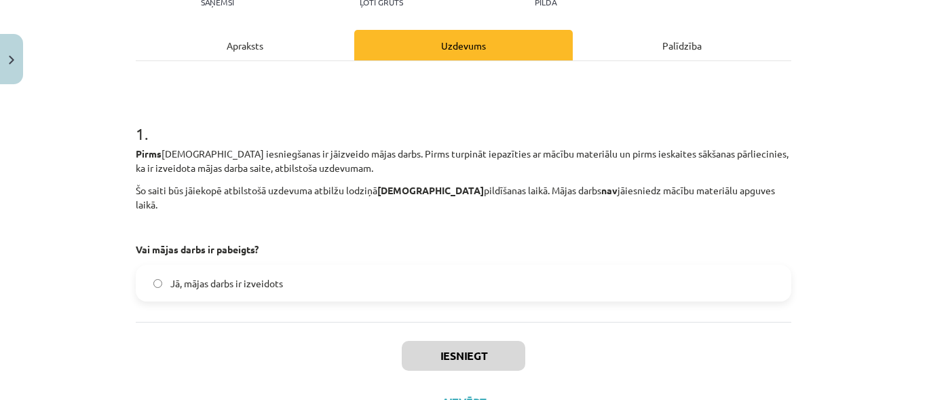
click at [273, 322] on div "Iesniegt Aizvērt" at bounding box center [464, 369] width 656 height 95
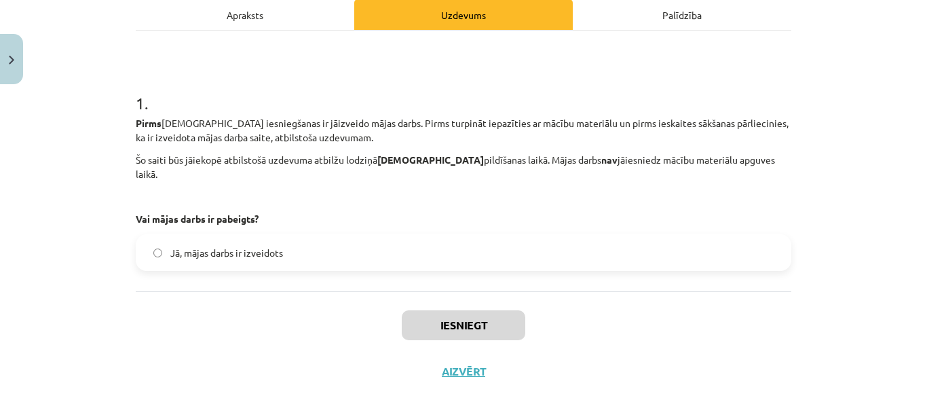
scroll to position [214, 0]
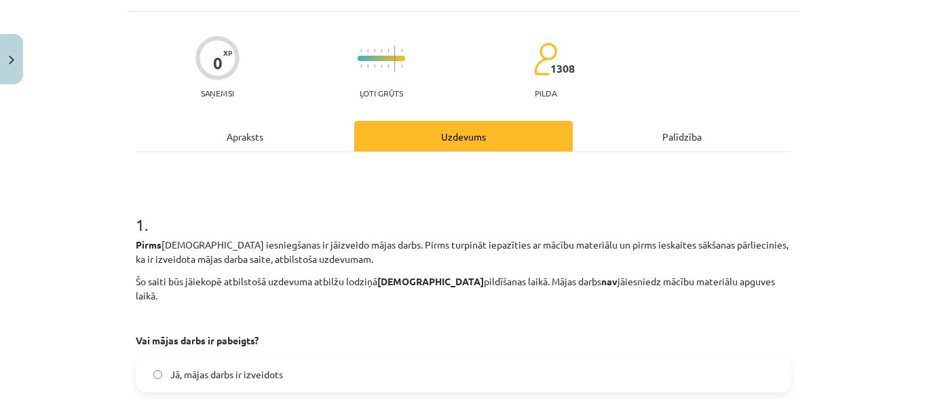
click at [238, 140] on div "Apraksts" at bounding box center [245, 136] width 219 height 31
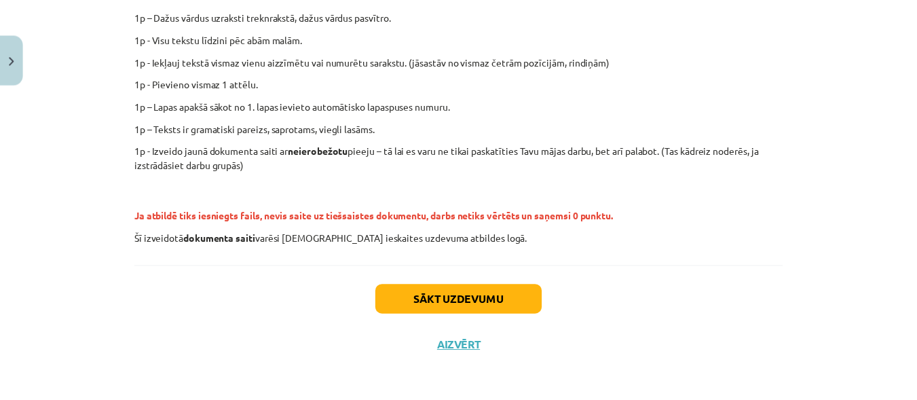
scroll to position [390, 0]
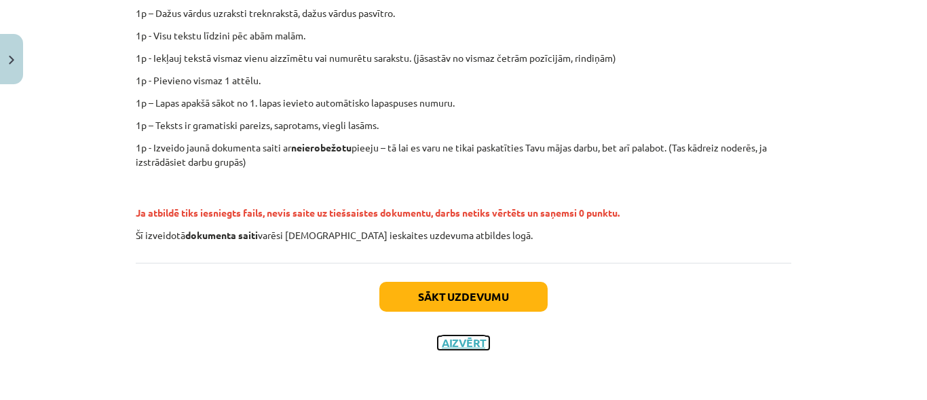
click at [466, 343] on button "Aizvērt" at bounding box center [464, 343] width 52 height 14
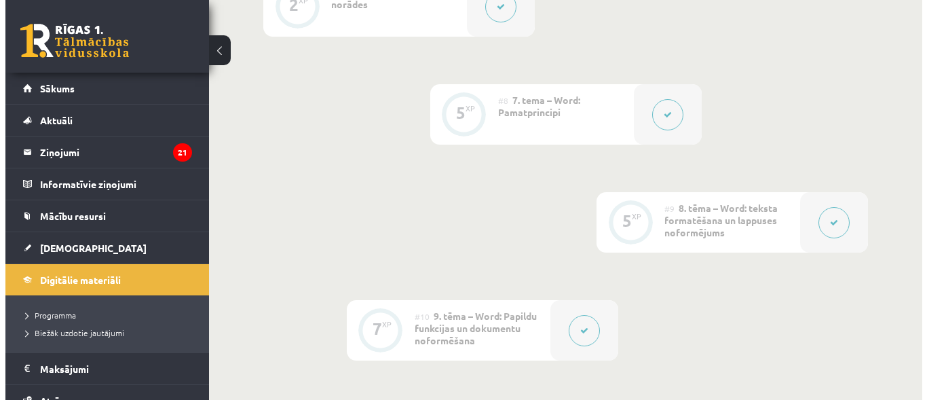
scroll to position [1181, 0]
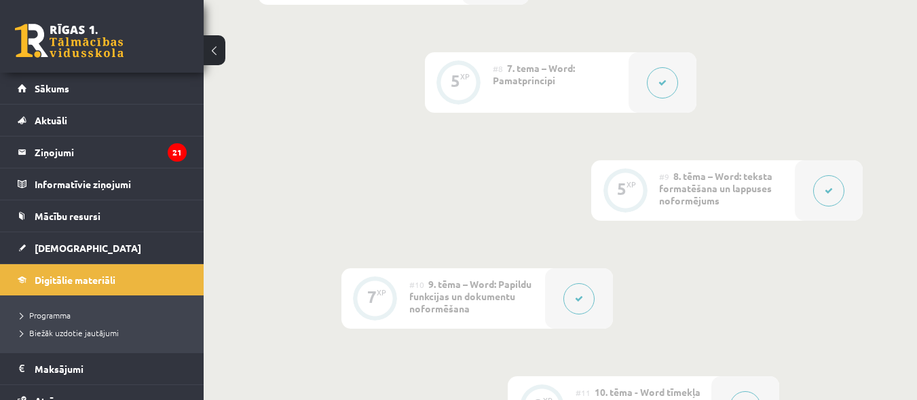
click at [812, 195] on div at bounding box center [829, 190] width 68 height 60
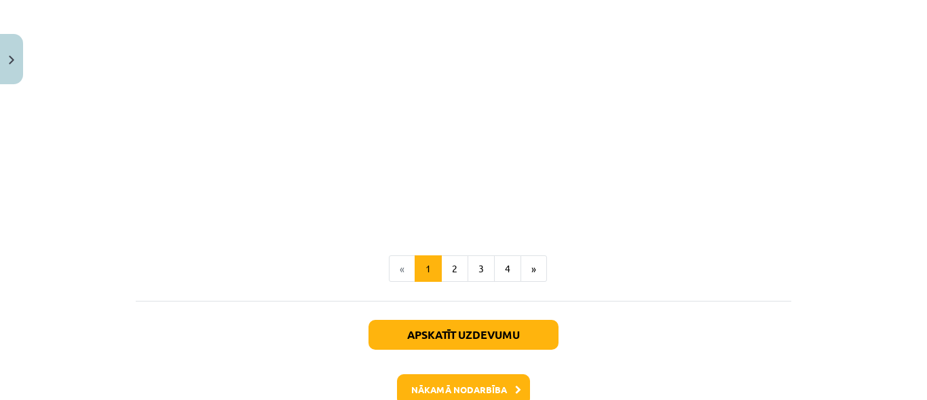
scroll to position [2783, 0]
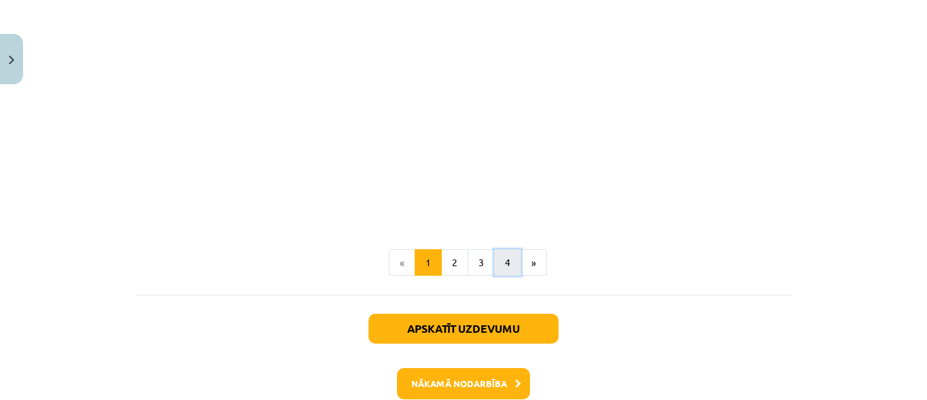
click at [500, 261] on button "4" at bounding box center [507, 262] width 27 height 27
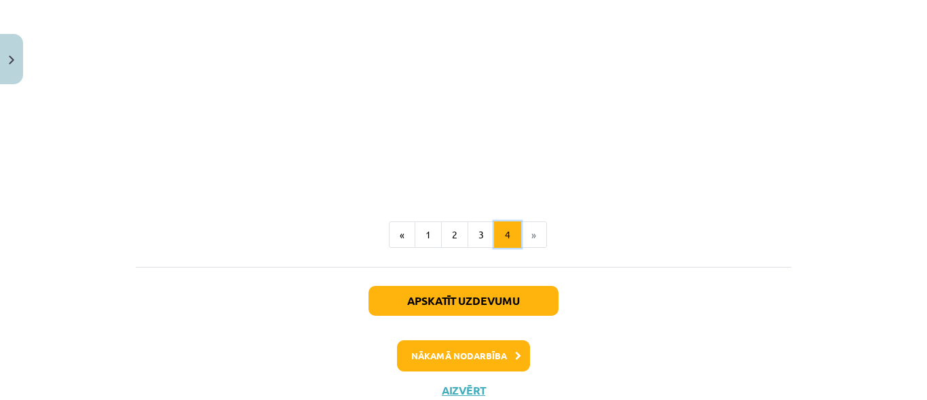
scroll to position [2144, 0]
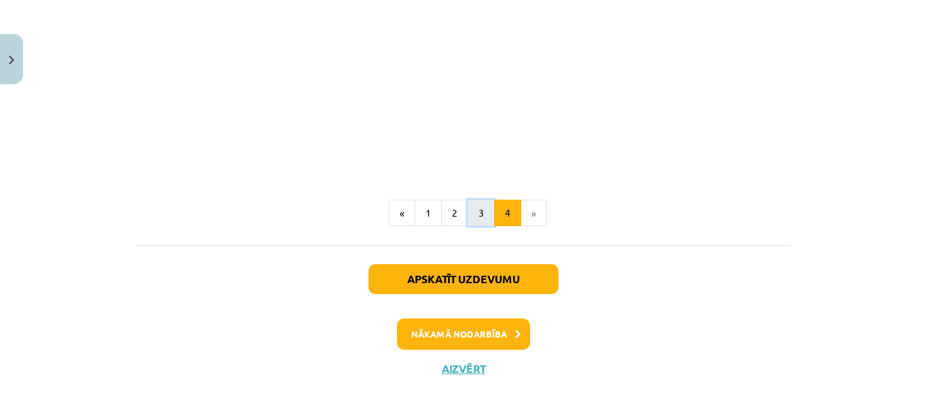
click at [471, 216] on button "3" at bounding box center [481, 213] width 27 height 27
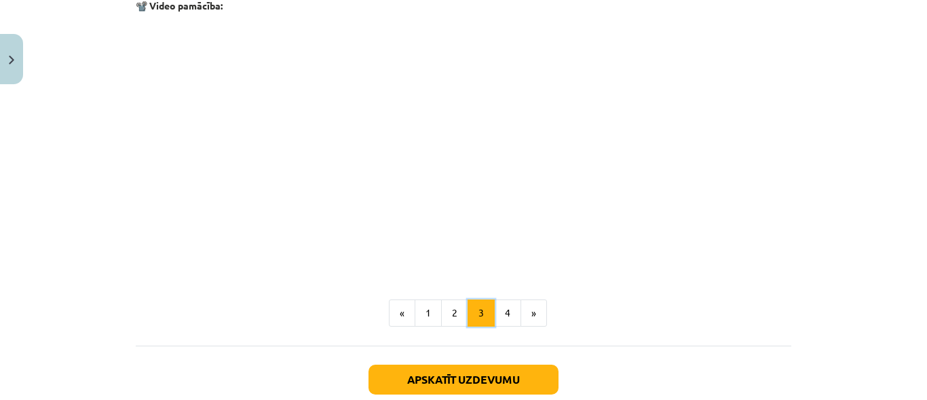
scroll to position [2279, 0]
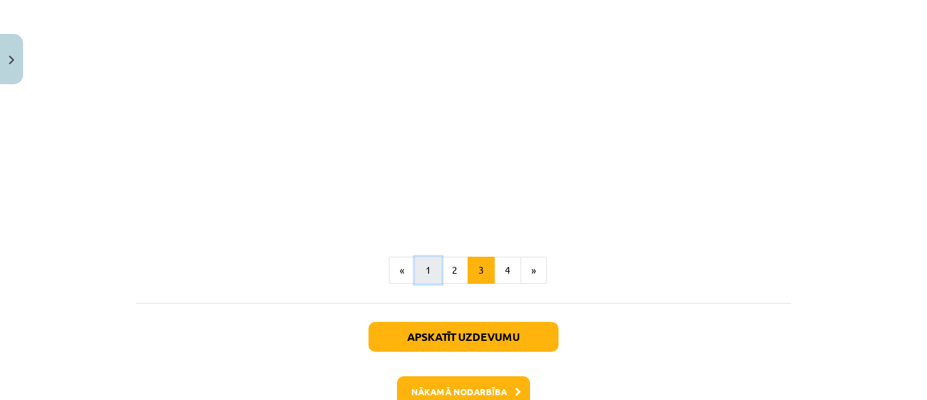
click at [436, 269] on button "1" at bounding box center [428, 270] width 27 height 27
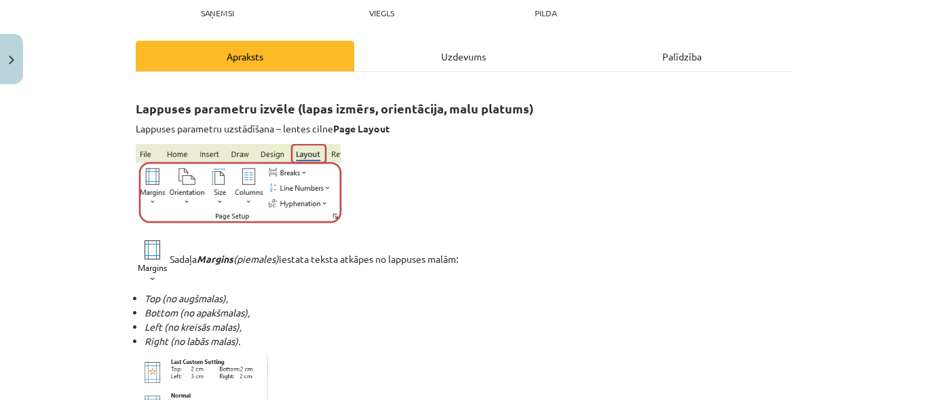
scroll to position [175, 0]
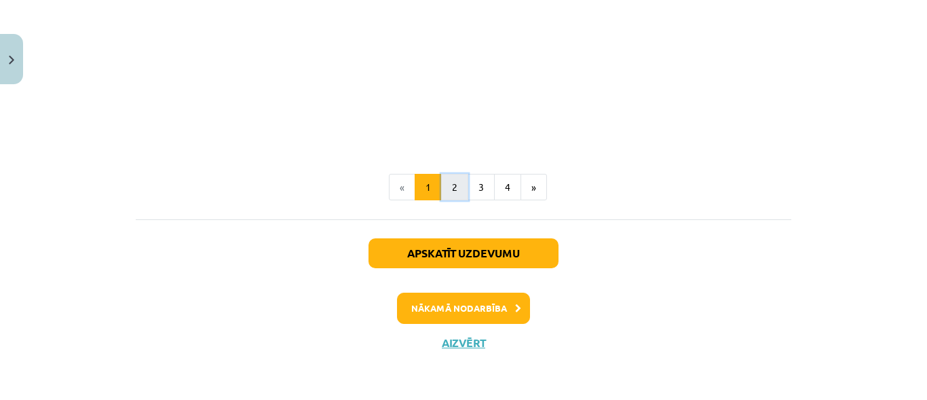
click at [452, 185] on button "2" at bounding box center [454, 187] width 27 height 27
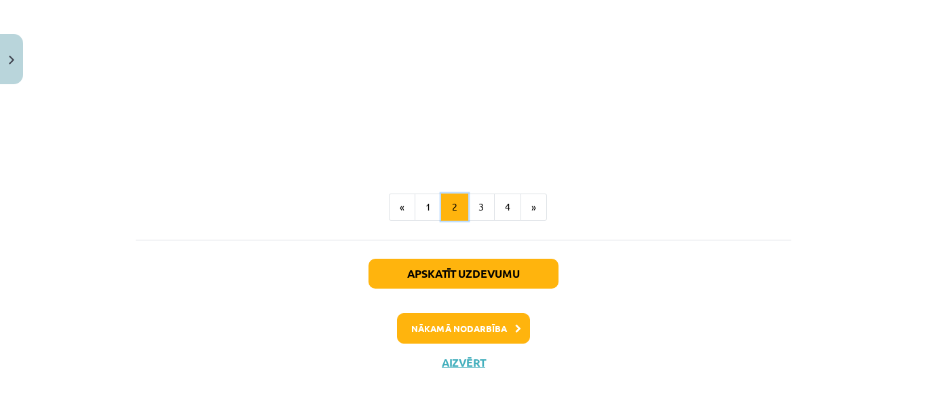
scroll to position [2239, 0]
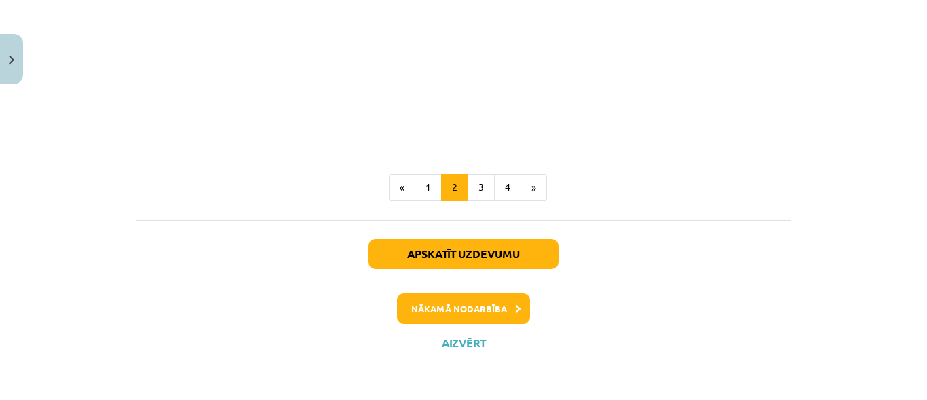
click at [459, 335] on div "Apskatīt uzdevumu Nākamā nodarbība Aizvērt" at bounding box center [464, 289] width 656 height 138
click at [460, 339] on button "Aizvērt" at bounding box center [464, 343] width 52 height 14
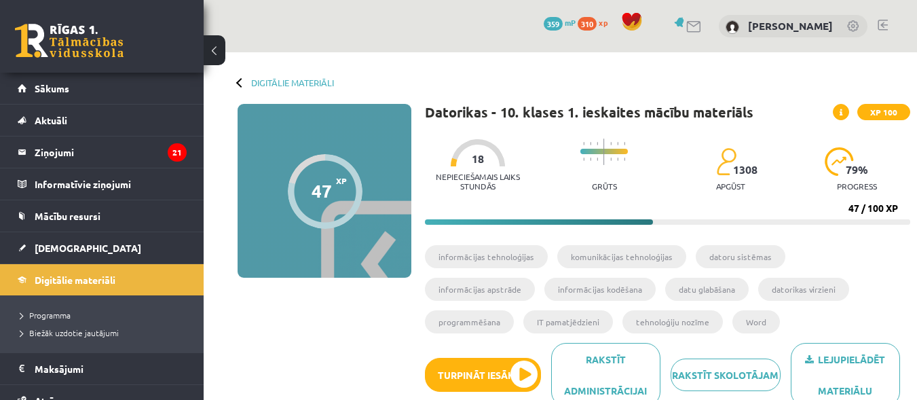
scroll to position [68, 0]
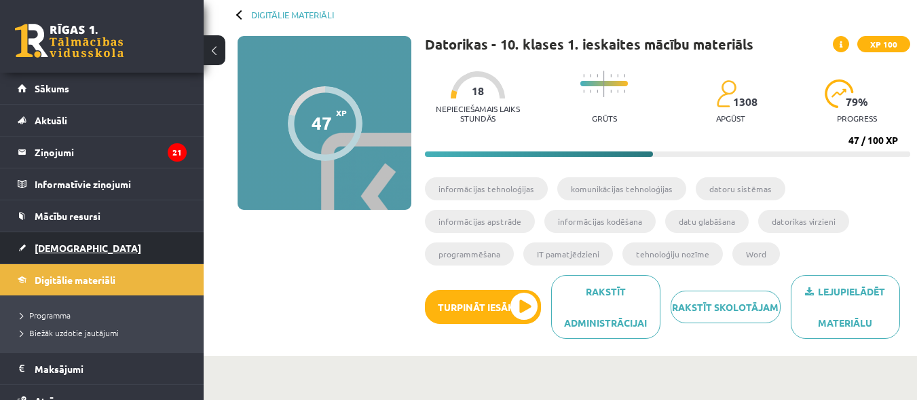
click at [77, 246] on link "[DEMOGRAPHIC_DATA]" at bounding box center [102, 247] width 169 height 31
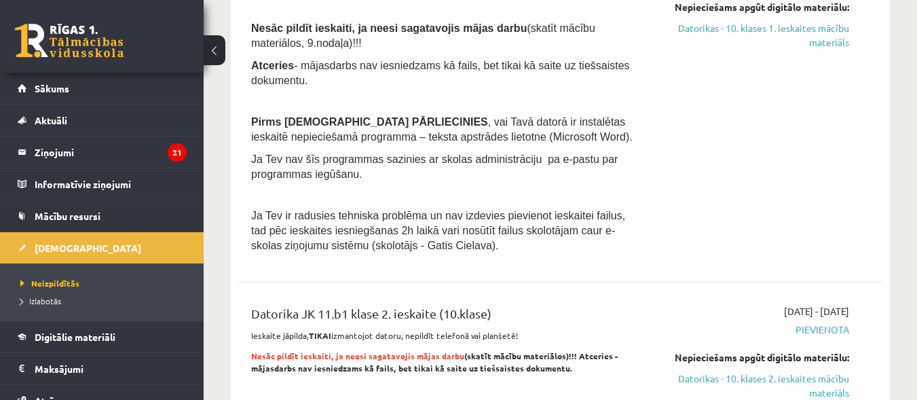
scroll to position [407, 0]
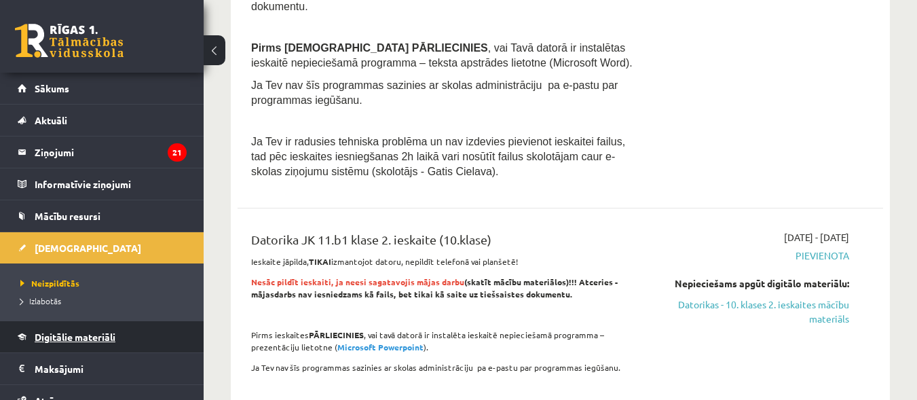
click at [45, 328] on link "Digitālie materiāli" at bounding box center [102, 336] width 169 height 31
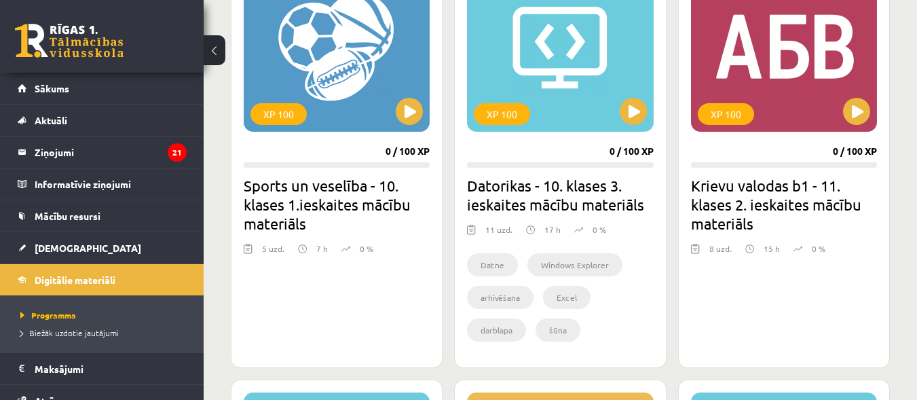
scroll to position [1358, 0]
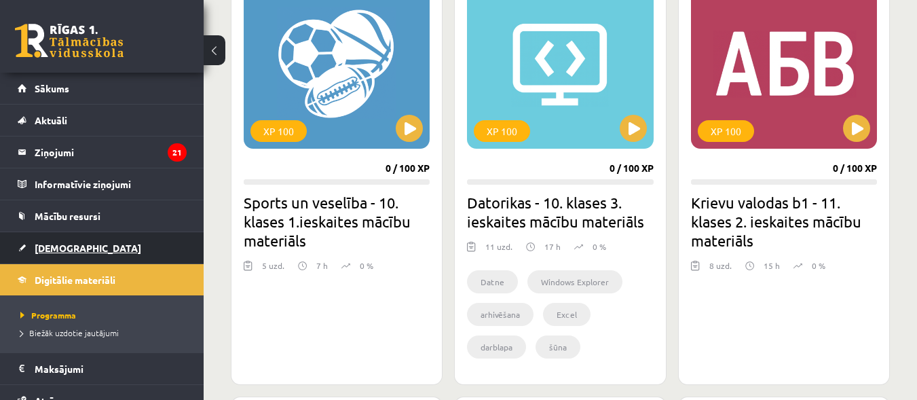
click at [71, 244] on span "[DEMOGRAPHIC_DATA]" at bounding box center [88, 248] width 107 height 12
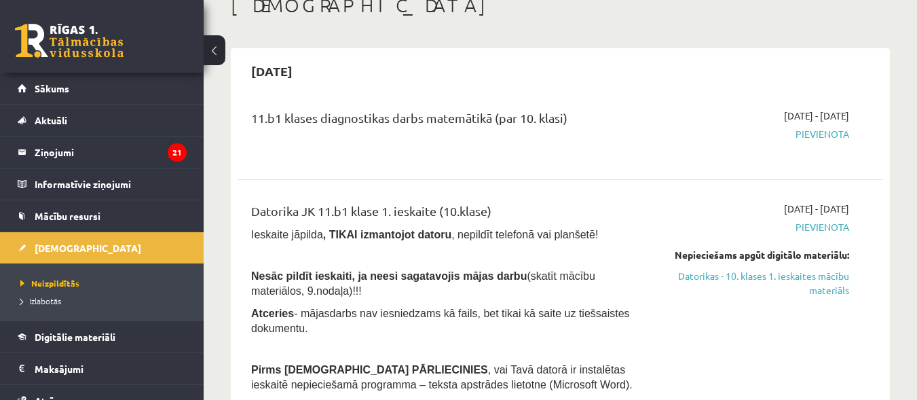
scroll to position [204, 0]
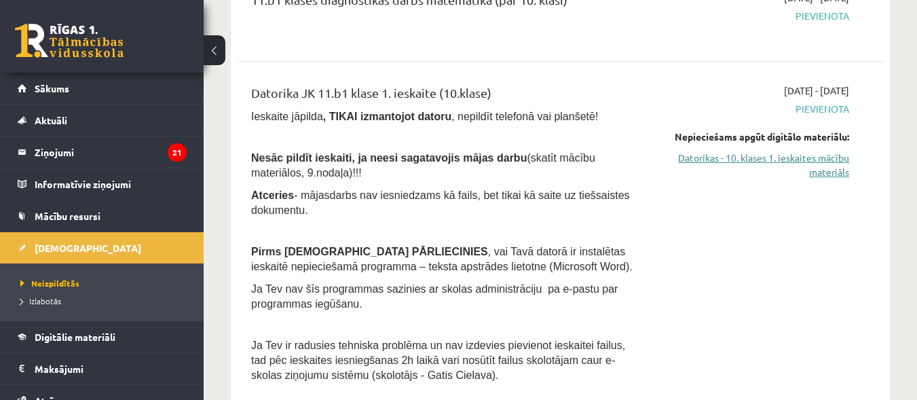
click at [760, 162] on link "Datorikas - 10. klases 1. ieskaites mācību materiāls" at bounding box center [756, 165] width 186 height 29
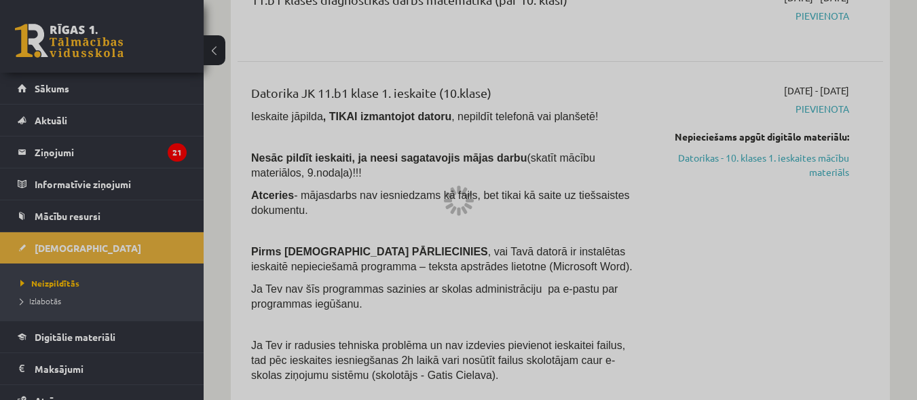
scroll to position [1358, 0]
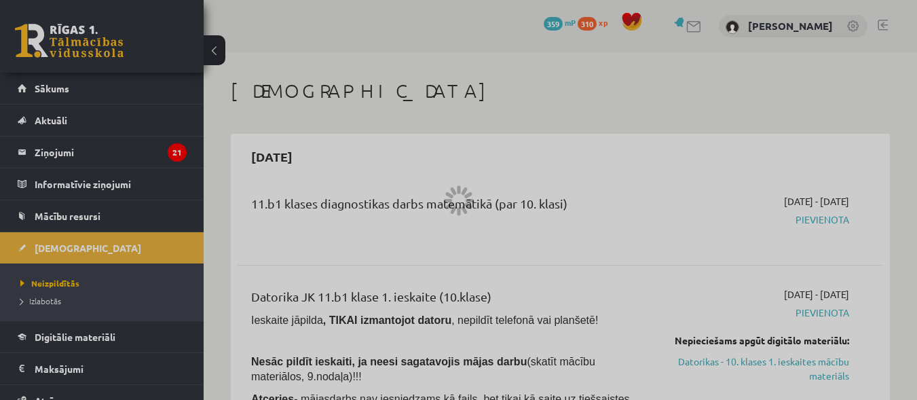
scroll to position [68, 0]
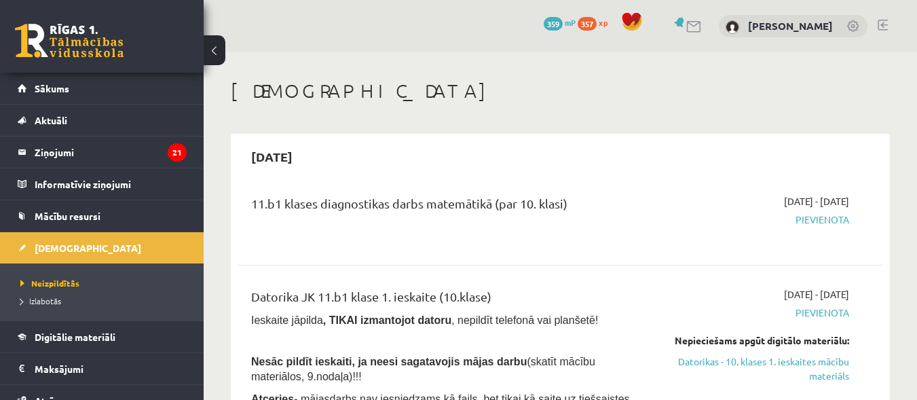
scroll to position [239, 0]
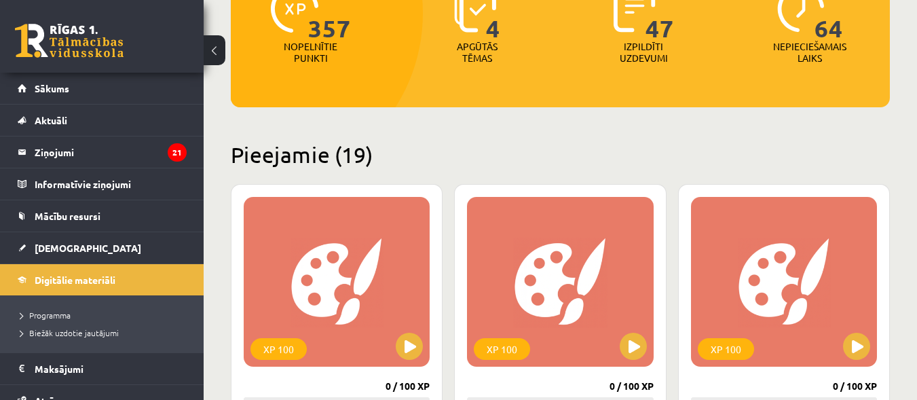
scroll to position [204, 0]
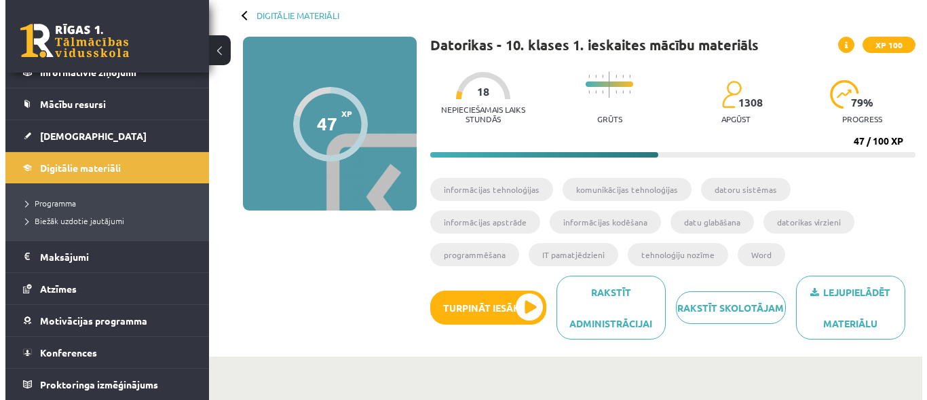
scroll to position [68, 0]
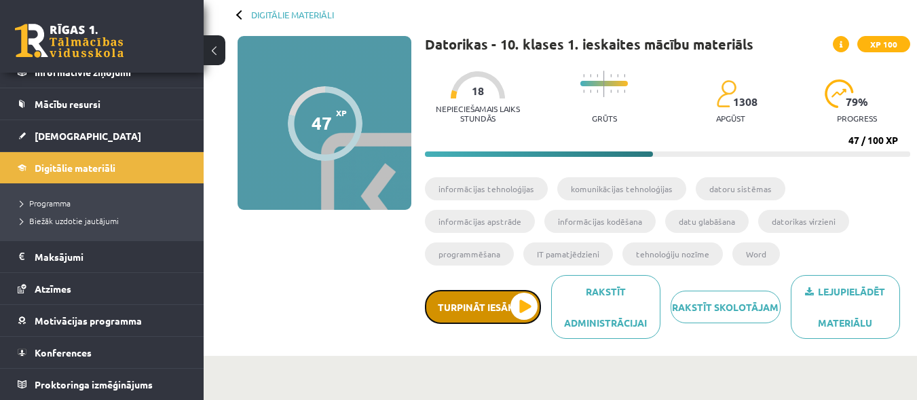
click at [493, 313] on button "Turpināt iesākto" at bounding box center [483, 307] width 116 height 34
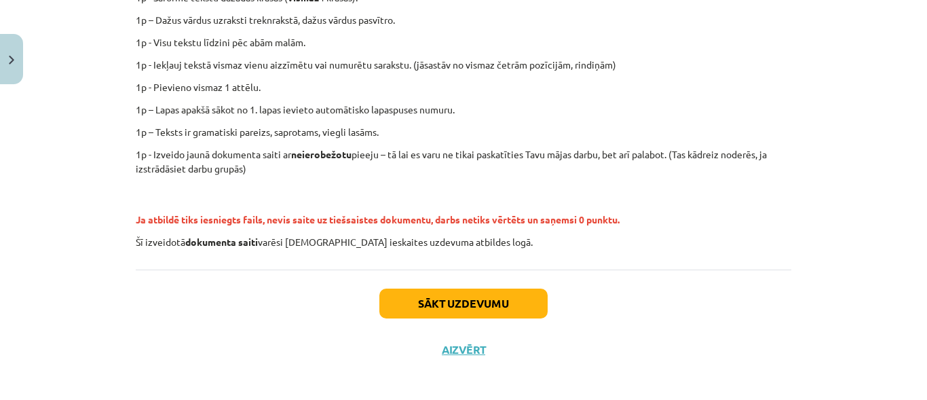
scroll to position [390, 0]
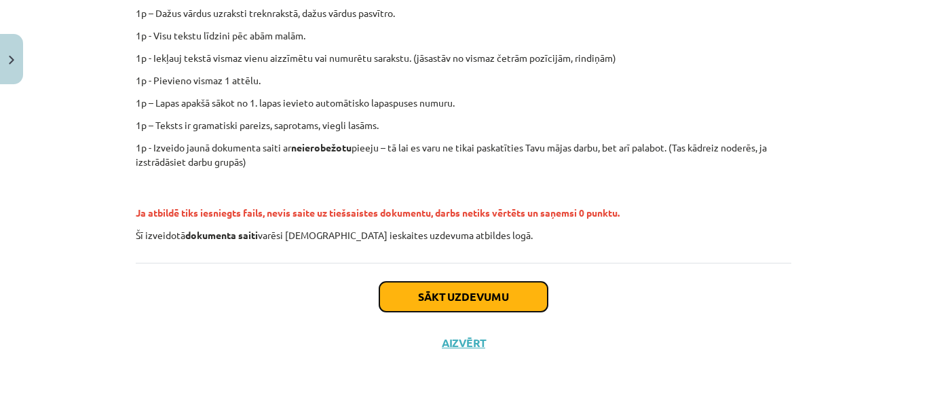
click at [479, 291] on button "Sākt uzdevumu" at bounding box center [463, 297] width 168 height 30
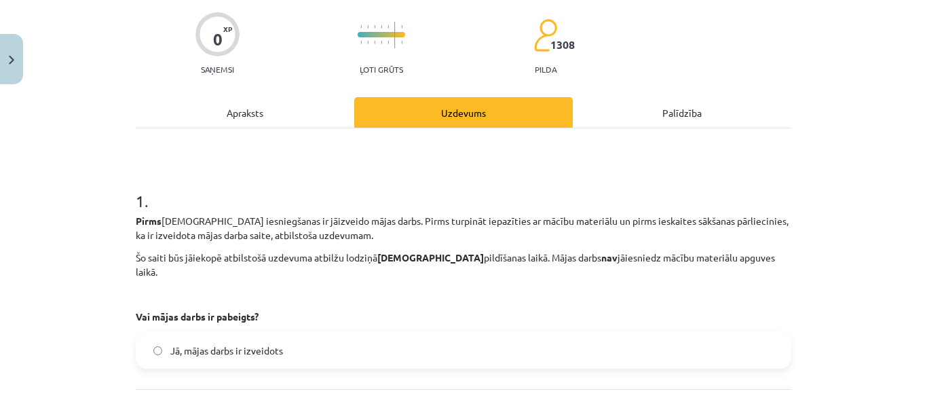
scroll to position [214, 0]
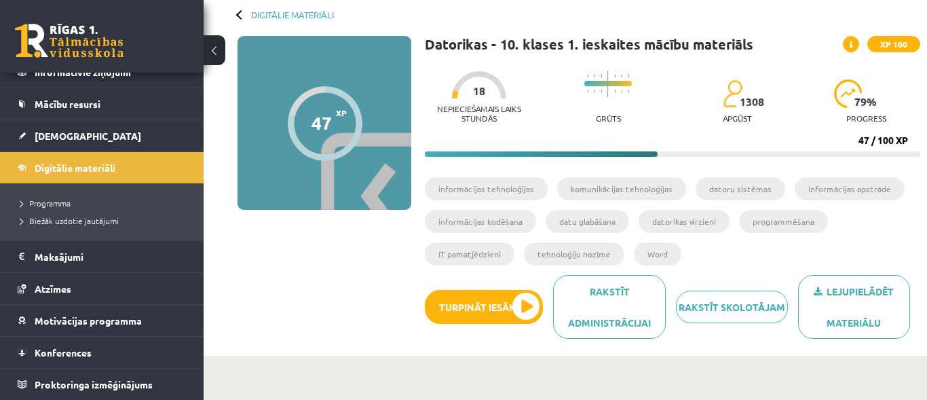
click at [211, 219] on div "47 XP XP 100 47 / 100 XP Datorikas - 10. klases 1. ieskaites mācību materiāls X…" at bounding box center [565, 192] width 710 height 313
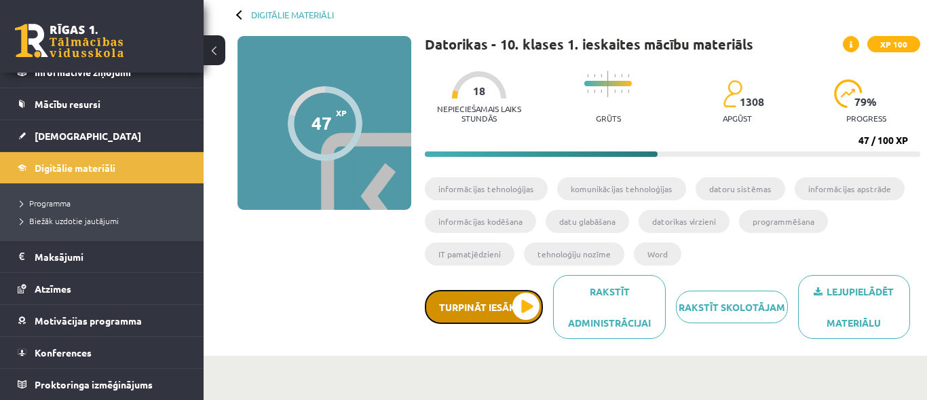
click at [476, 295] on button "Turpināt iesākto" at bounding box center [484, 307] width 118 height 34
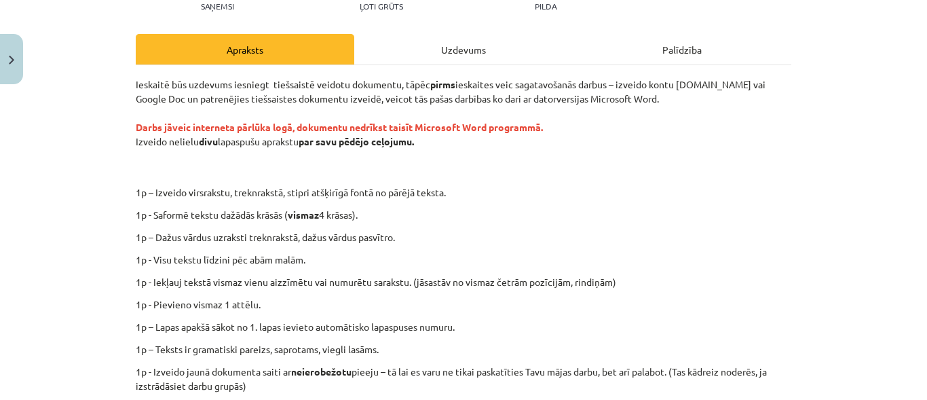
scroll to position [136, 0]
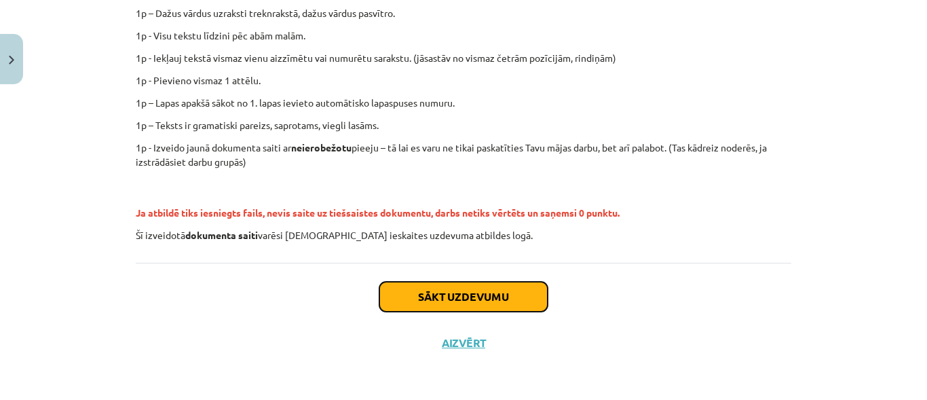
click at [464, 293] on button "Sākt uzdevumu" at bounding box center [463, 297] width 168 height 30
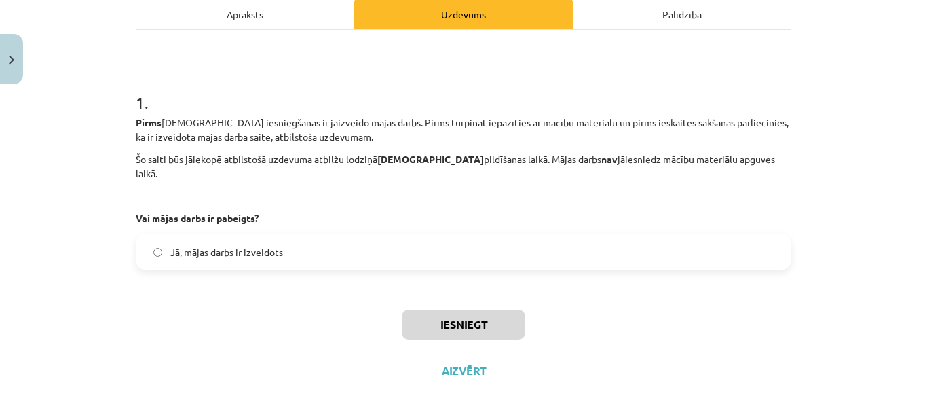
scroll to position [214, 0]
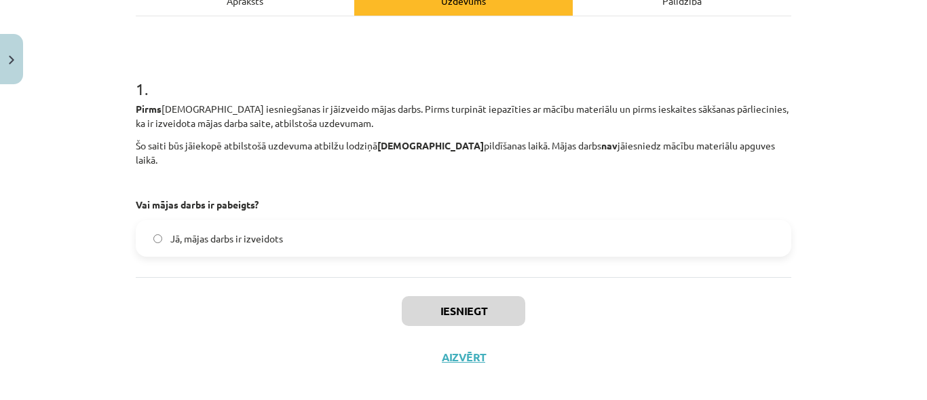
click at [234, 231] on span "Jā, mājas darbs ir izveidots" at bounding box center [226, 238] width 113 height 14
click at [487, 297] on button "Iesniegt" at bounding box center [464, 311] width 124 height 30
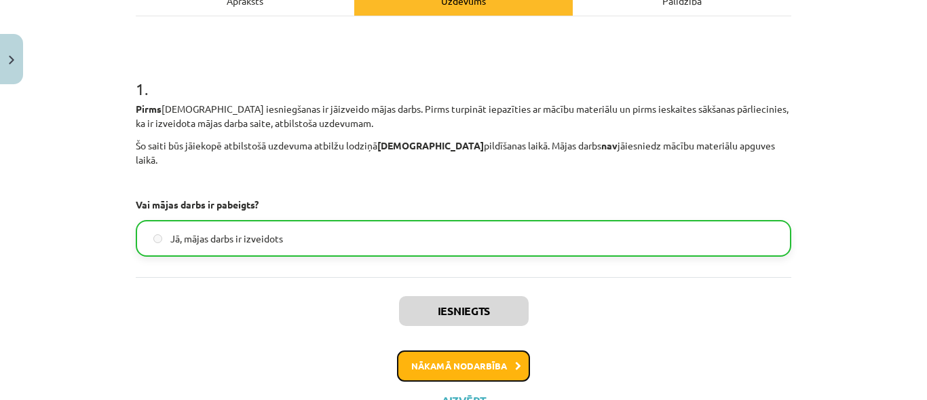
click at [467, 350] on button "Nākamā nodarbība" at bounding box center [463, 365] width 133 height 31
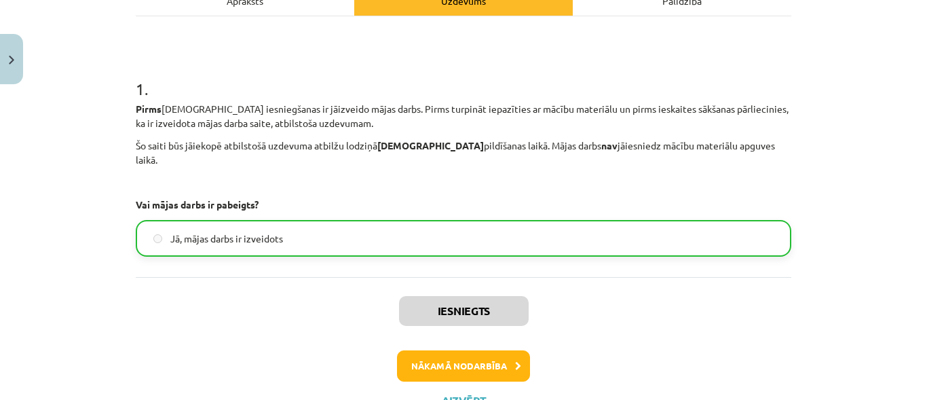
scroll to position [29, 0]
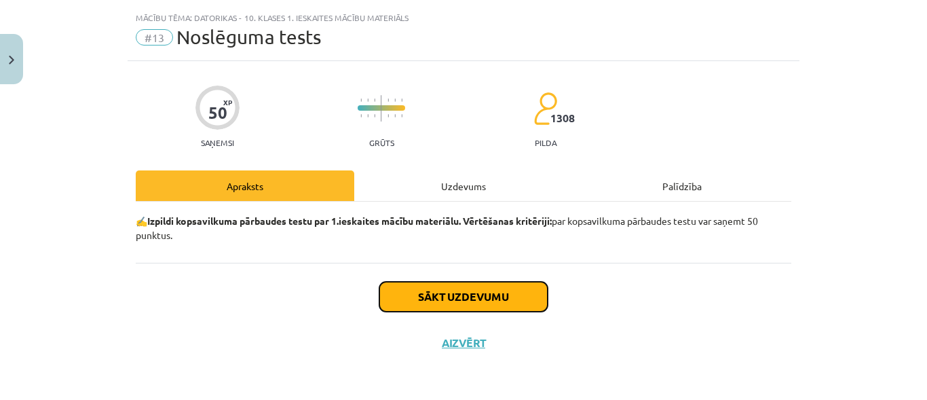
click at [424, 298] on button "Sākt uzdevumu" at bounding box center [463, 297] width 168 height 30
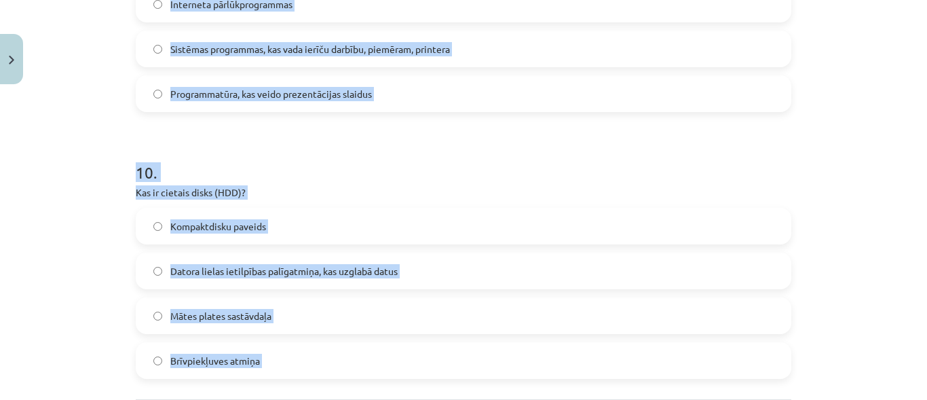
scroll to position [2620, 0]
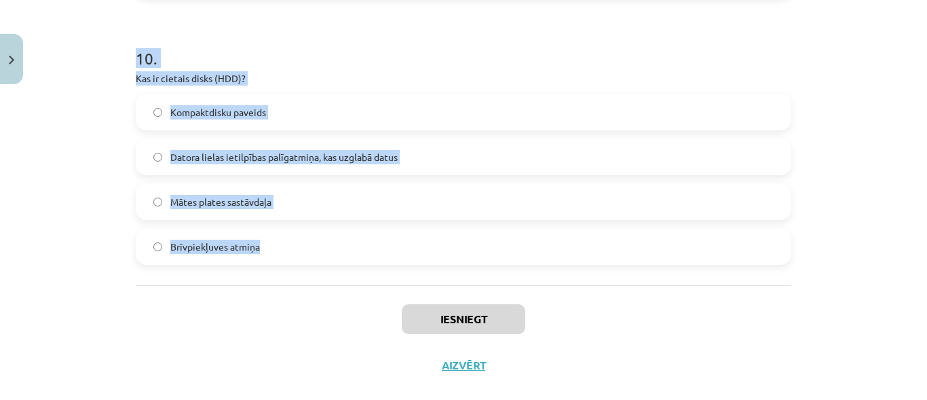
drag, startPoint x: 130, startPoint y: 269, endPoint x: 311, endPoint y: 259, distance: 180.8
copy form "1 . Kura cilne ir jāizmanto, lai izveidotu numurētu vai aizzīmētu sarakstu doku…"
click at [863, 97] on div "Mācību tēma: Datorikas - 10. klases 1. ieskaites mācību materiāls #13 Noslēguma…" at bounding box center [463, 200] width 927 height 400
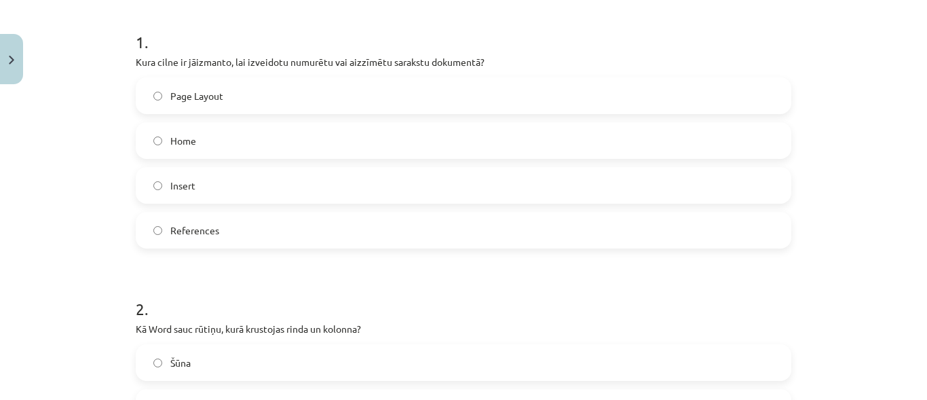
scroll to position [272, 0]
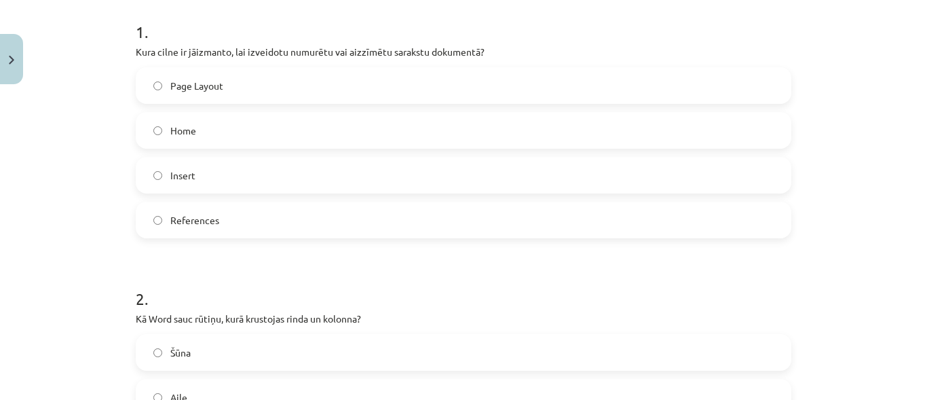
click at [415, 119] on label "Home" at bounding box center [463, 130] width 653 height 34
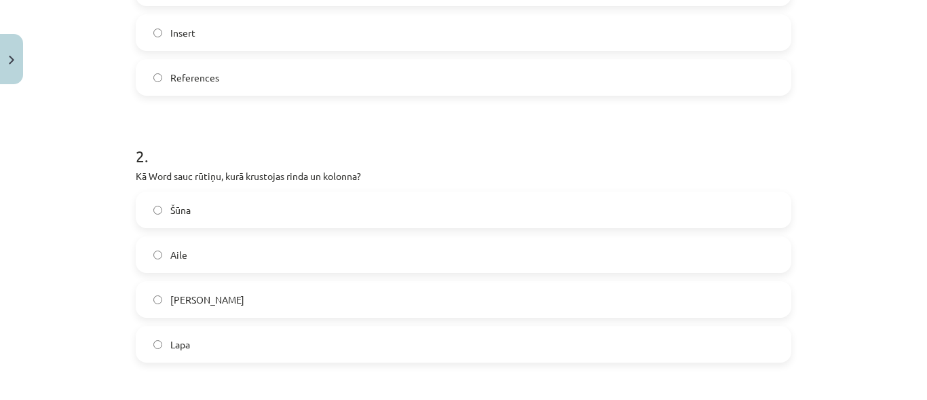
scroll to position [475, 0]
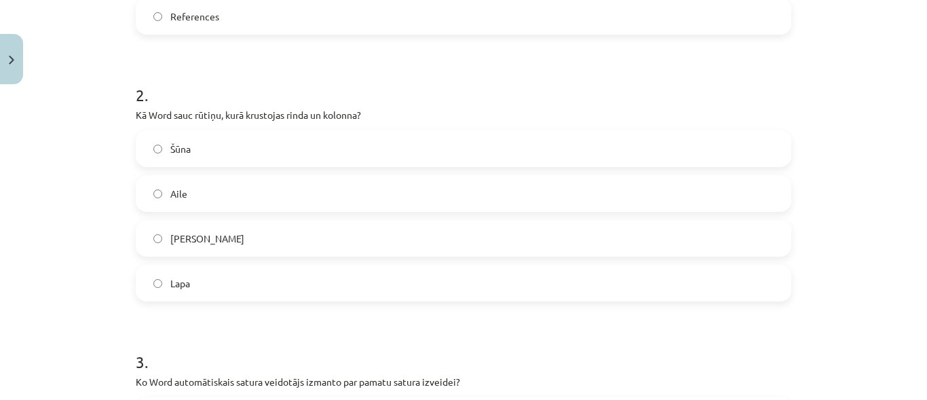
click at [399, 146] on label "Šūna" at bounding box center [463, 149] width 653 height 34
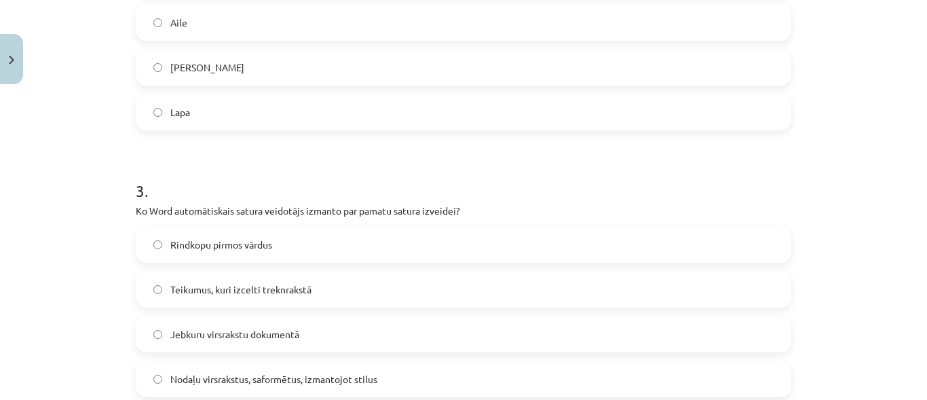
scroll to position [747, 0]
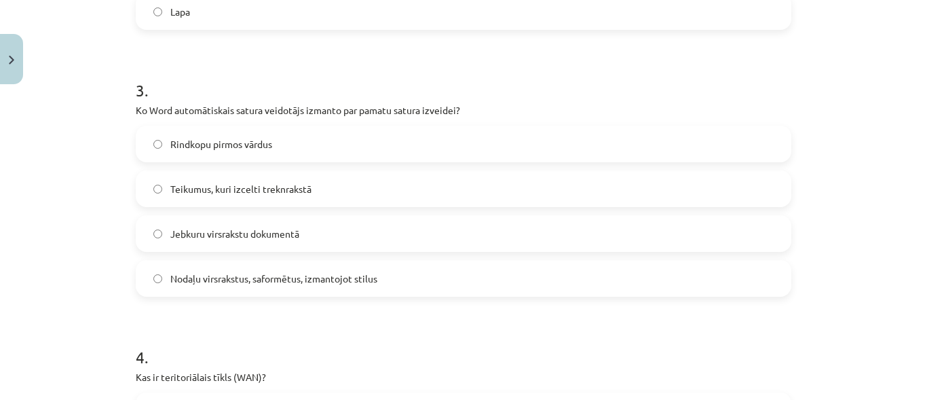
click at [162, 280] on label "Nodaļu virsrakstus, saformētus, izmantojot stilus" at bounding box center [463, 278] width 653 height 34
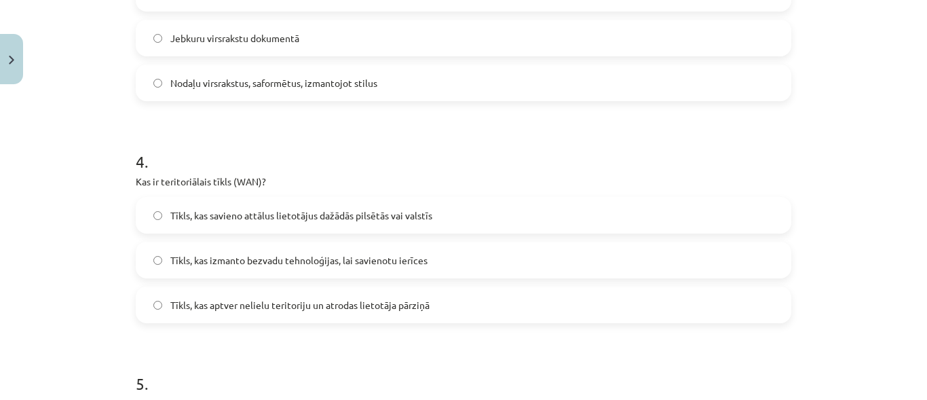
scroll to position [950, 0]
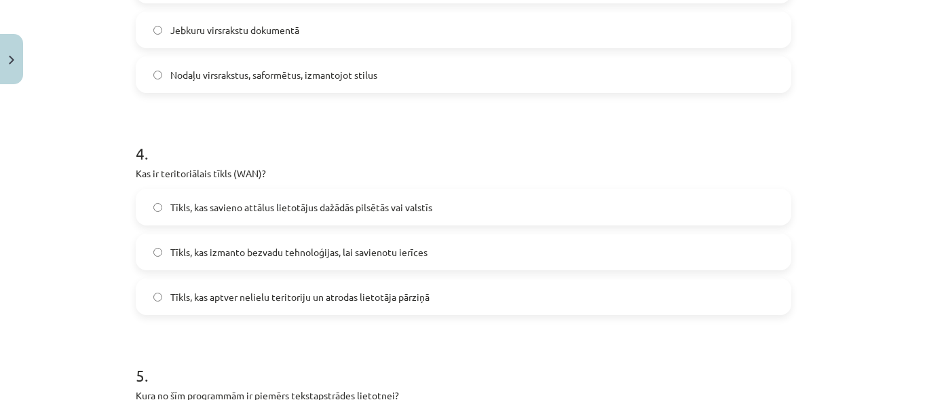
click at [263, 208] on span "Tīkls, kas savieno attālus lietotājus dažādās pilsētās vai valstīs" at bounding box center [301, 207] width 262 height 14
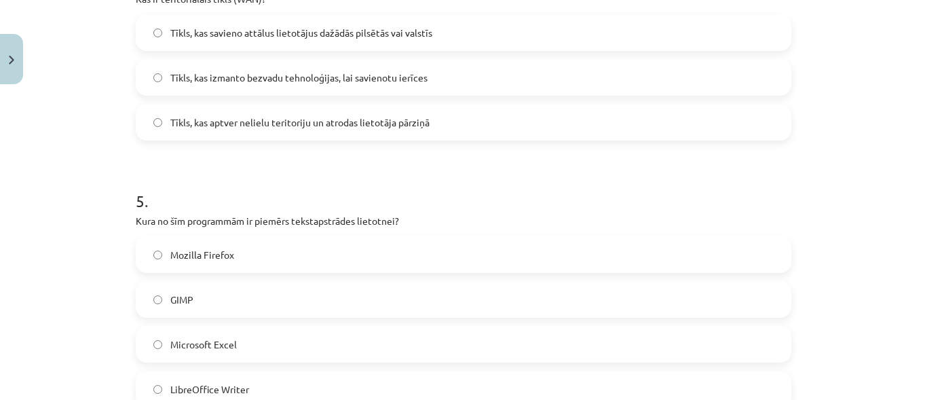
scroll to position [1154, 0]
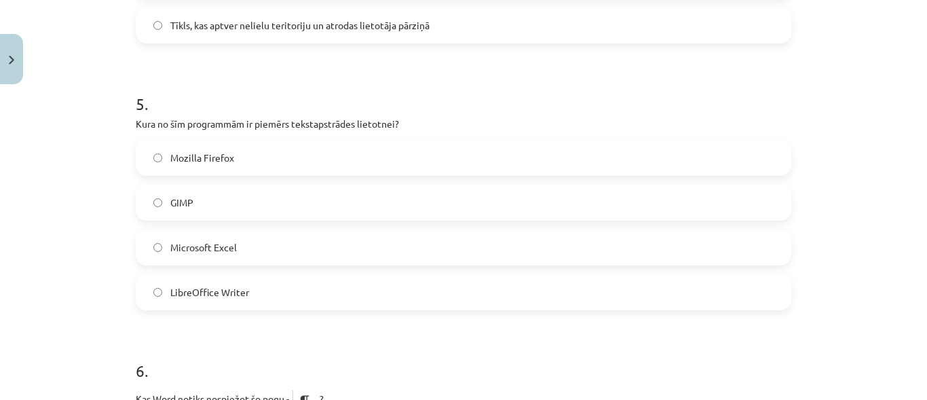
click at [293, 290] on label "LibreOffice Writer" at bounding box center [463, 292] width 653 height 34
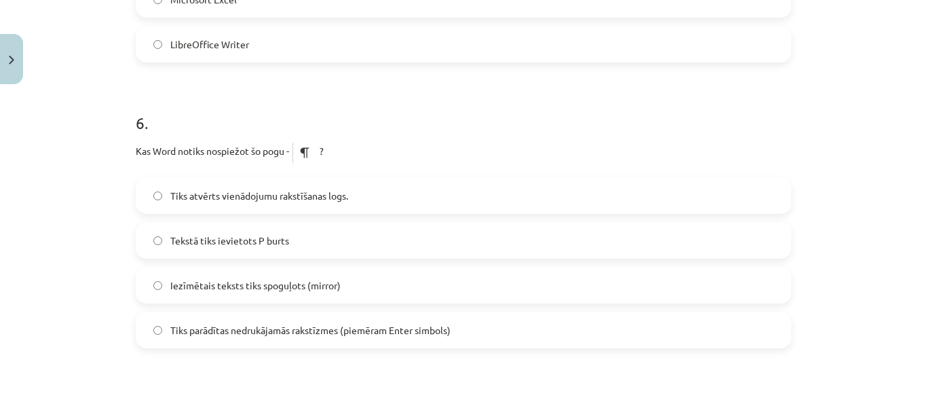
scroll to position [1493, 0]
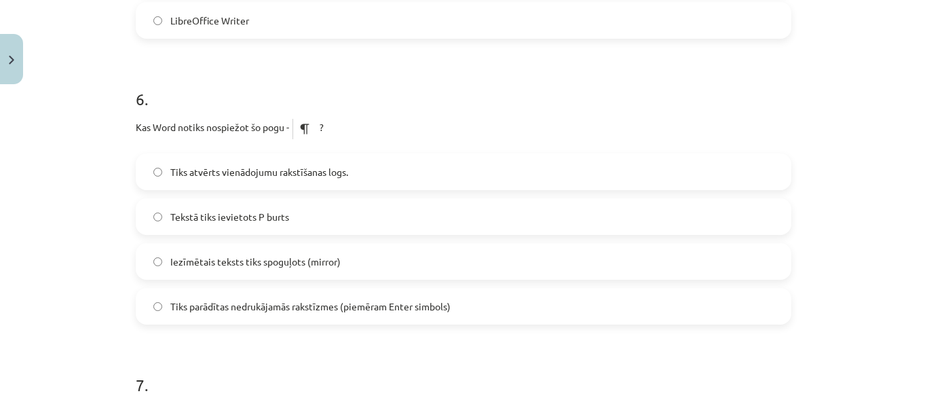
click at [291, 305] on span "Tiks parādītas nedrukājamās rakstīzmes (piemēram Enter simbols)" at bounding box center [310, 306] width 280 height 14
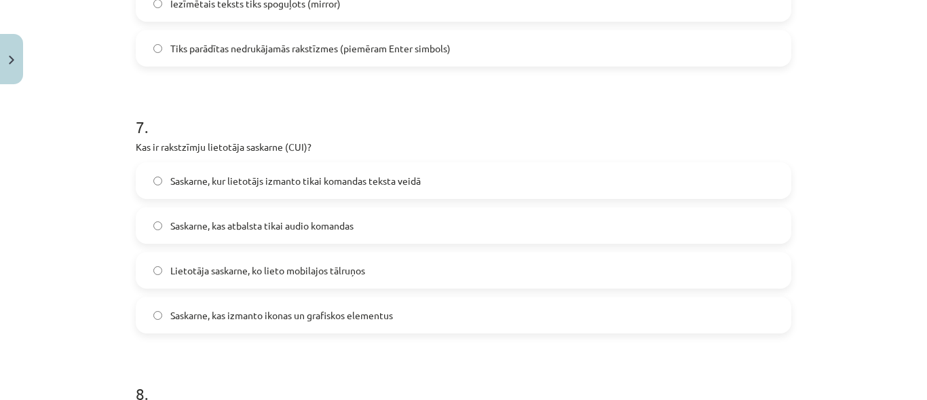
scroll to position [1765, 0]
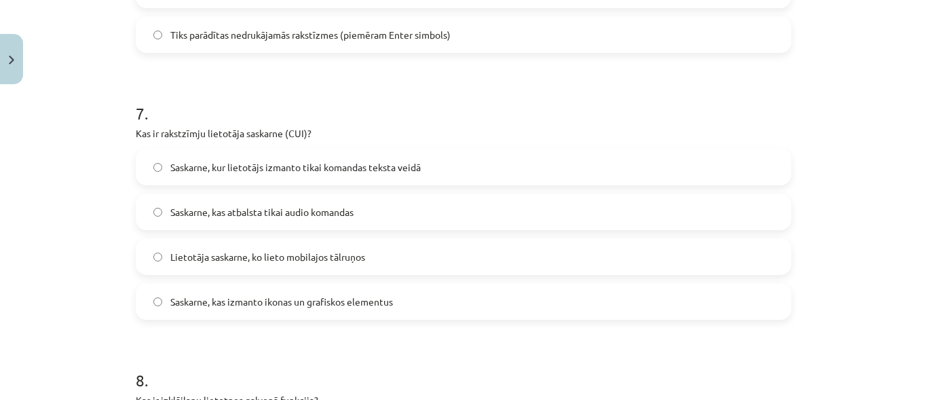
click at [261, 212] on span "Saskarne, kas atbalsta tikai audio komandas" at bounding box center [261, 212] width 183 height 14
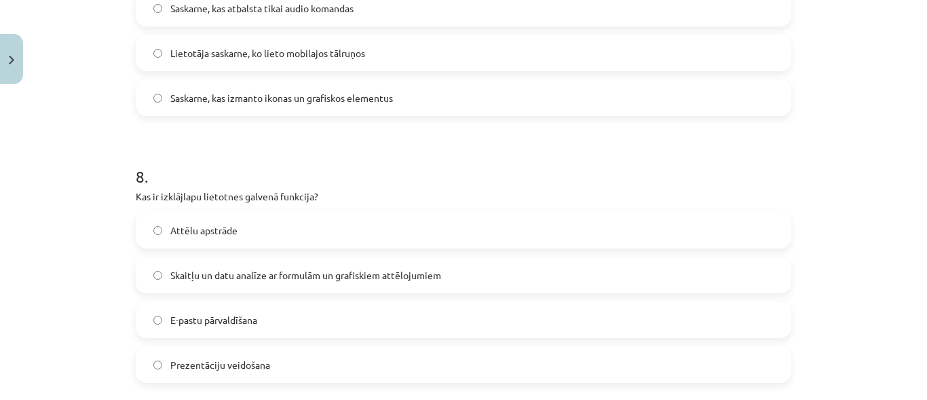
scroll to position [2036, 0]
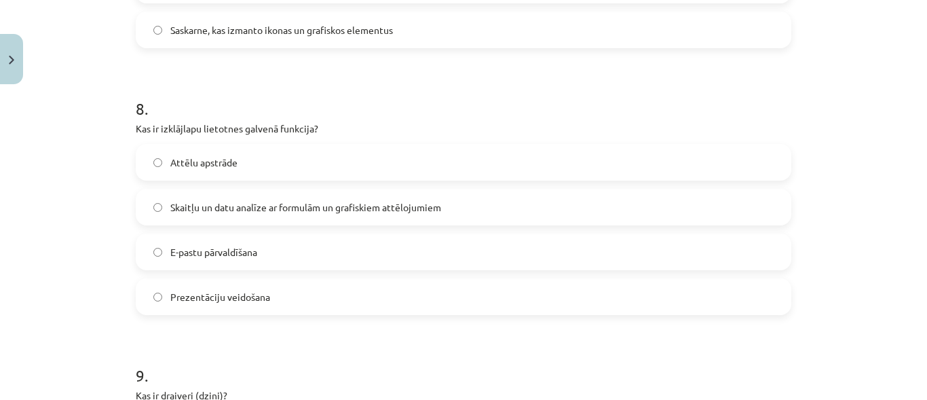
click at [230, 166] on span "Attēlu apstrāde" at bounding box center [203, 162] width 67 height 14
click at [335, 203] on span "Skaitļu un datu analīze ar formulām un grafiskiem attēlojumiem" at bounding box center [305, 207] width 271 height 14
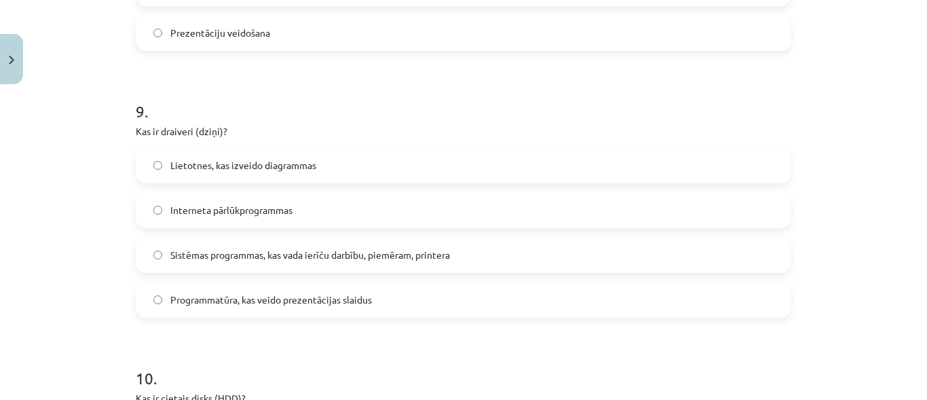
scroll to position [2376, 0]
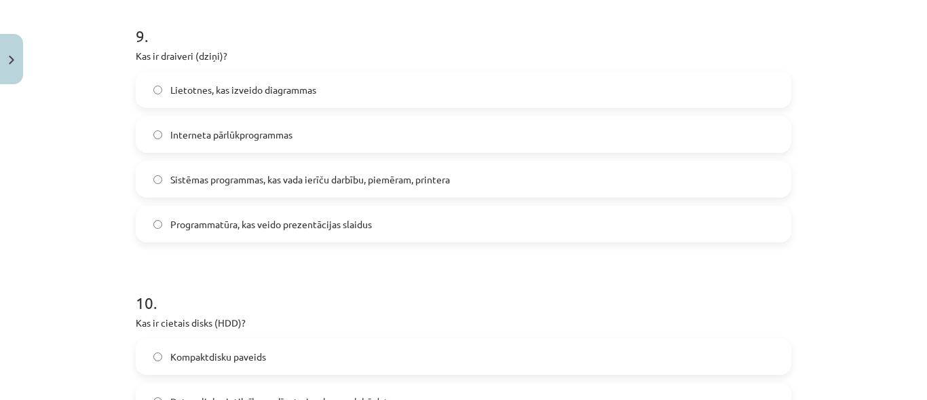
click at [270, 185] on span "Sistēmas programmas, kas vada ierīču darbību, piemēram, printera" at bounding box center [310, 179] width 280 height 14
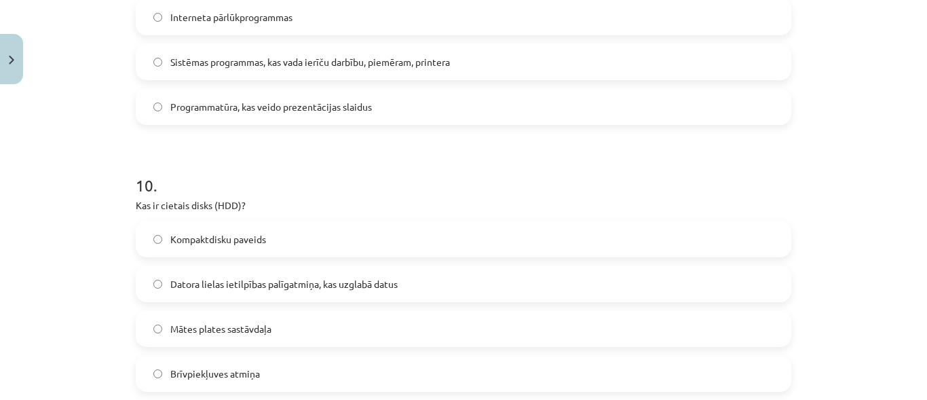
scroll to position [2511, 0]
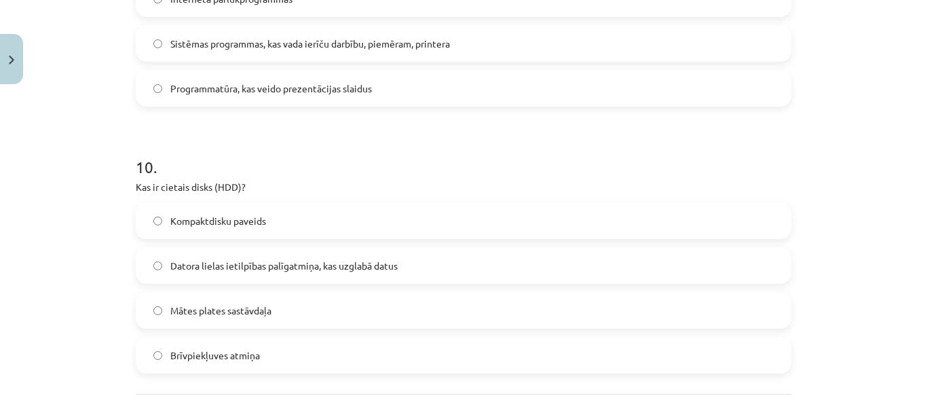
click at [226, 261] on span "Datora lielas ietilpības palīgatmiņa, kas uzglabā datus" at bounding box center [283, 266] width 227 height 14
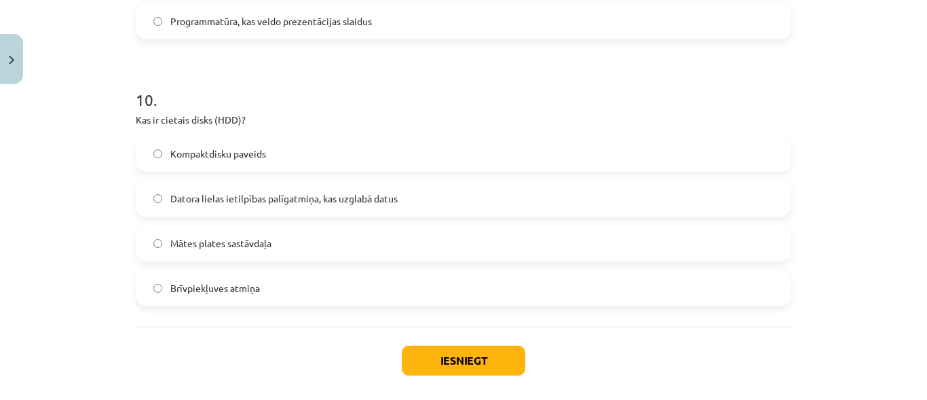
scroll to position [2642, 0]
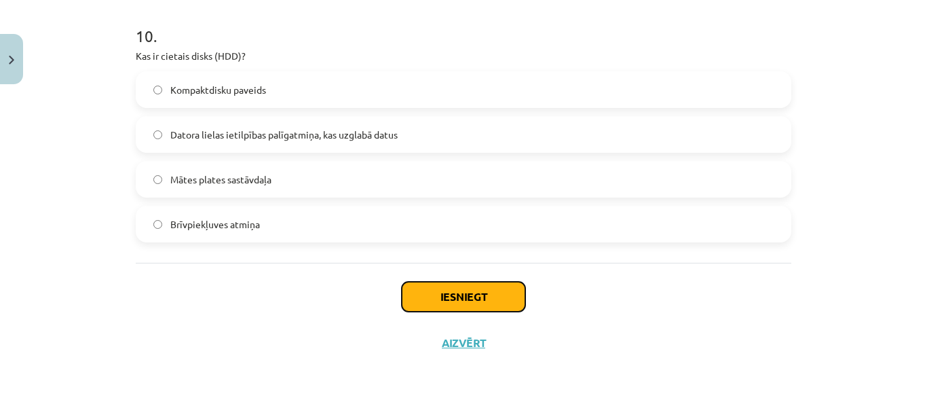
click at [440, 297] on button "Iesniegt" at bounding box center [464, 297] width 124 height 30
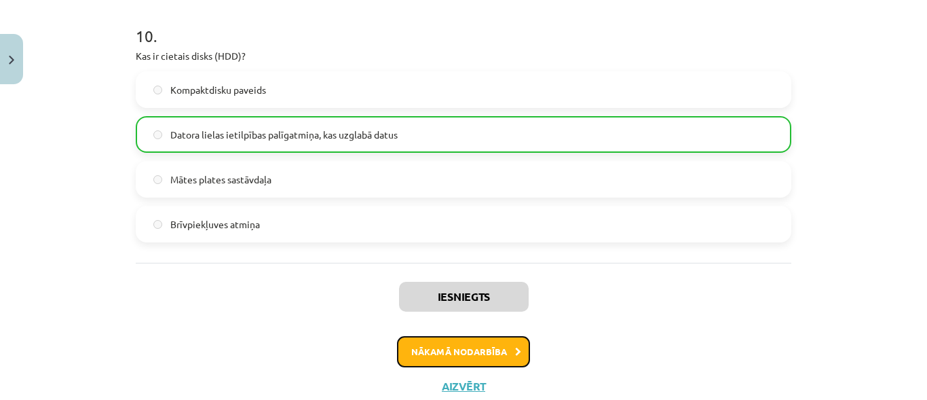
click at [455, 352] on button "Nākamā nodarbība" at bounding box center [463, 351] width 133 height 31
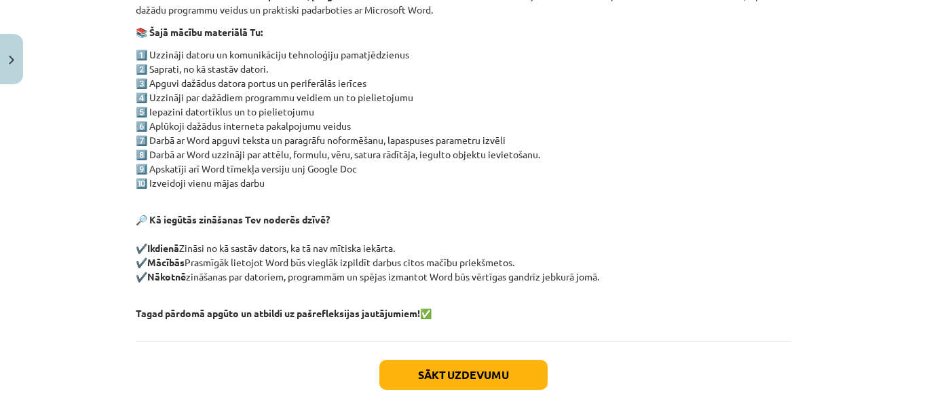
scroll to position [355, 0]
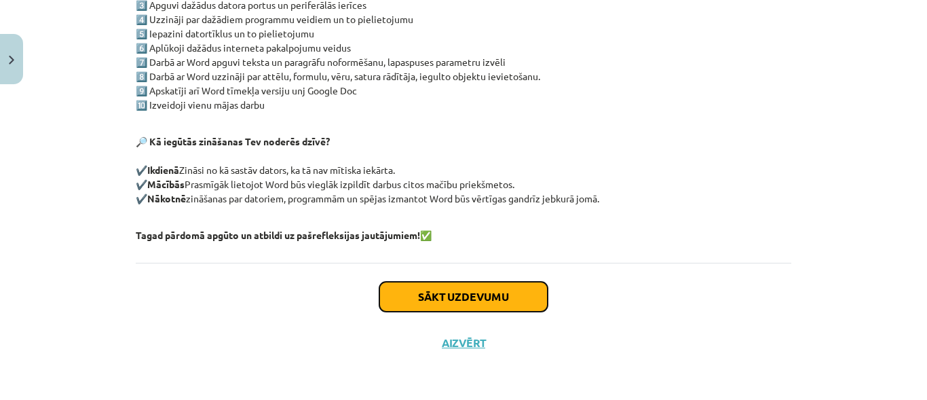
click at [530, 291] on button "Sākt uzdevumu" at bounding box center [463, 297] width 168 height 30
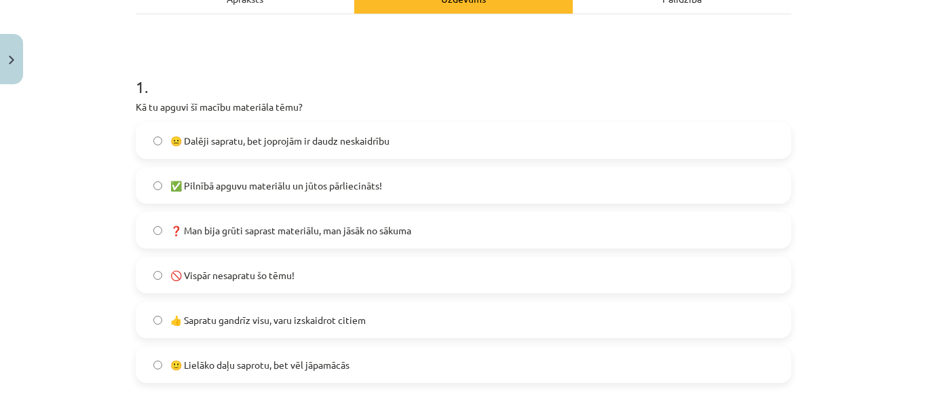
scroll to position [238, 0]
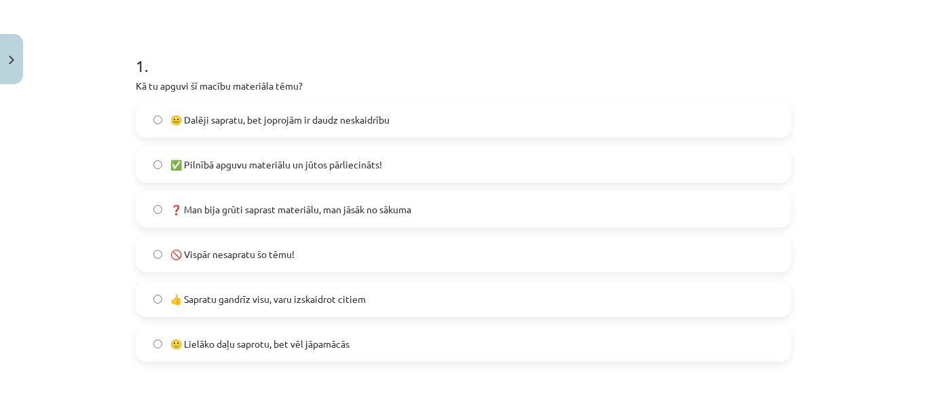
click at [350, 341] on label "🙂 Lielāko daļu saprotu, bet vēl jāpamācās" at bounding box center [463, 343] width 653 height 34
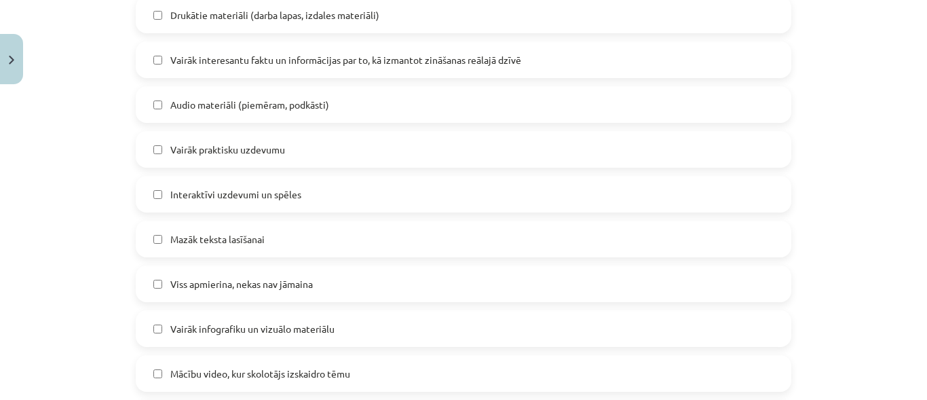
scroll to position [781, 0]
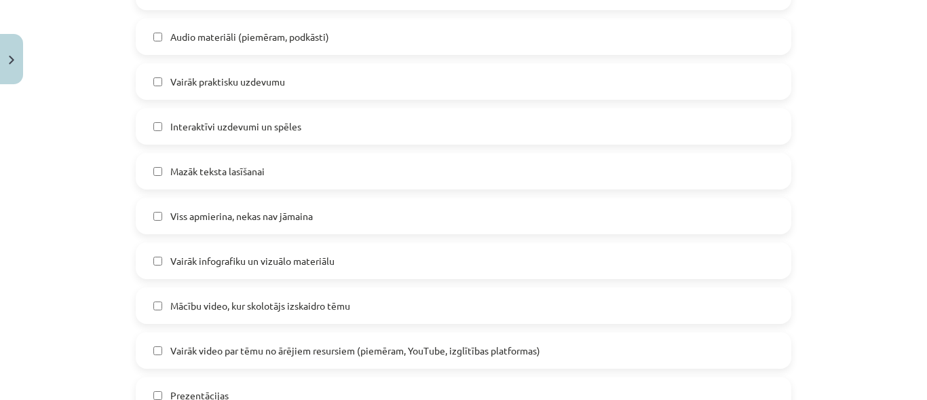
click at [291, 172] on label "Mazāk teksta lasīšanai" at bounding box center [463, 171] width 653 height 34
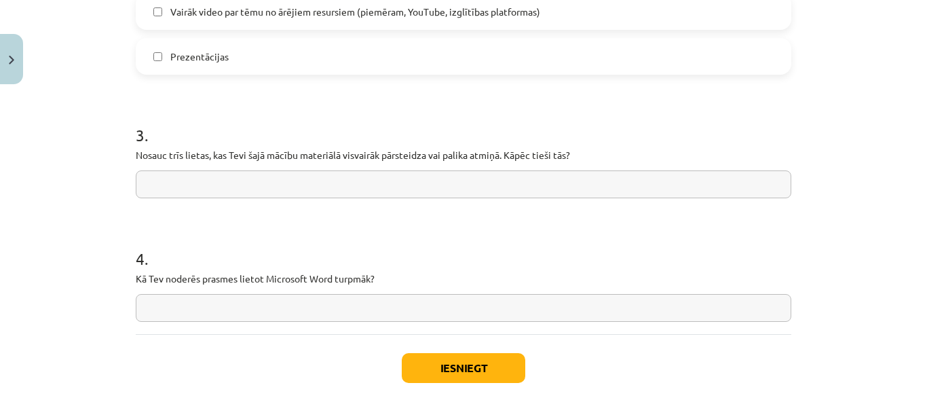
scroll to position [1120, 0]
click at [458, 361] on button "Iesniegt" at bounding box center [464, 367] width 124 height 30
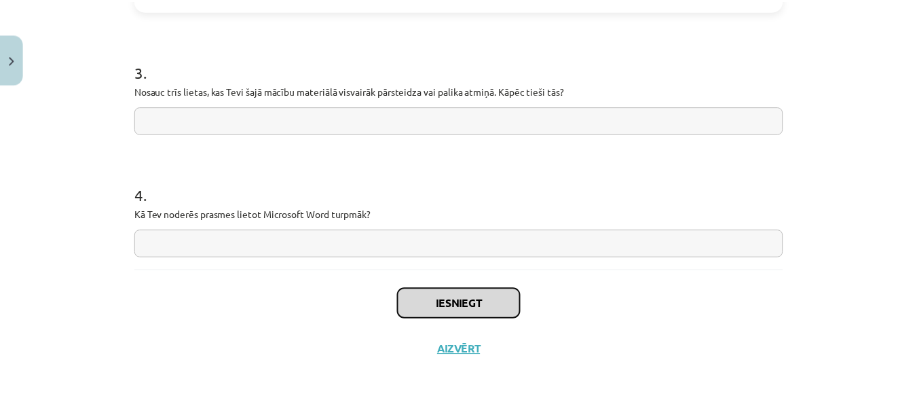
scroll to position [1191, 0]
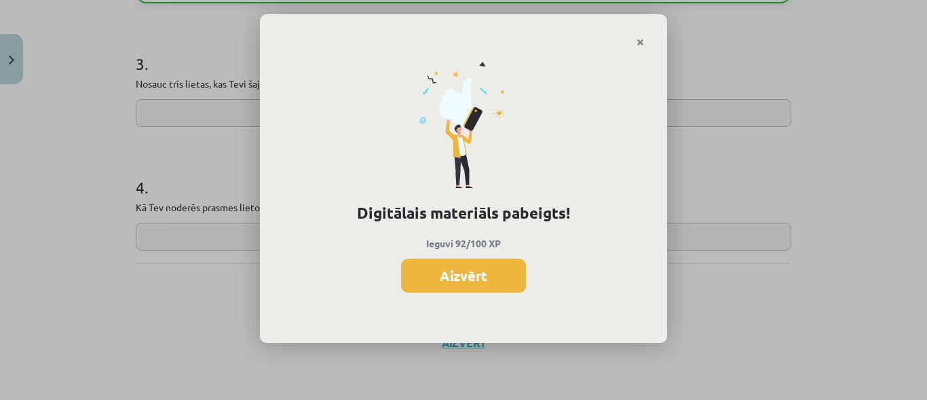
drag, startPoint x: 488, startPoint y: 271, endPoint x: 486, endPoint y: 278, distance: 7.7
click at [486, 278] on button "Aizvērt" at bounding box center [463, 276] width 125 height 34
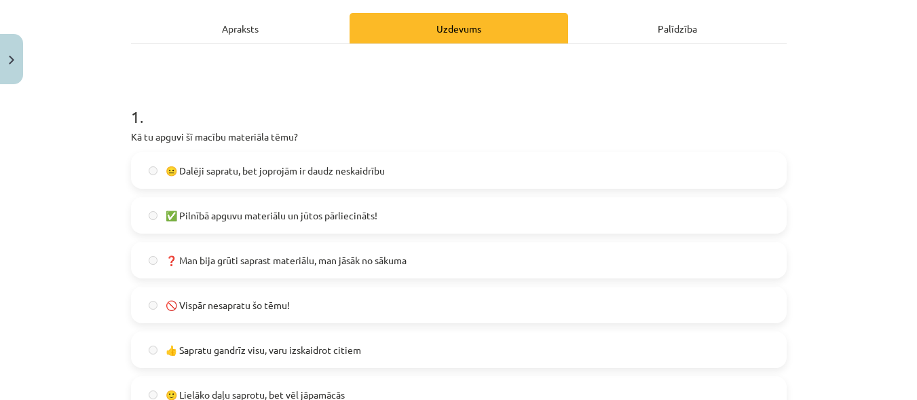
scroll to position [0, 0]
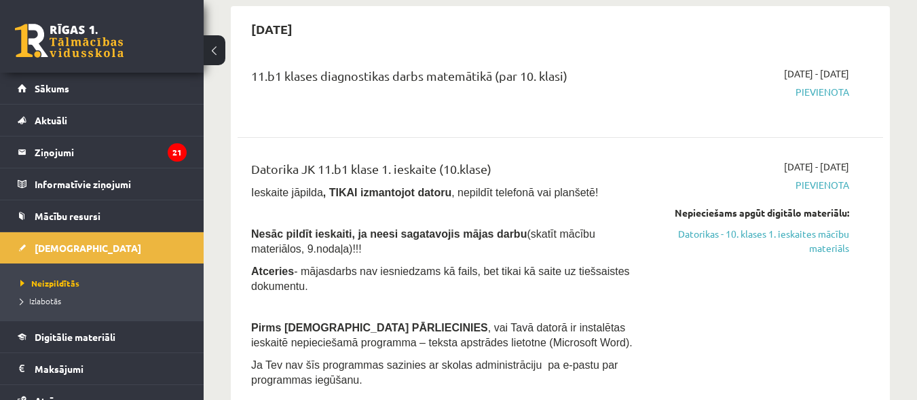
scroll to position [103, 0]
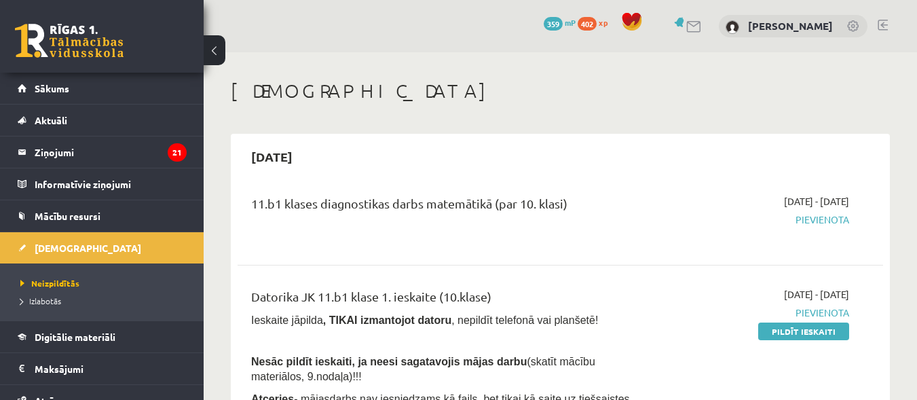
scroll to position [103, 0]
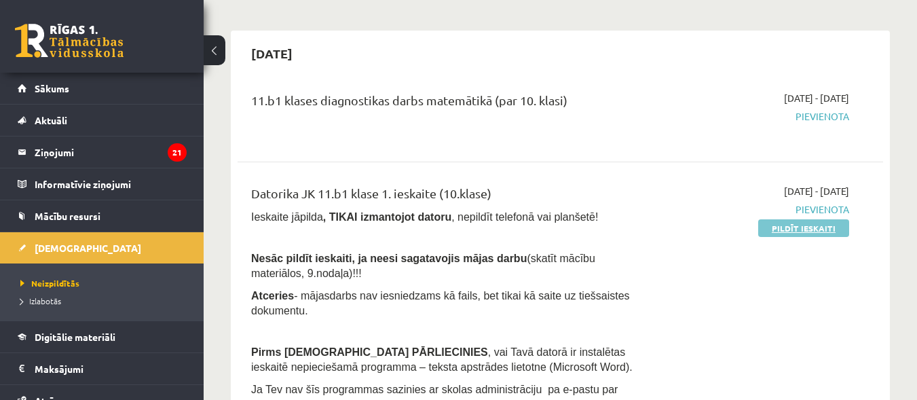
click at [823, 223] on link "Pildīt ieskaiti" at bounding box center [803, 228] width 91 height 18
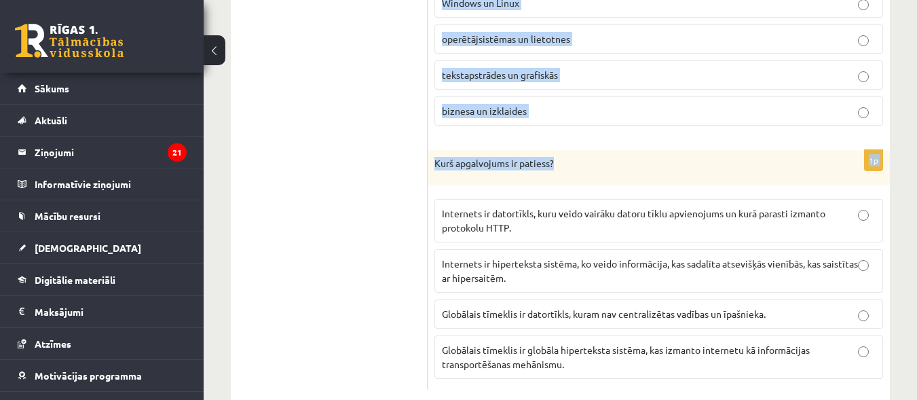
scroll to position [3985, 0]
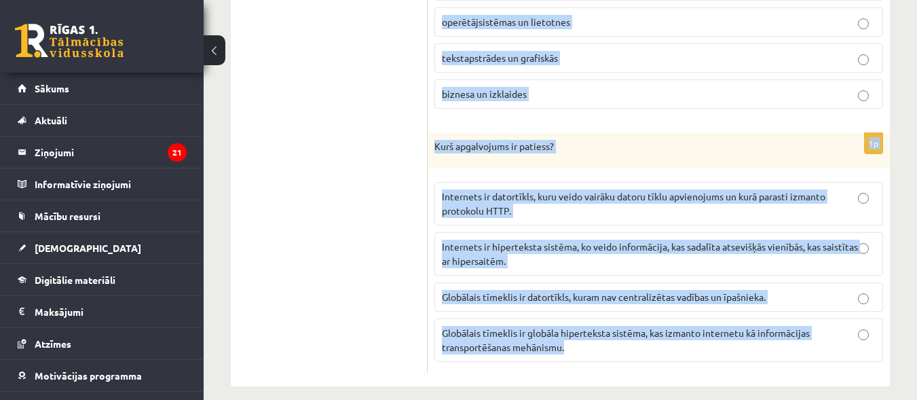
drag, startPoint x: 436, startPoint y: 69, endPoint x: 829, endPoint y: 358, distance: 487.9
copy form "Kas ir skārienekrāns? Komunikācijas ierīce Ievades ierīce Izvades ierīce Ievadi…"
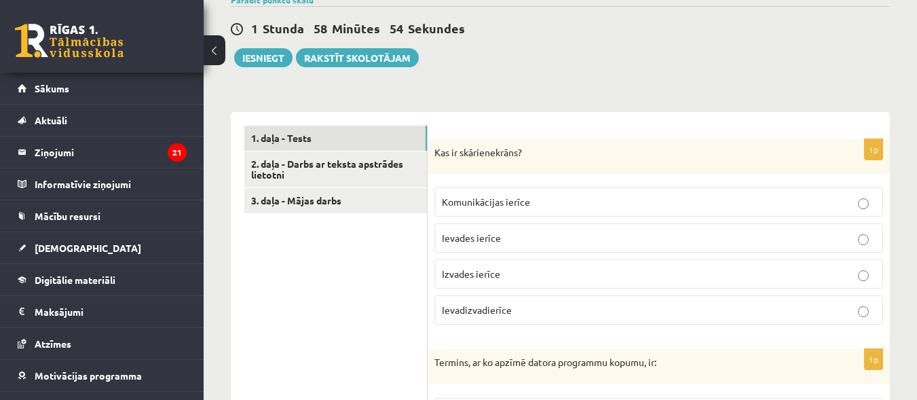
scroll to position [407, 0]
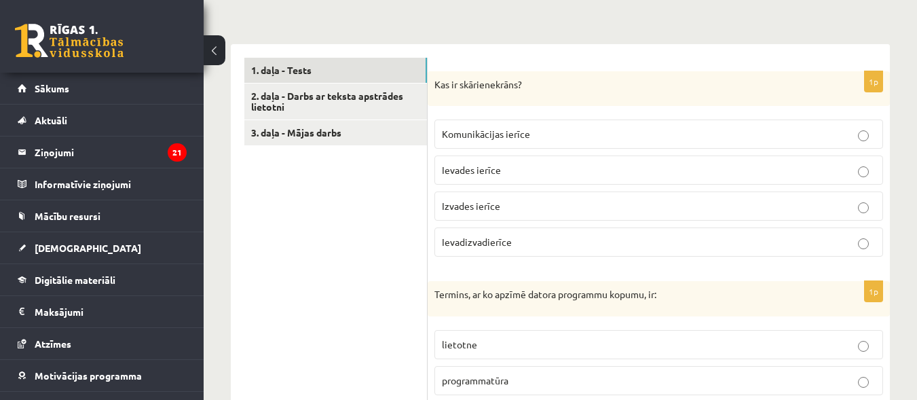
click at [530, 163] on p "Ievades ierīce" at bounding box center [659, 170] width 434 height 14
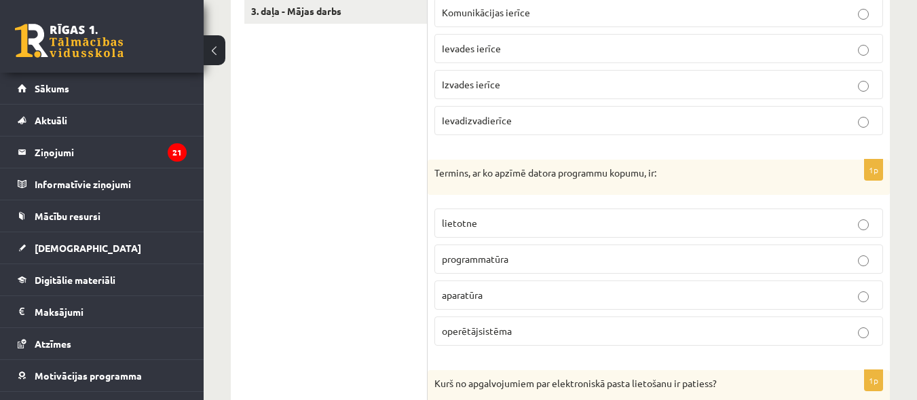
scroll to position [543, 0]
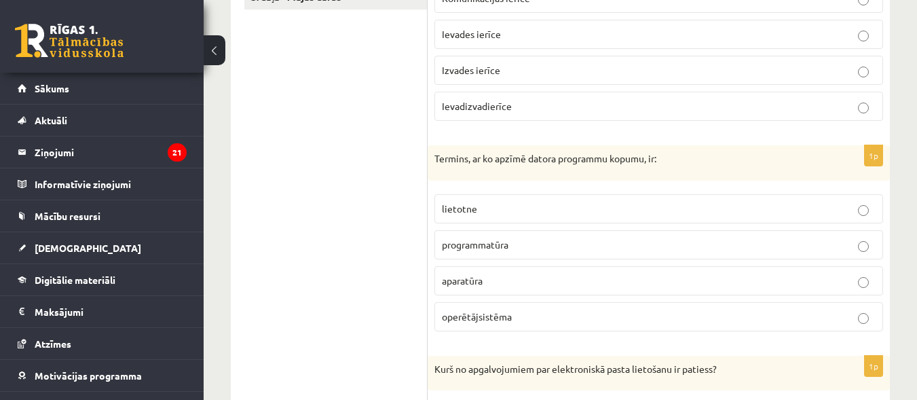
click at [684, 238] on p "programmatūra" at bounding box center [659, 245] width 434 height 14
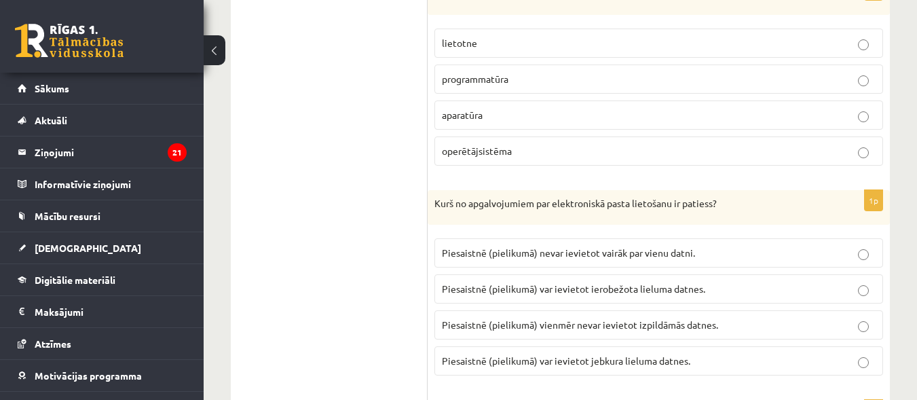
scroll to position [747, 0]
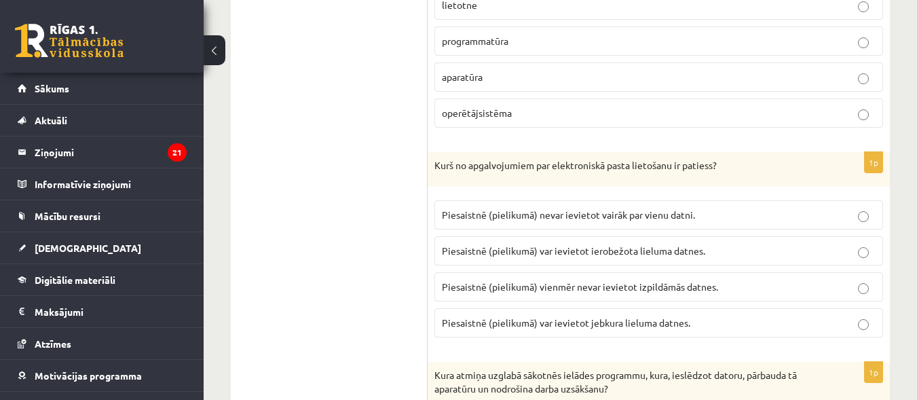
click at [658, 244] on span "Piesaistnē (pielikumā) var ievietot ierobežota lieluma datnes." at bounding box center [573, 250] width 263 height 12
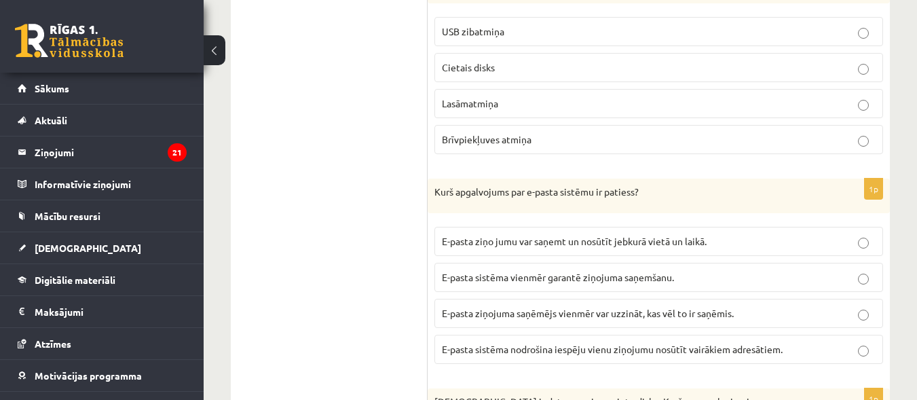
scroll to position [1086, 0]
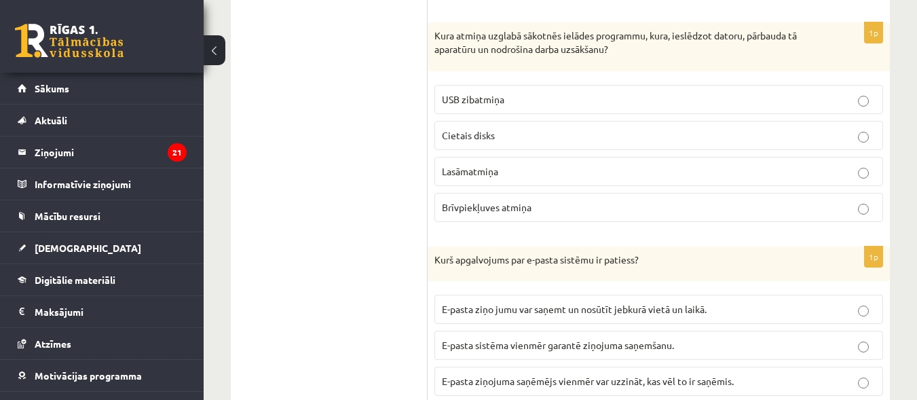
click at [679, 164] on p "Lasāmatmiņa" at bounding box center [659, 171] width 434 height 14
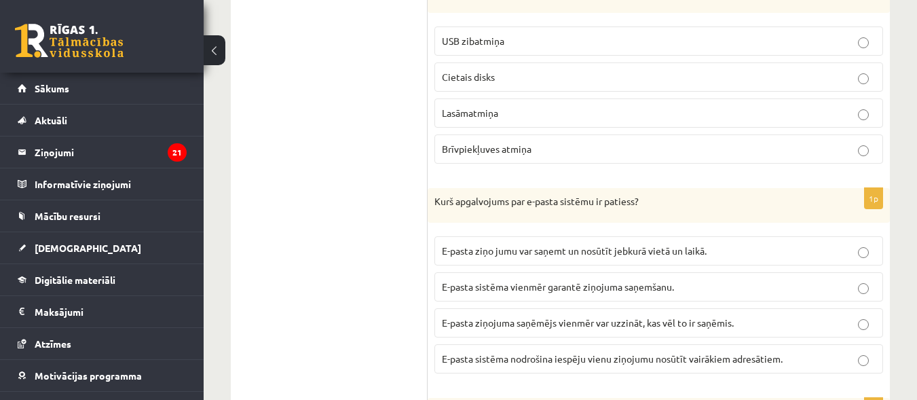
scroll to position [1222, 0]
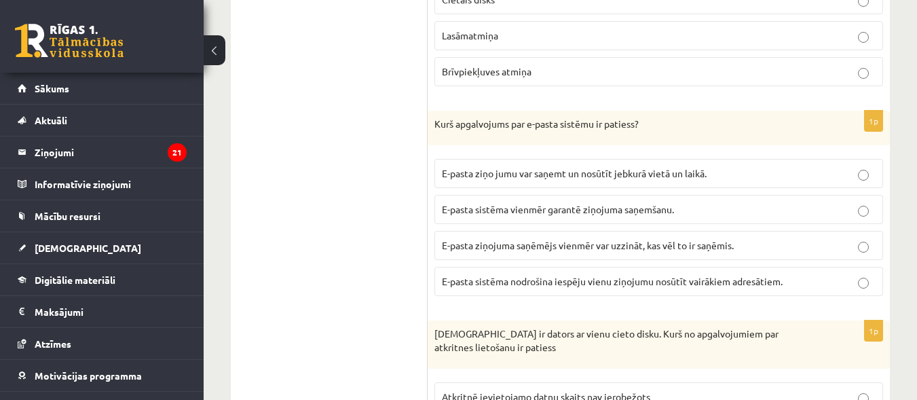
click at [606, 275] on span "E-pasta sistēma nodrošina iespēju vienu ziņojumu nosūtīt vairākiem adresātiem." at bounding box center [612, 281] width 341 height 12
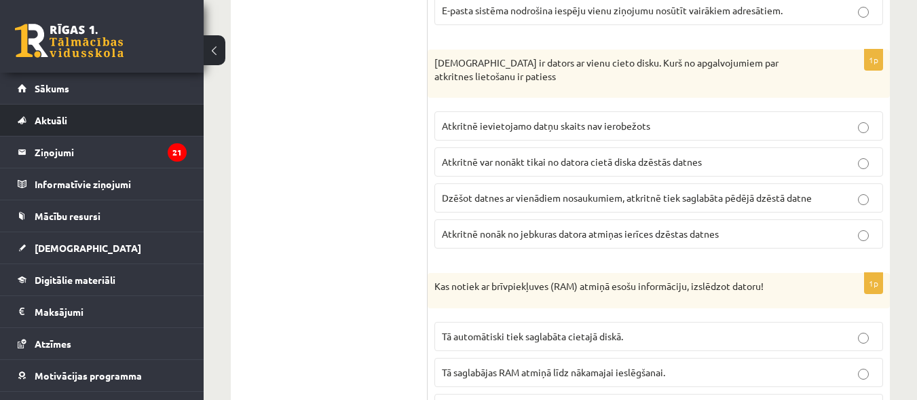
scroll to position [1493, 0]
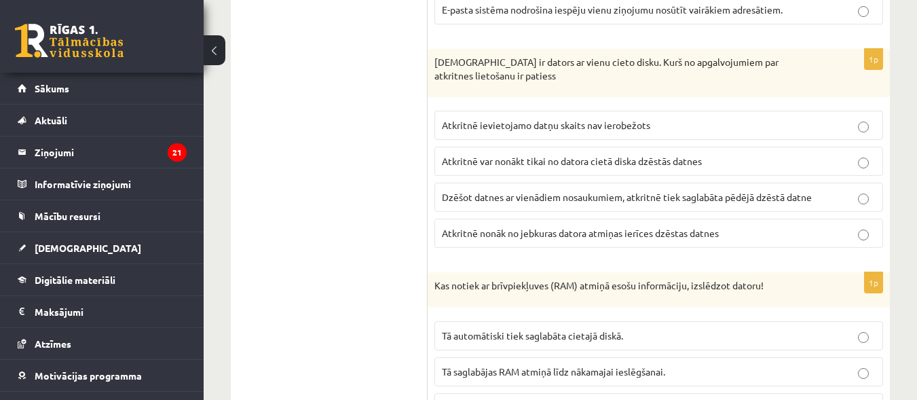
click at [698, 147] on label "Atkritnē var nonākt tikai no datora cietā diska dzēstās datnes" at bounding box center [658, 161] width 449 height 29
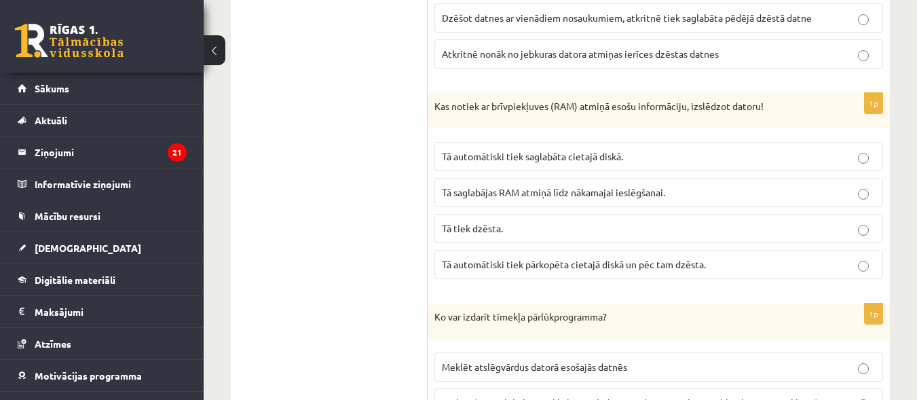
scroll to position [1697, 0]
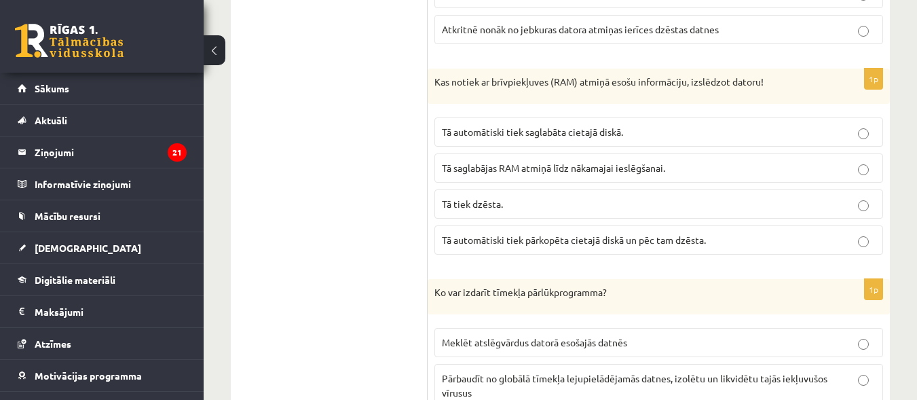
click at [578, 197] on p "Tā tiek dzēsta." at bounding box center [659, 204] width 434 height 14
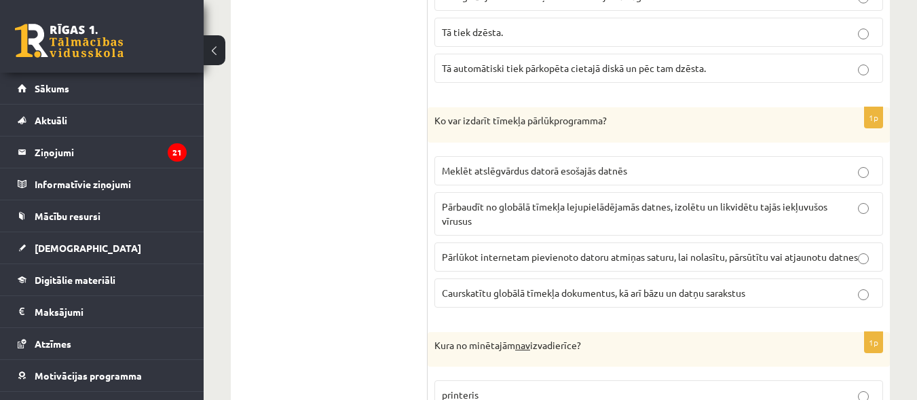
scroll to position [1901, 0]
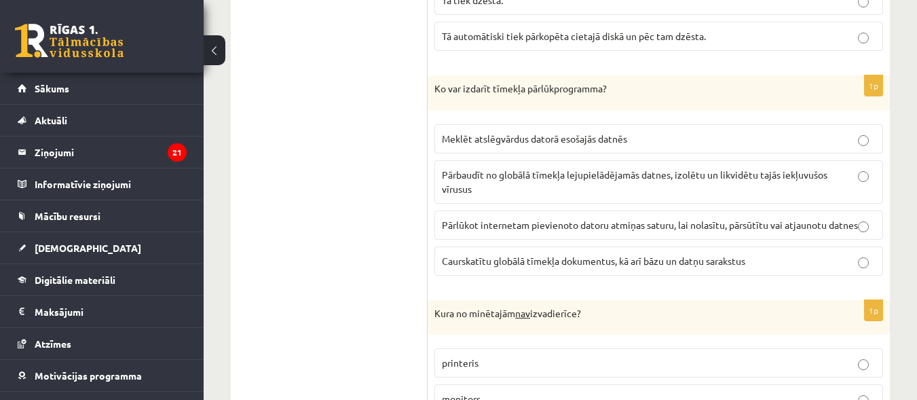
click at [578, 258] on span "Caurskatītu globālā tīmekļa dokumentus, kā arī bāzu un datņu sarakstus" at bounding box center [593, 261] width 303 height 12
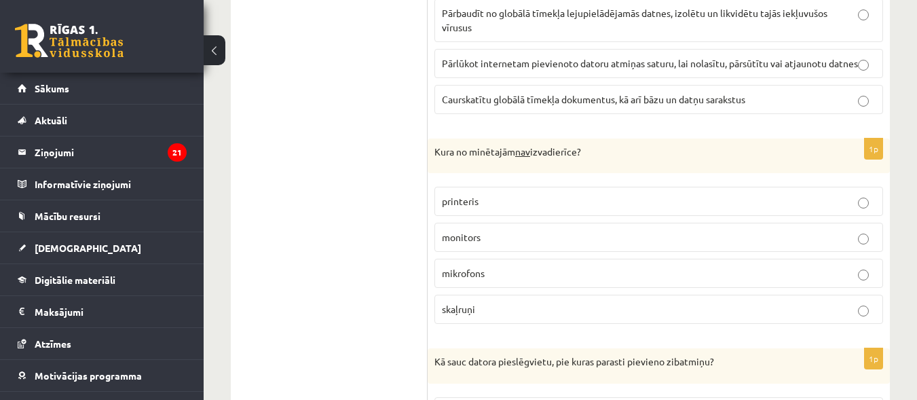
scroll to position [2104, 0]
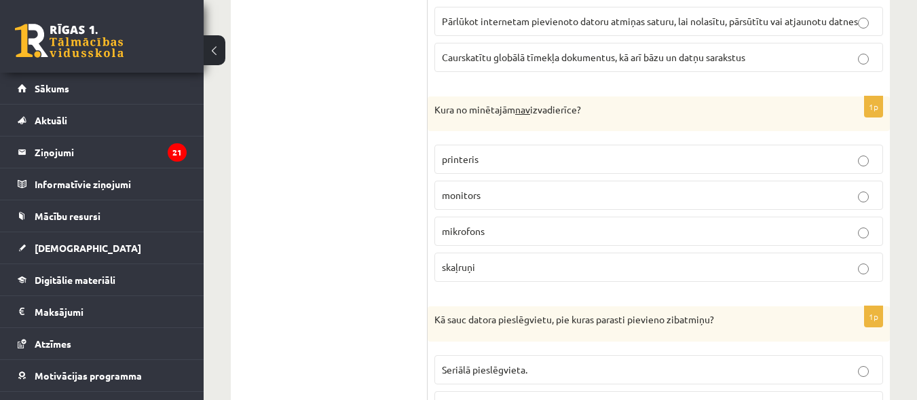
click at [553, 229] on p "mikrofons" at bounding box center [659, 231] width 434 height 14
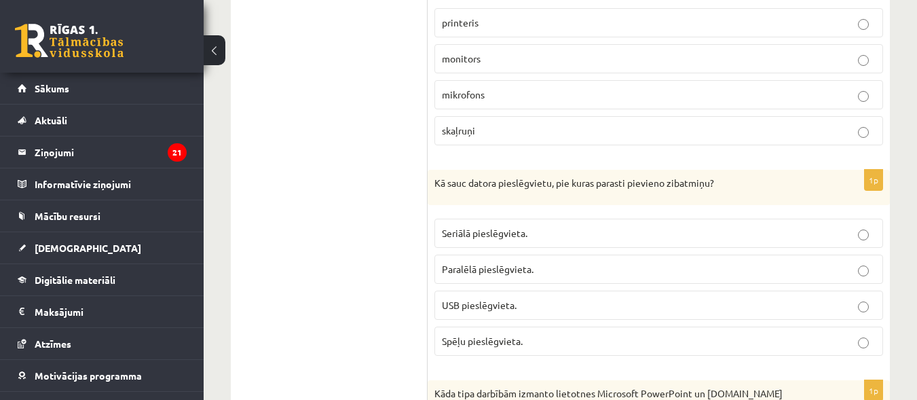
scroll to position [2308, 0]
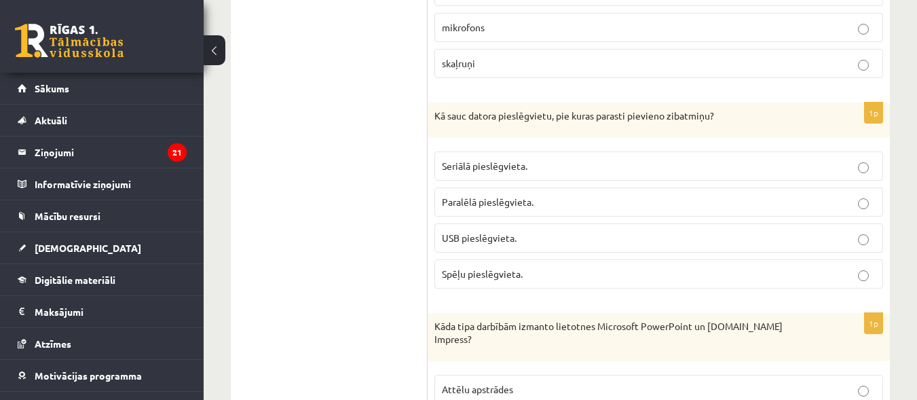
click at [538, 244] on p "USB pieslēgvieta." at bounding box center [659, 238] width 434 height 14
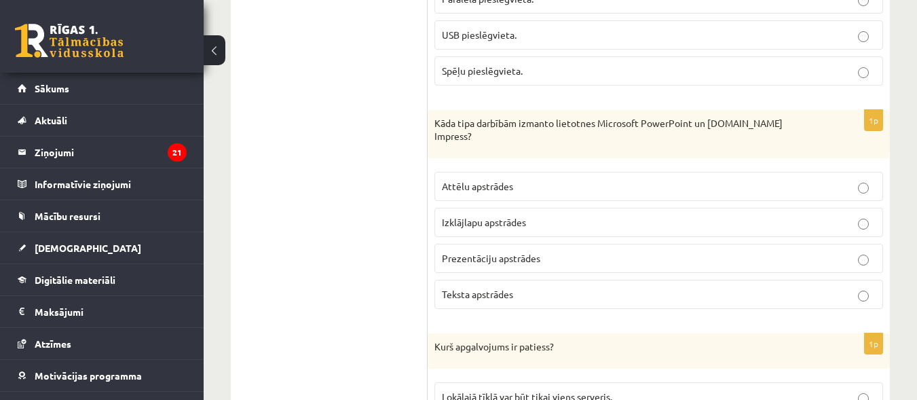
scroll to position [2511, 0]
click at [614, 229] on fieldset "Attēlu apstrādes Izklājlapu apstrādes Prezentāciju apstrādes Teksta apstrādes" at bounding box center [658, 238] width 449 height 148
click at [614, 243] on label "Prezentāciju apstrādes" at bounding box center [658, 257] width 449 height 29
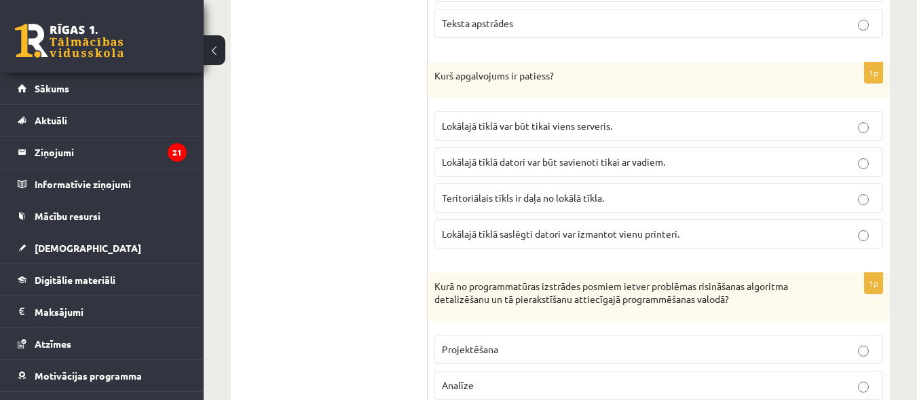
scroll to position [2783, 0]
click at [560, 218] on label "Lokālajā tīklā saslēgti datori var izmantot vienu printeri." at bounding box center [658, 232] width 449 height 29
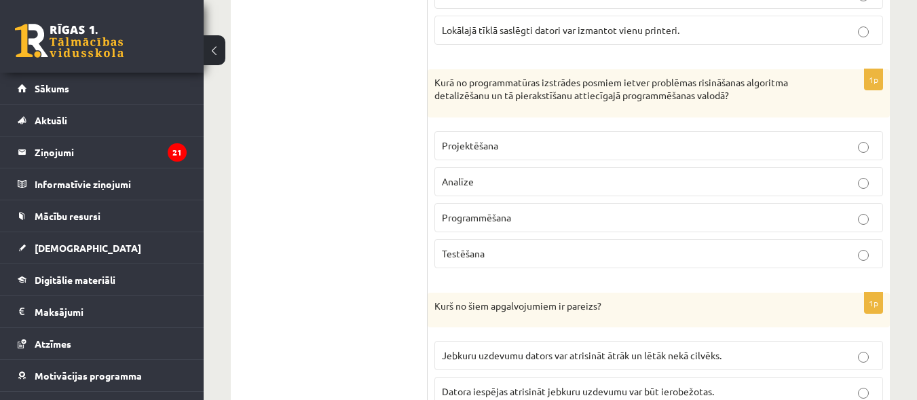
scroll to position [2987, 0]
click at [566, 202] on label "Programmēšana" at bounding box center [658, 216] width 449 height 29
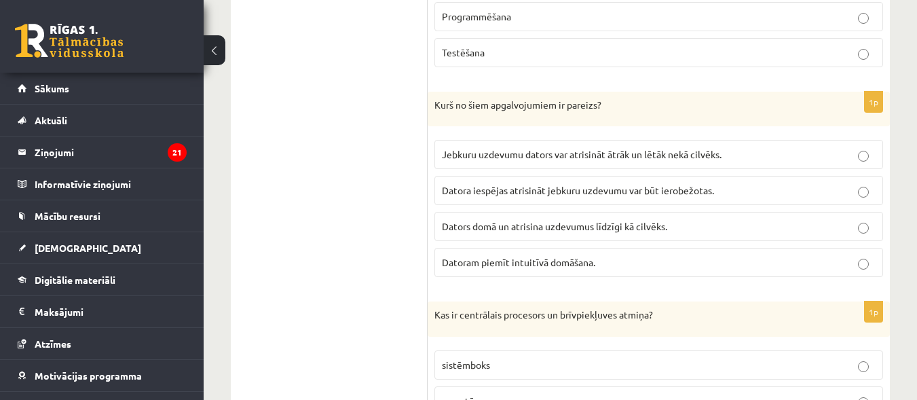
scroll to position [3190, 0]
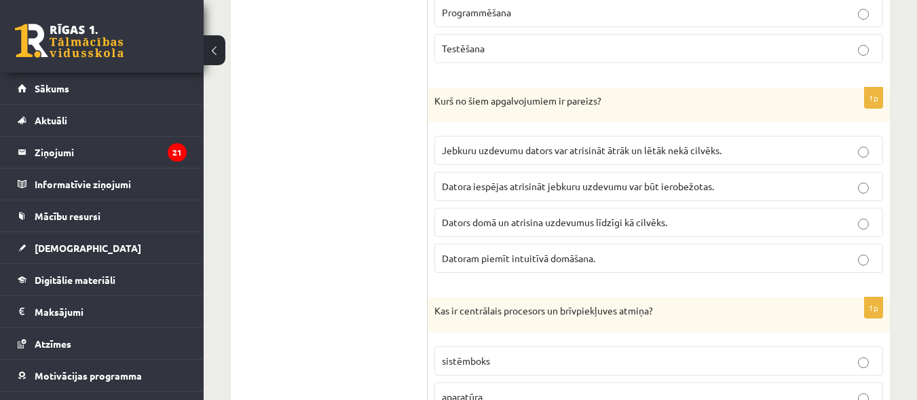
click at [563, 180] on span "Datora iespējas atrisināt jebkuru uzdevumu var būt ierobežotas." at bounding box center [578, 186] width 272 height 12
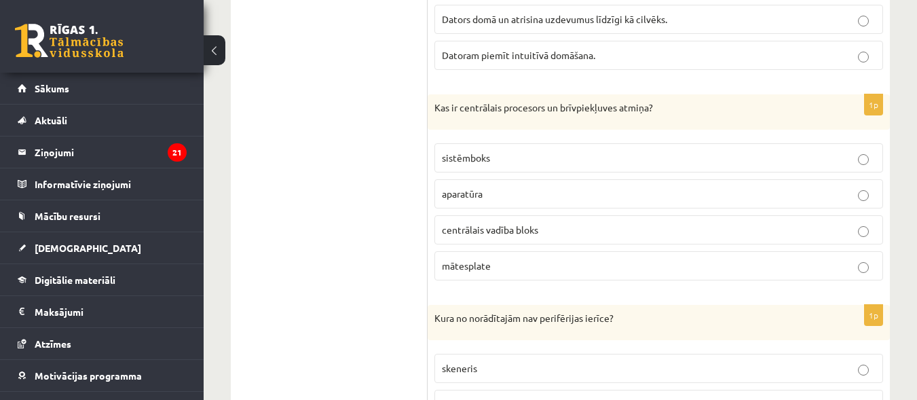
scroll to position [3394, 0]
click at [495, 179] on label "aparatūra" at bounding box center [658, 193] width 449 height 29
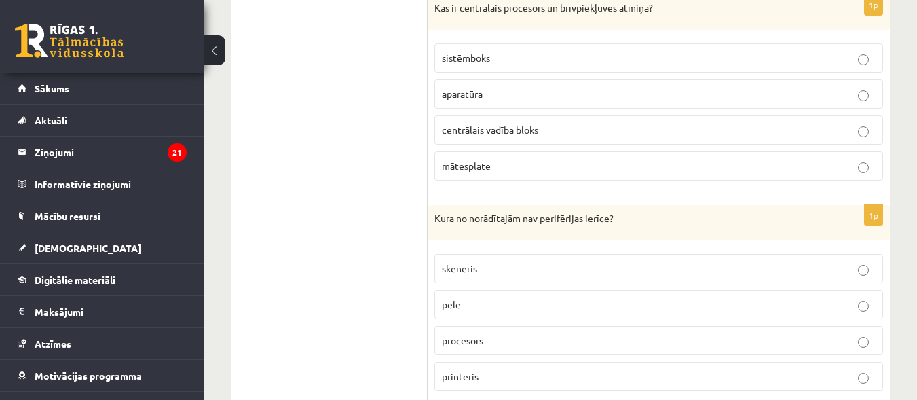
scroll to position [3530, 0]
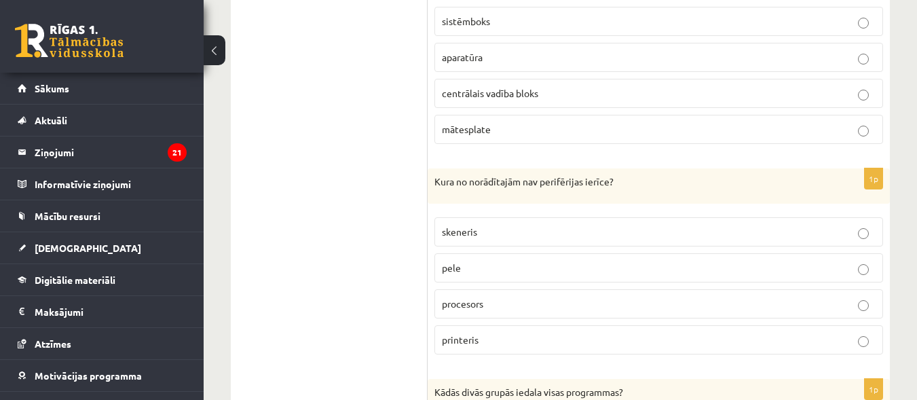
click at [569, 297] on p "procesors" at bounding box center [659, 304] width 434 height 14
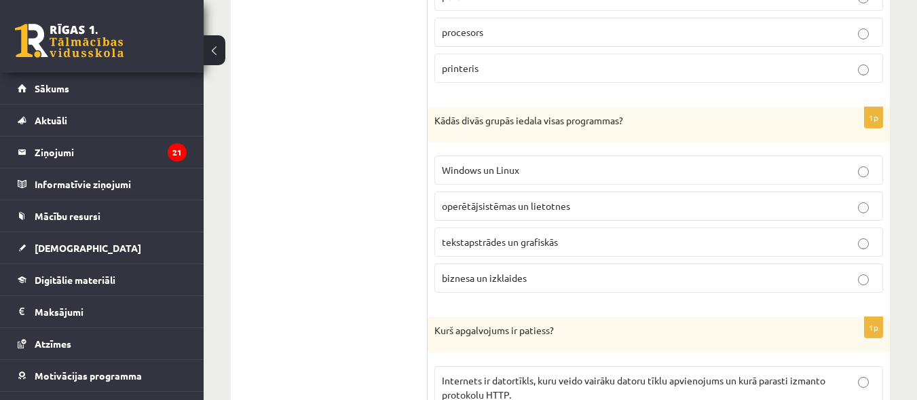
scroll to position [3869, 0]
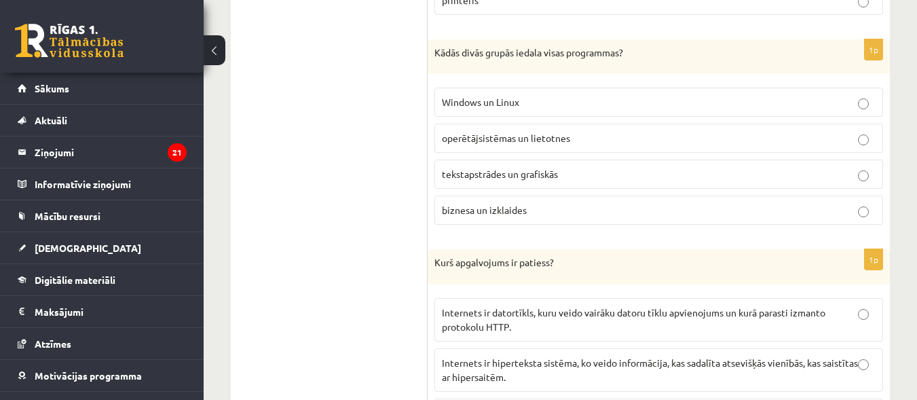
click at [619, 131] on p "operētājsistēmas un lietotnes" at bounding box center [659, 138] width 434 height 14
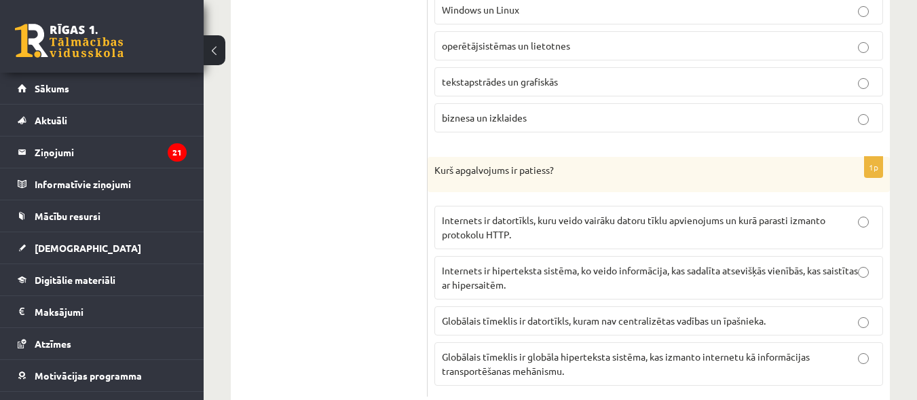
scroll to position [3985, 0]
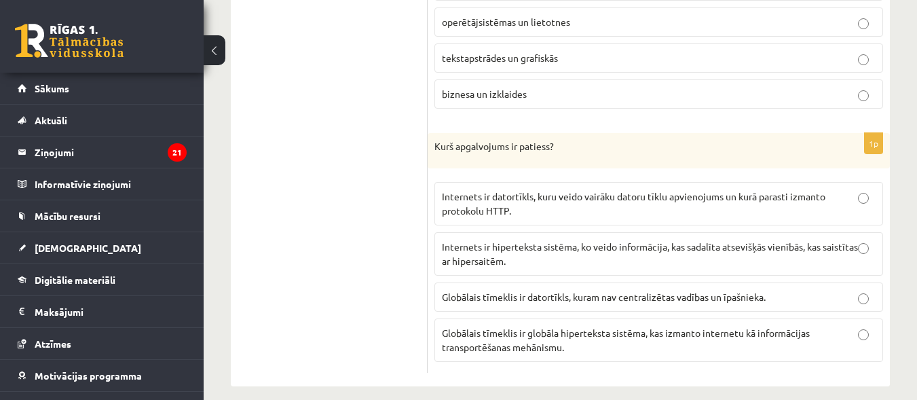
click at [618, 198] on p "Internets ir datortīkls, kuru veido vairāku datoru tīklu apvienojums un kurā pa…" at bounding box center [659, 203] width 434 height 29
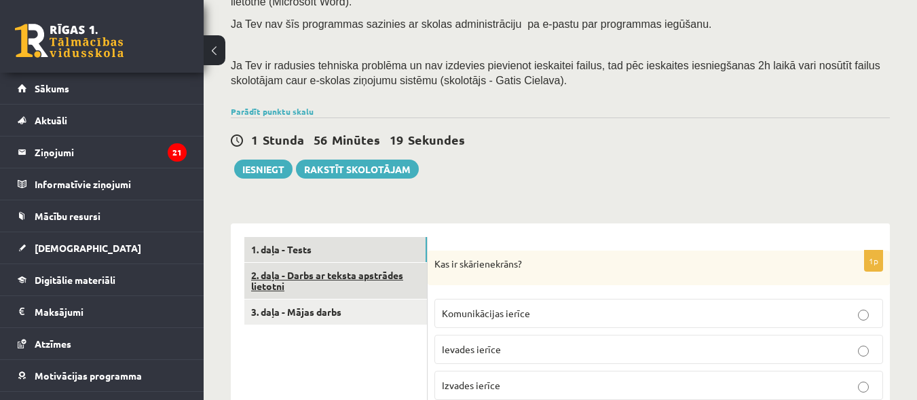
scroll to position [252, 0]
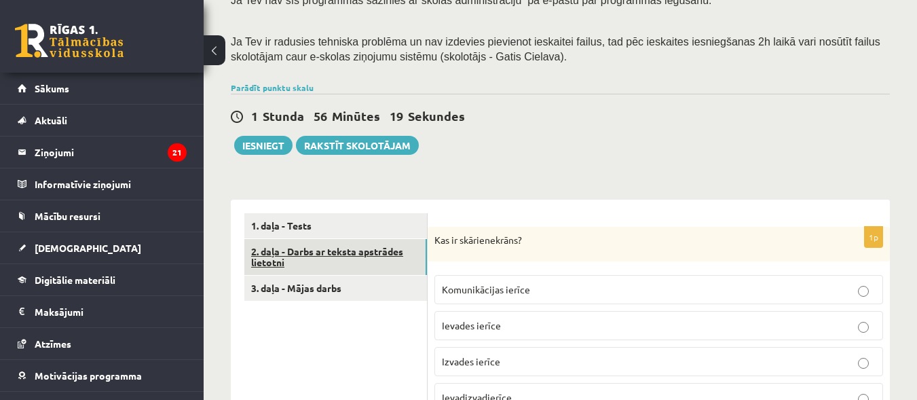
click at [334, 249] on link "2. daļa - Darbs ar teksta apstrādes lietotni" at bounding box center [335, 257] width 183 height 37
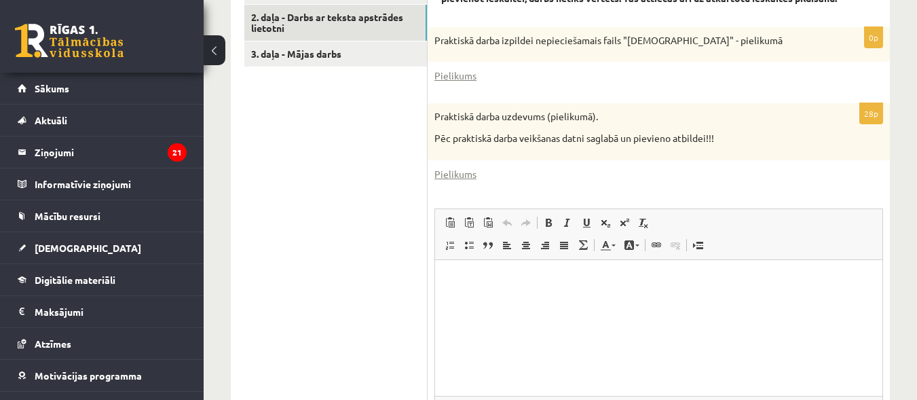
scroll to position [468, 0]
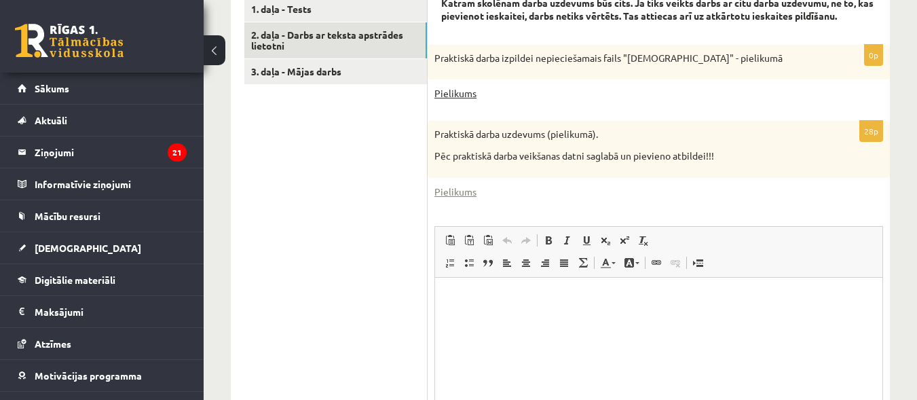
click at [447, 86] on link "Pielikums" at bounding box center [455, 93] width 42 height 14
click at [455, 185] on link "Pielikums" at bounding box center [455, 192] width 42 height 14
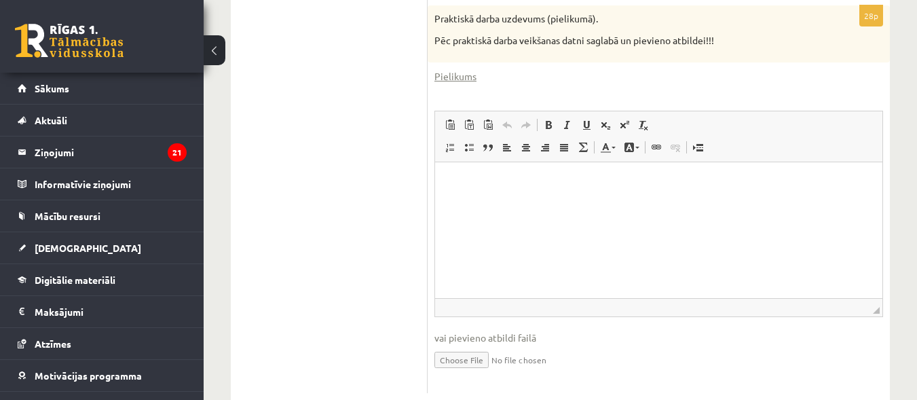
scroll to position [604, 0]
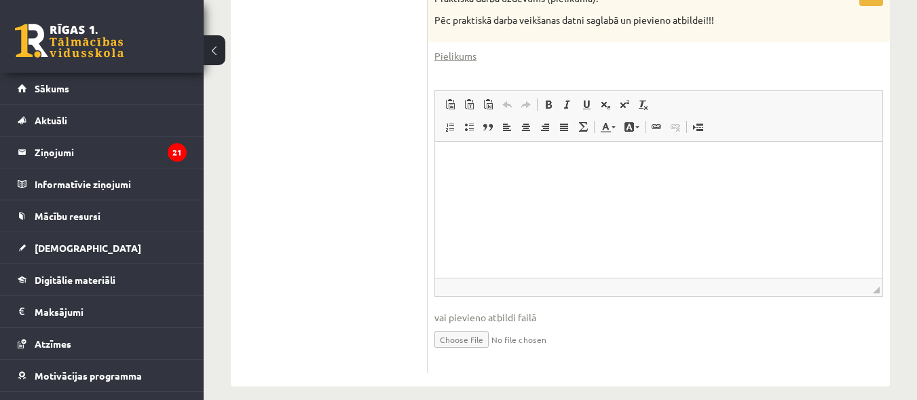
click at [491, 324] on input "file" at bounding box center [658, 338] width 449 height 28
type input "**********"
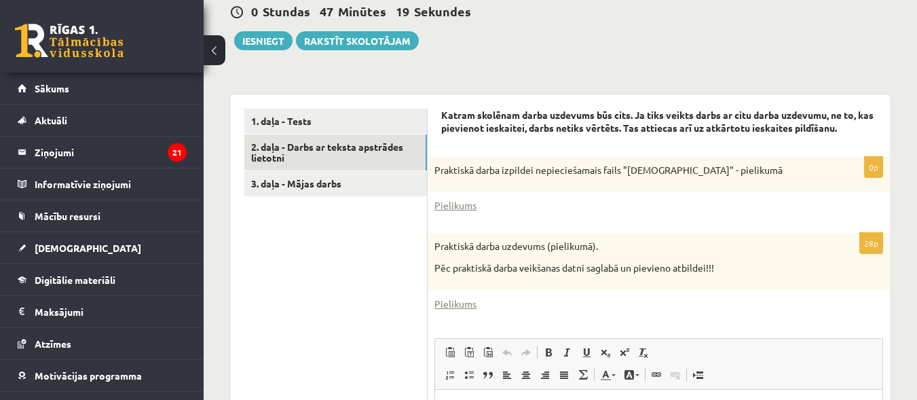
scroll to position [333, 0]
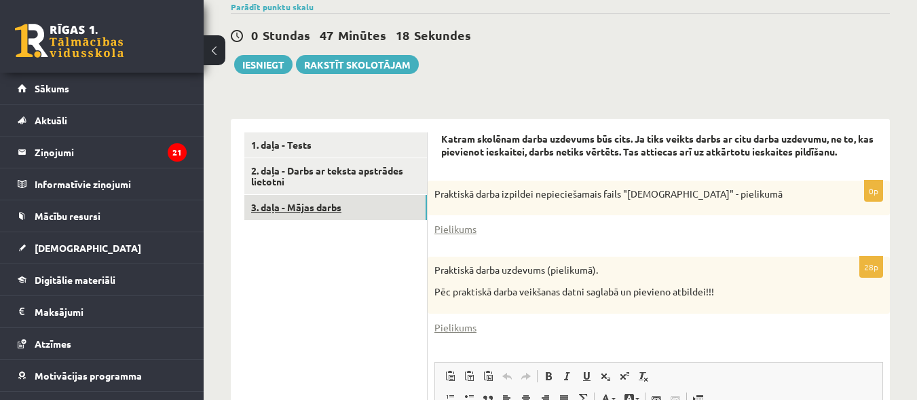
click at [288, 200] on link "3. daļa - Mājas darbs" at bounding box center [335, 207] width 183 height 25
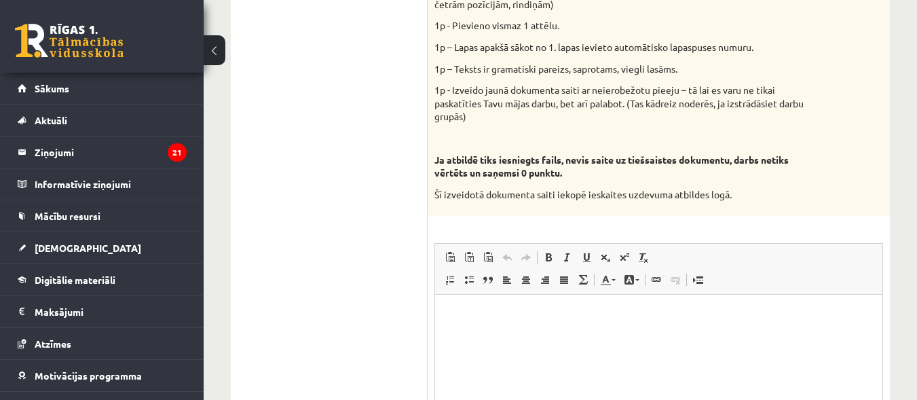
scroll to position [808, 0]
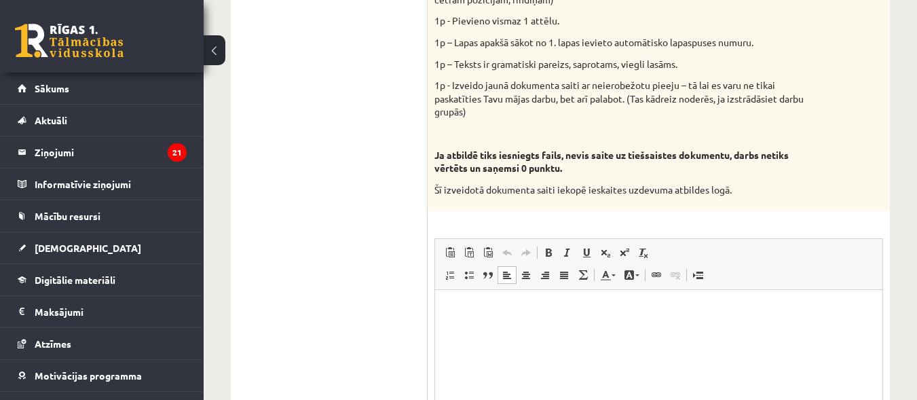
click at [506, 324] on html at bounding box center [658, 310] width 447 height 41
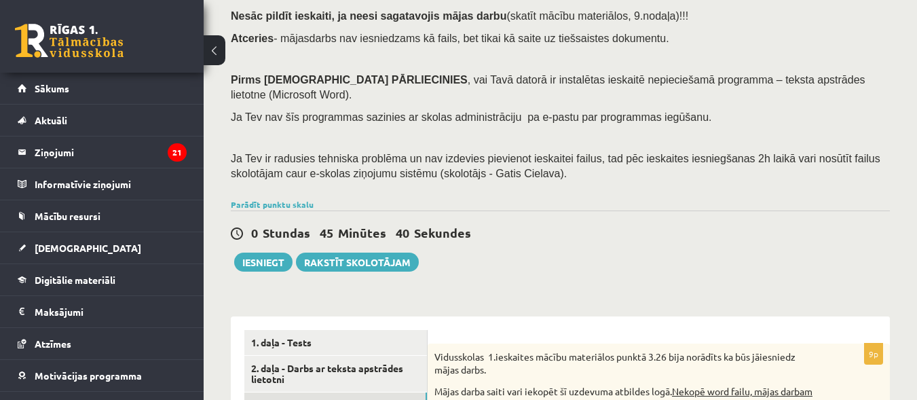
scroll to position [136, 0]
click at [307, 198] on link "Parādīt punktu skalu" at bounding box center [272, 203] width 83 height 11
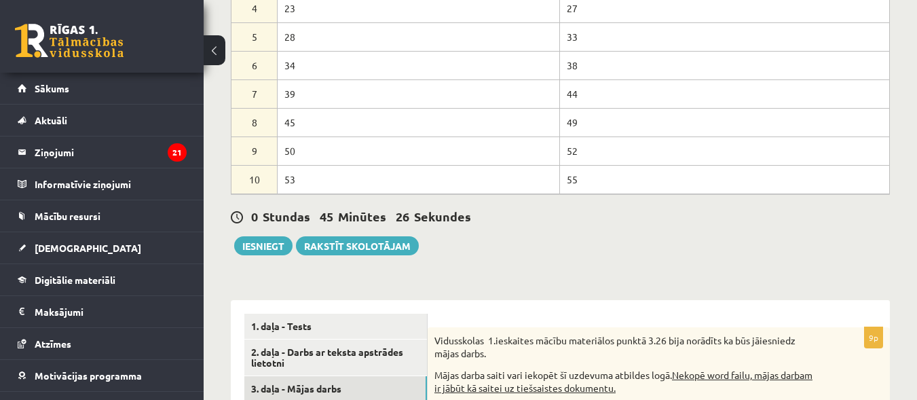
scroll to position [611, 0]
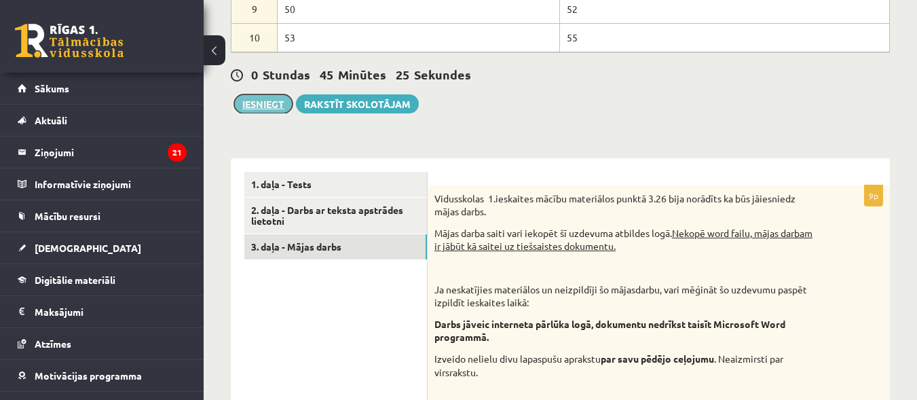
click at [253, 94] on button "Iesniegt" at bounding box center [263, 103] width 58 height 19
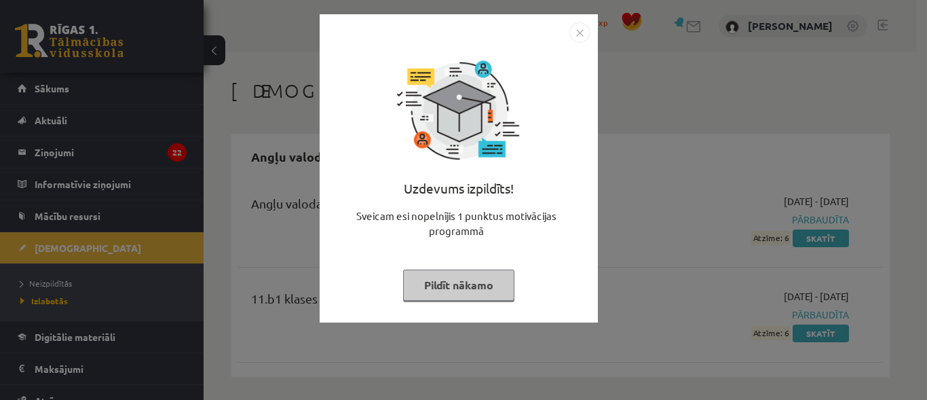
click at [464, 286] on button "Pildīt nākamo" at bounding box center [458, 284] width 111 height 31
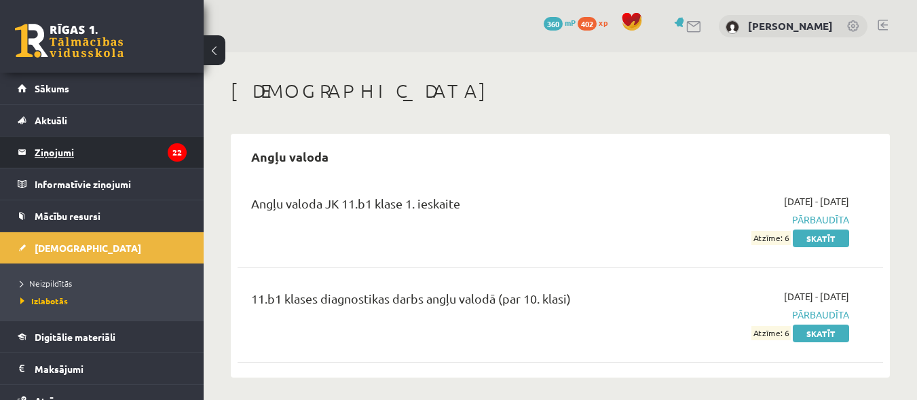
click at [56, 150] on legend "Ziņojumi 22" at bounding box center [111, 151] width 152 height 31
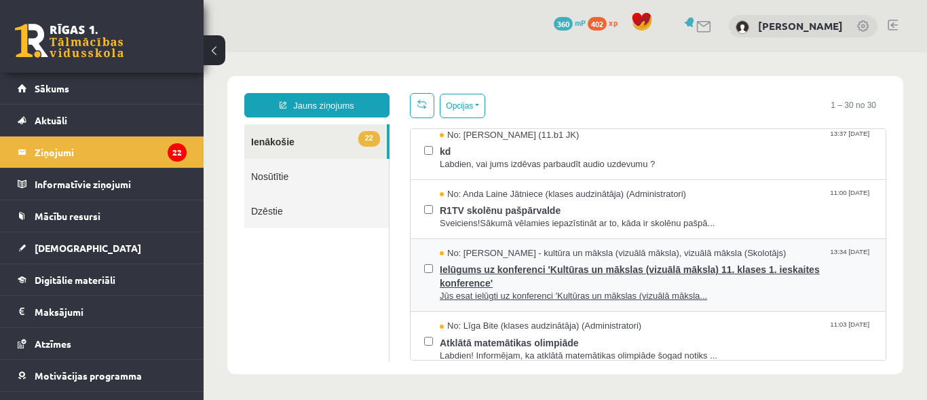
scroll to position [272, 0]
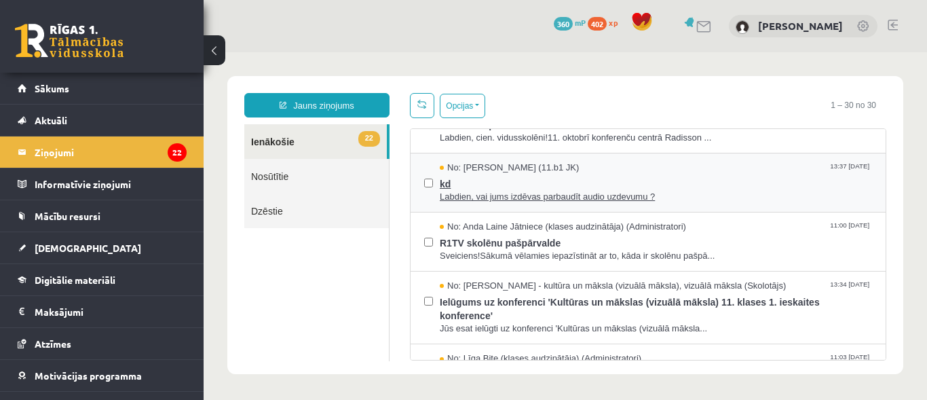
click at [557, 181] on span "kd" at bounding box center [656, 182] width 432 height 17
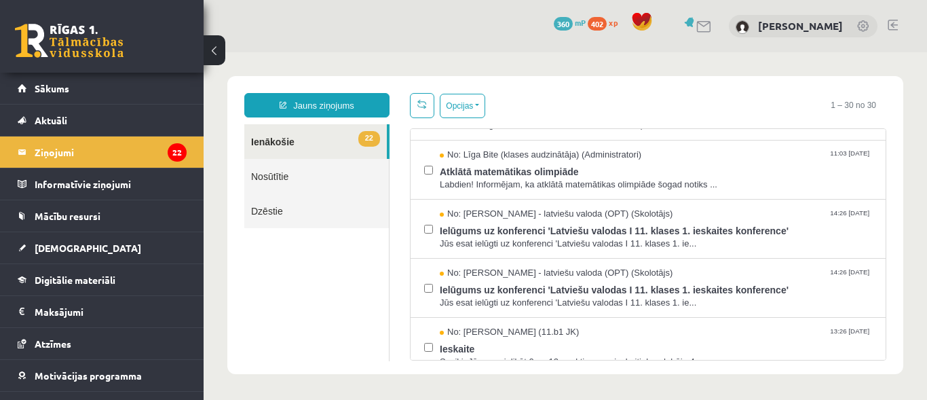
scroll to position [543, 0]
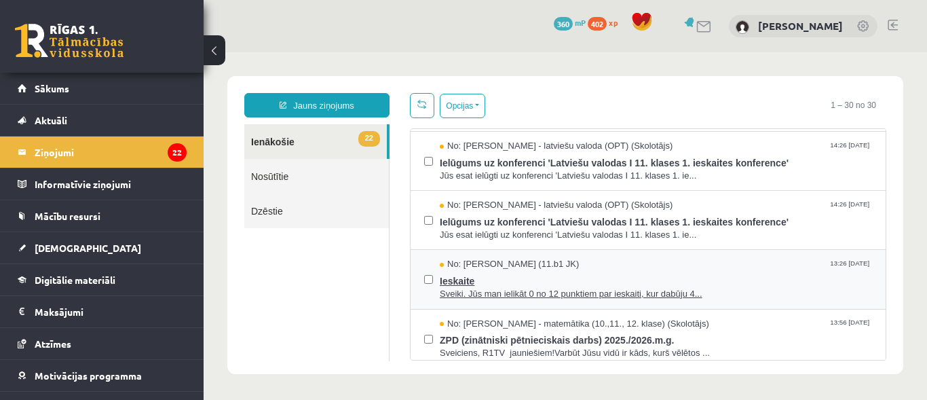
click at [724, 292] on span "Sveiki. Jūs man ielikāt 0 no 12 punktiem par ieskaiti, kur dabūju 4..." at bounding box center [656, 294] width 432 height 13
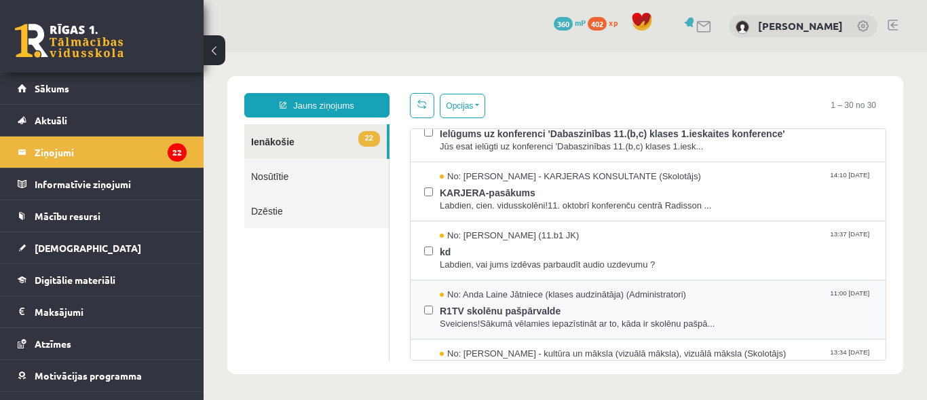
scroll to position [272, 0]
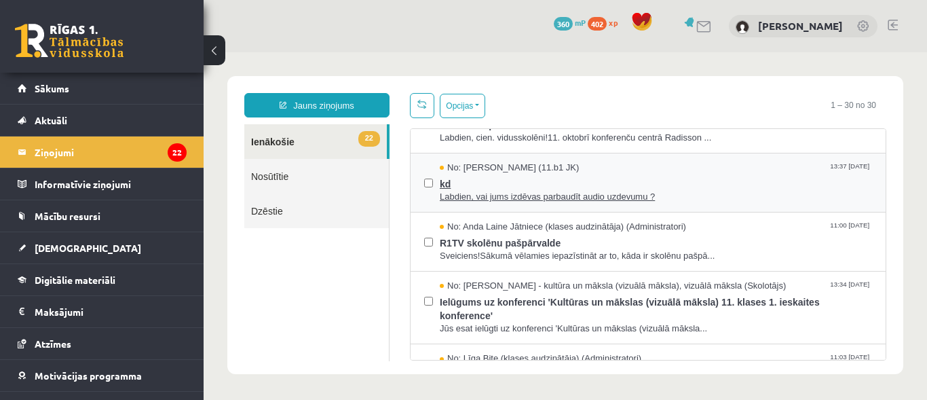
click at [567, 176] on span "kd" at bounding box center [656, 182] width 432 height 17
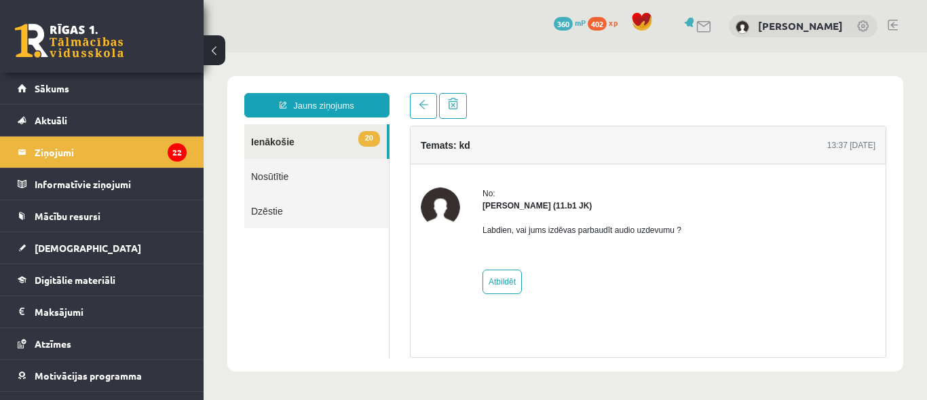
scroll to position [0, 0]
click at [62, 155] on legend "Ziņojumi 22" at bounding box center [111, 151] width 152 height 31
